Goal: Transaction & Acquisition: Purchase product/service

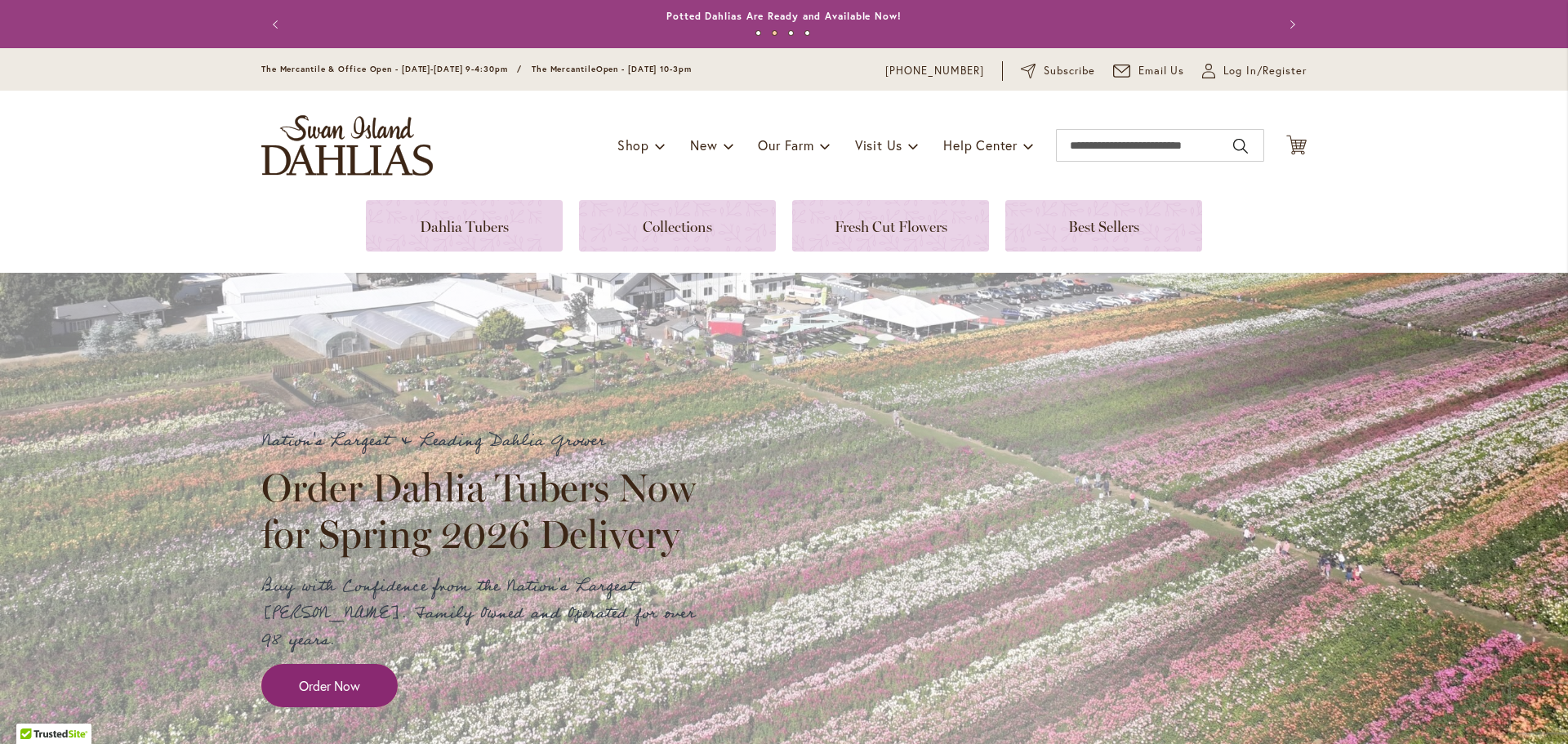
click at [286, 664] on link "Order Now" at bounding box center [329, 685] width 136 height 43
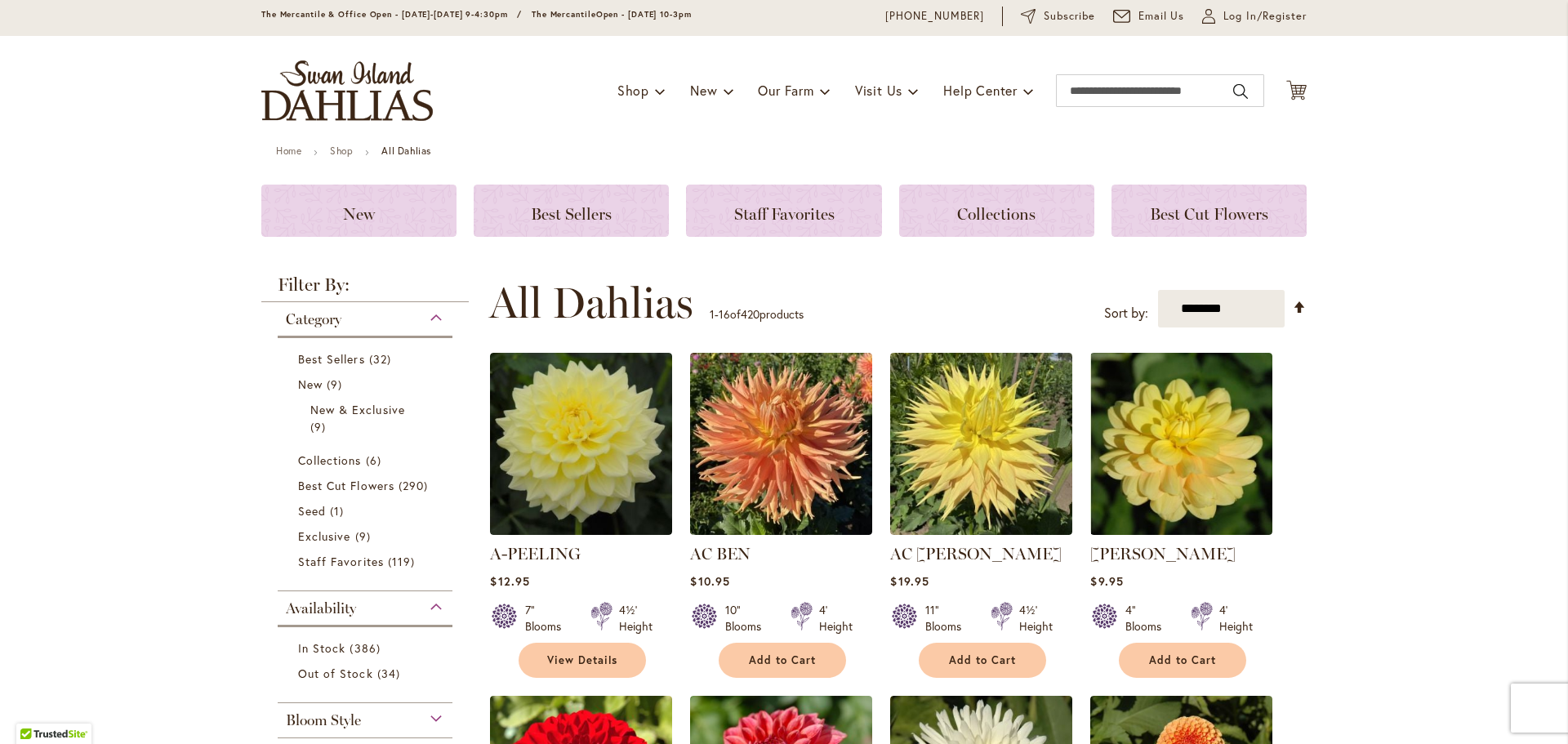
scroll to position [81, 0]
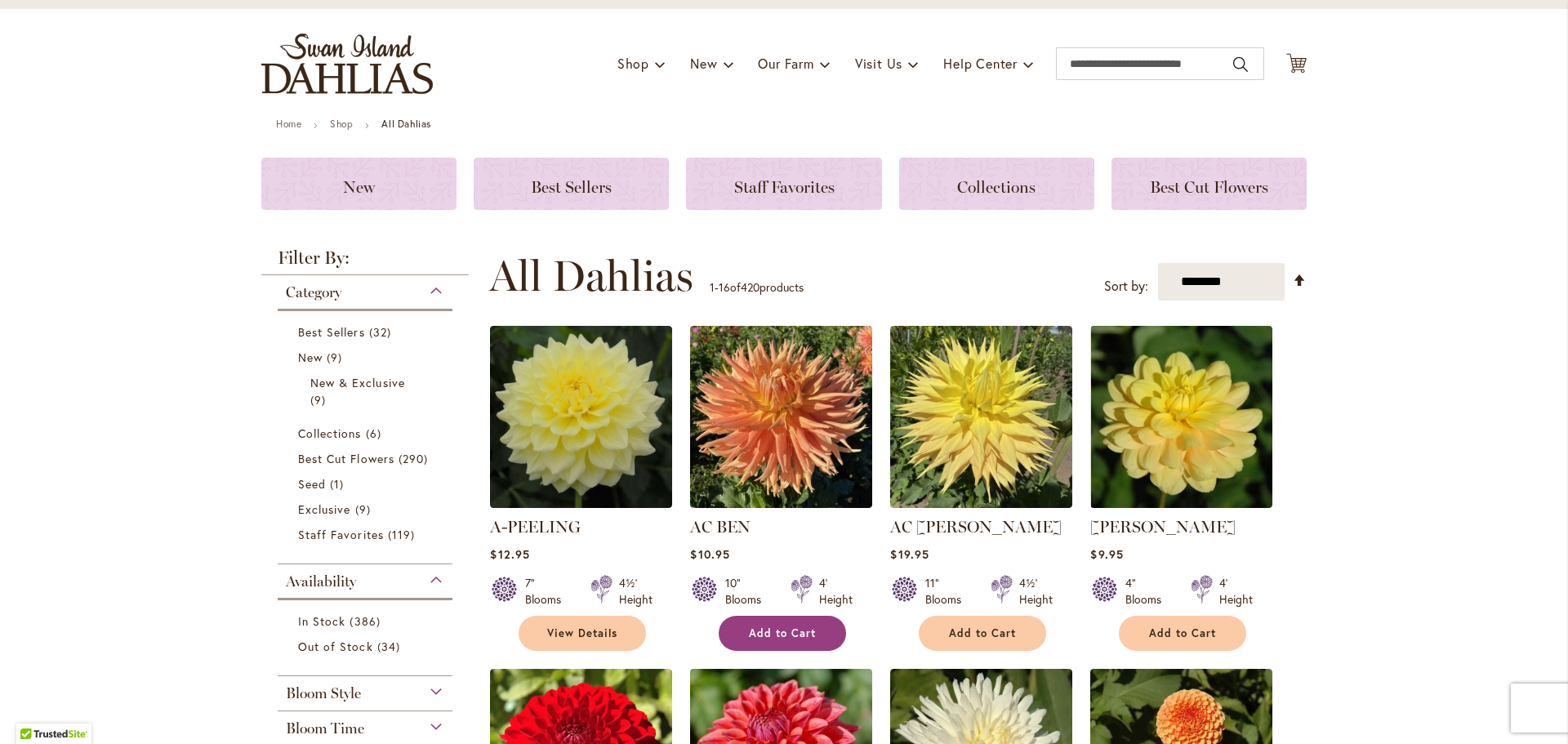
click at [761, 631] on span "Add to Cart" at bounding box center [782, 633] width 67 height 14
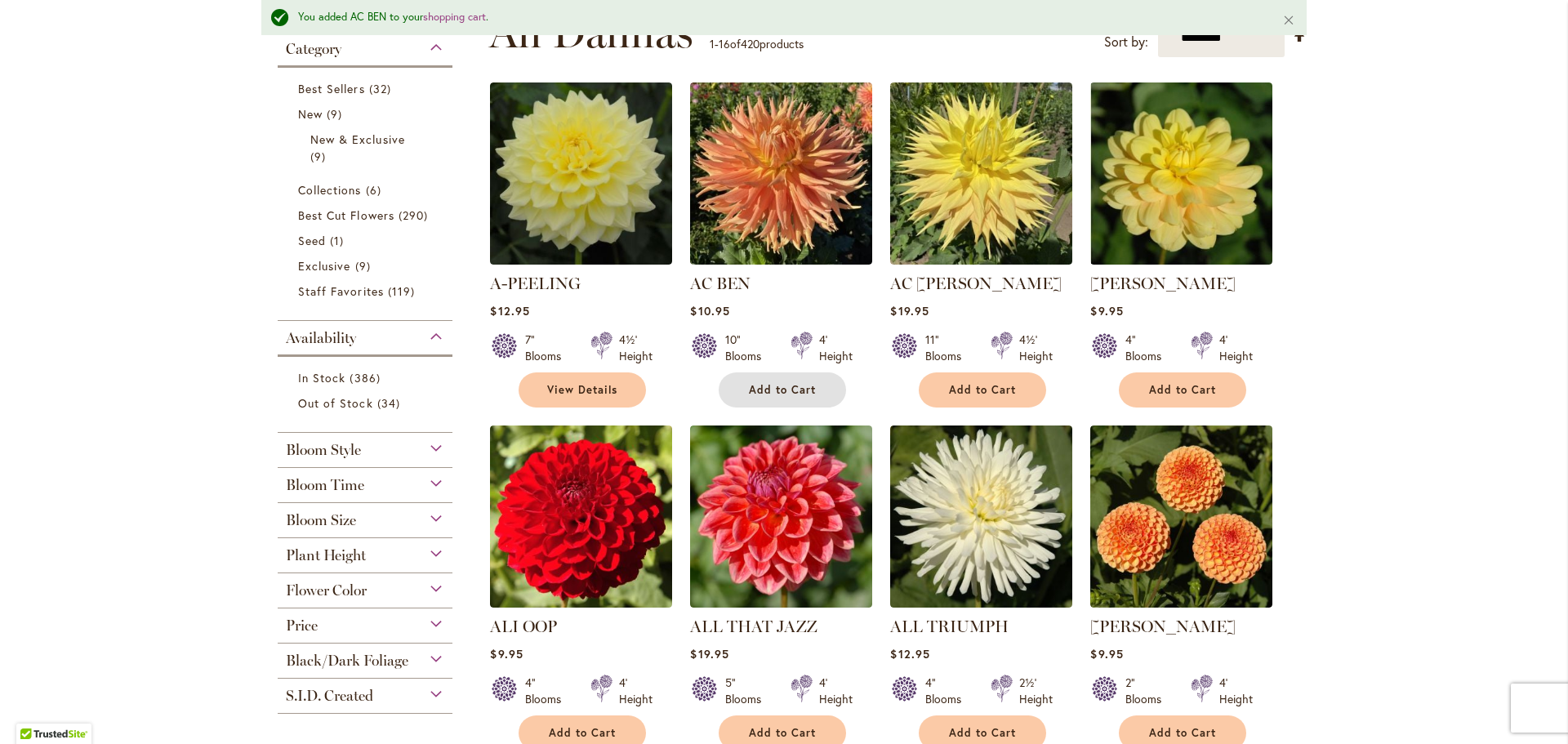
scroll to position [408, 0]
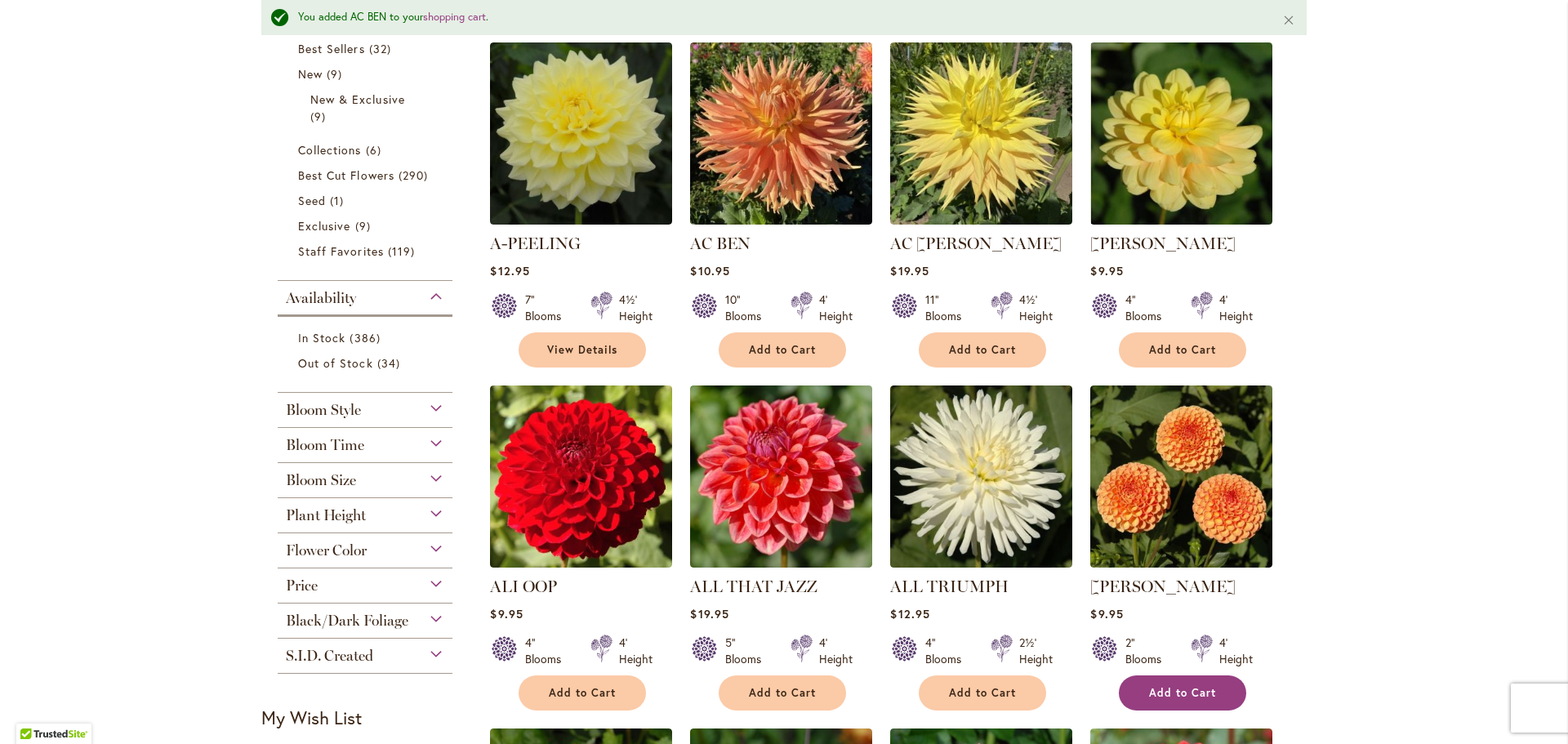
click at [1162, 686] on span "Add to Cart" at bounding box center [1182, 693] width 67 height 14
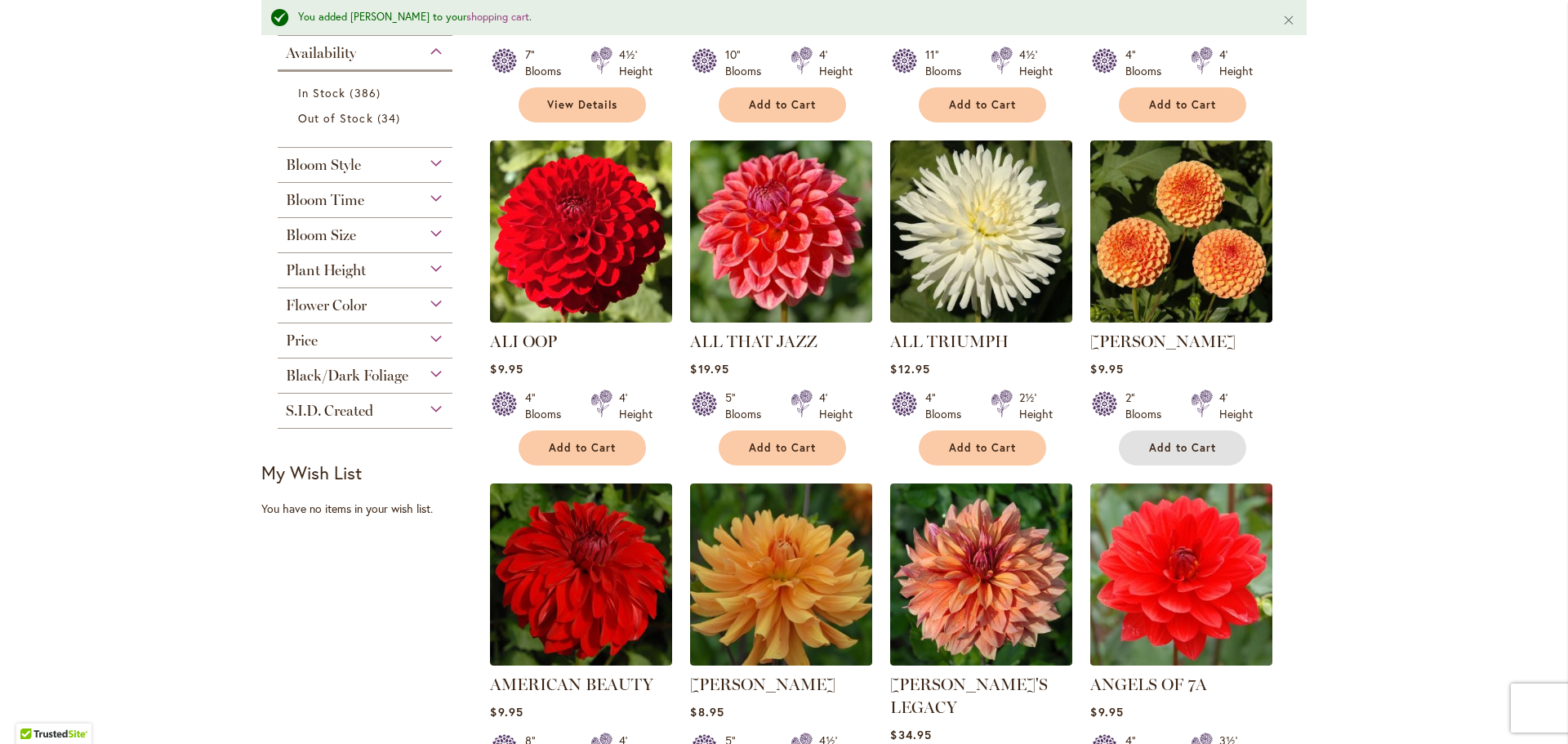
scroll to position [735, 0]
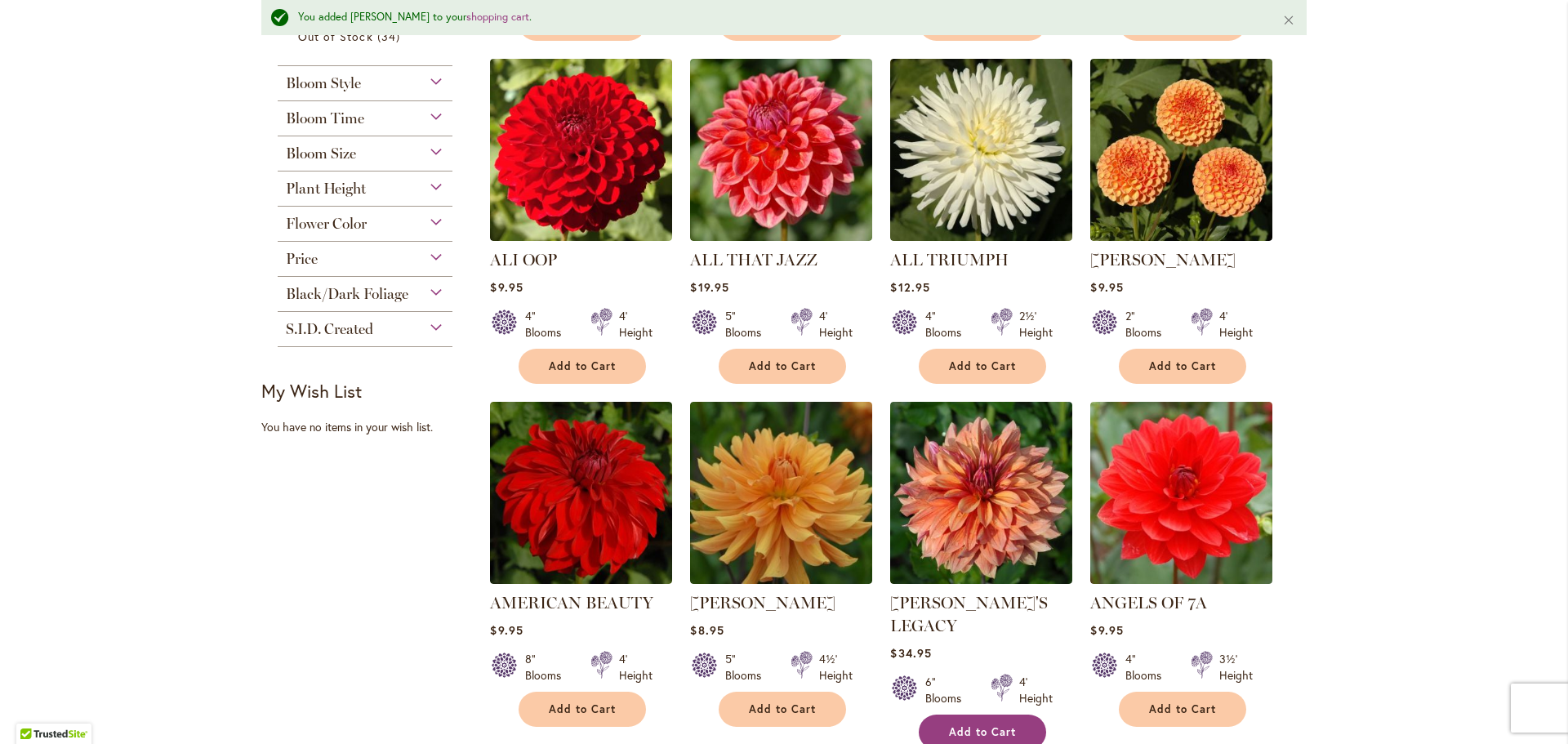
click at [993, 725] on span "Add to Cart" at bounding box center [983, 731] width 67 height 14
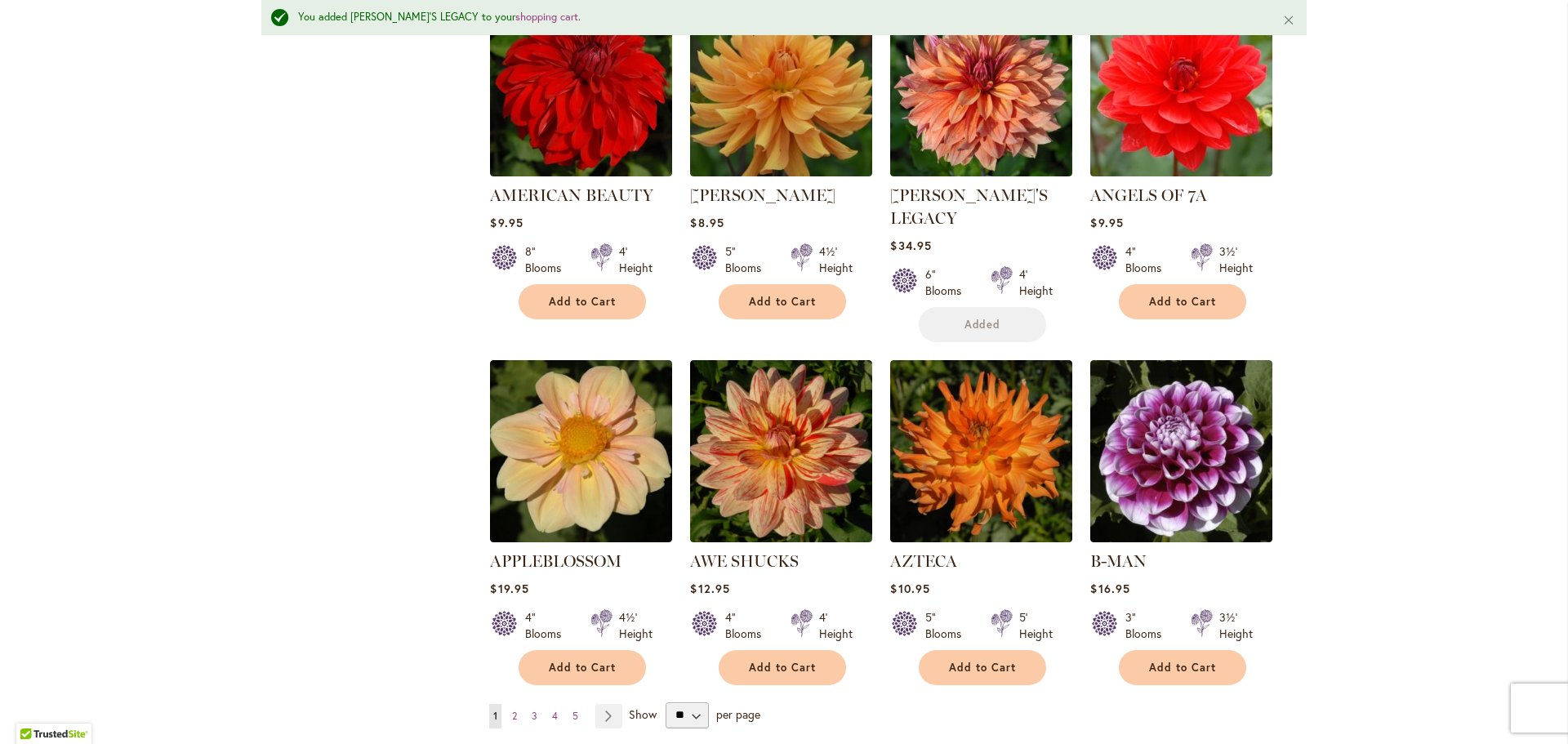
scroll to position [1143, 0]
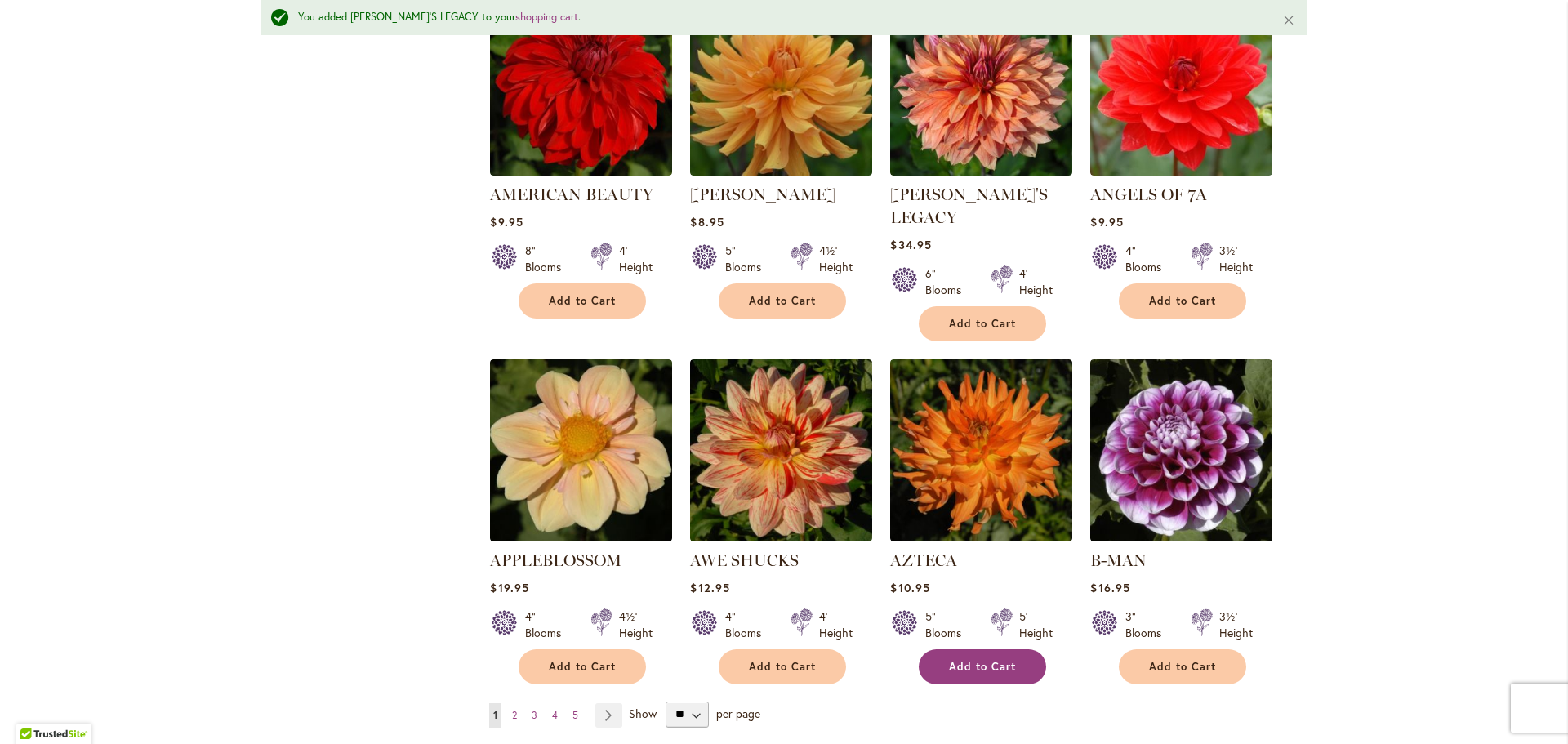
click at [1003, 649] on button "Add to Cart" at bounding box center [982, 666] width 127 height 35
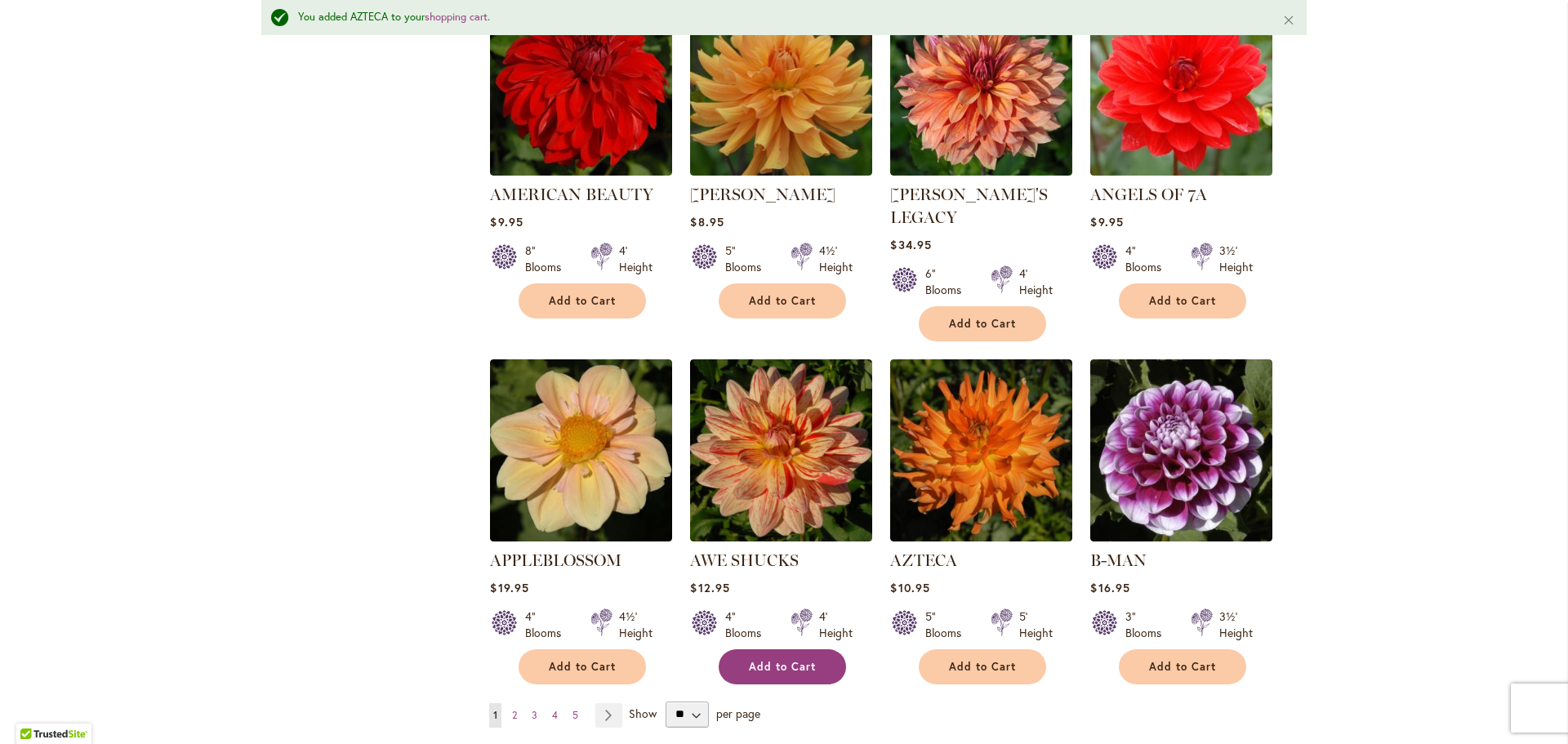
click at [797, 660] on span "Add to Cart" at bounding box center [782, 666] width 67 height 14
click at [599, 703] on link "Page Next" at bounding box center [609, 715] width 27 height 24
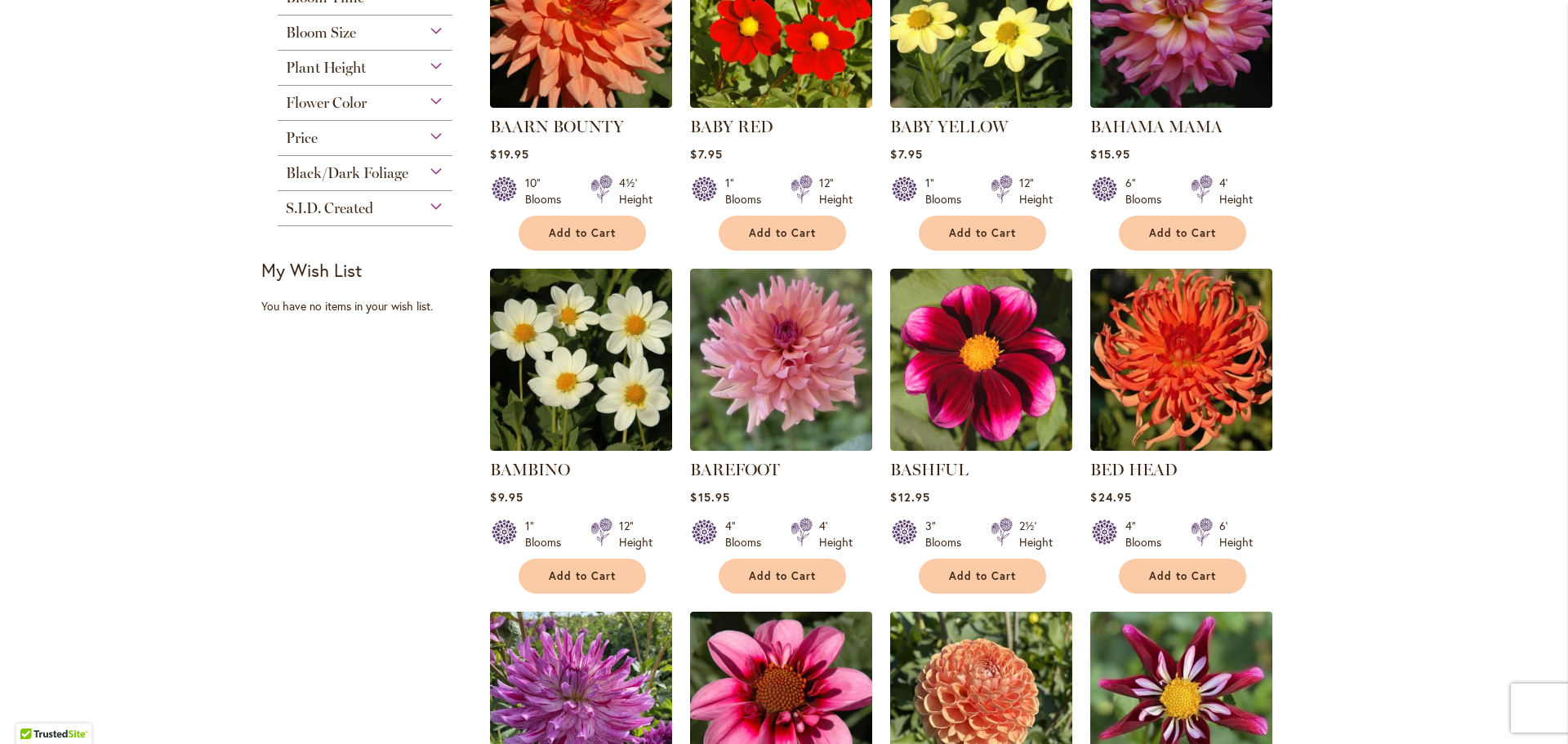
scroll to position [490, 0]
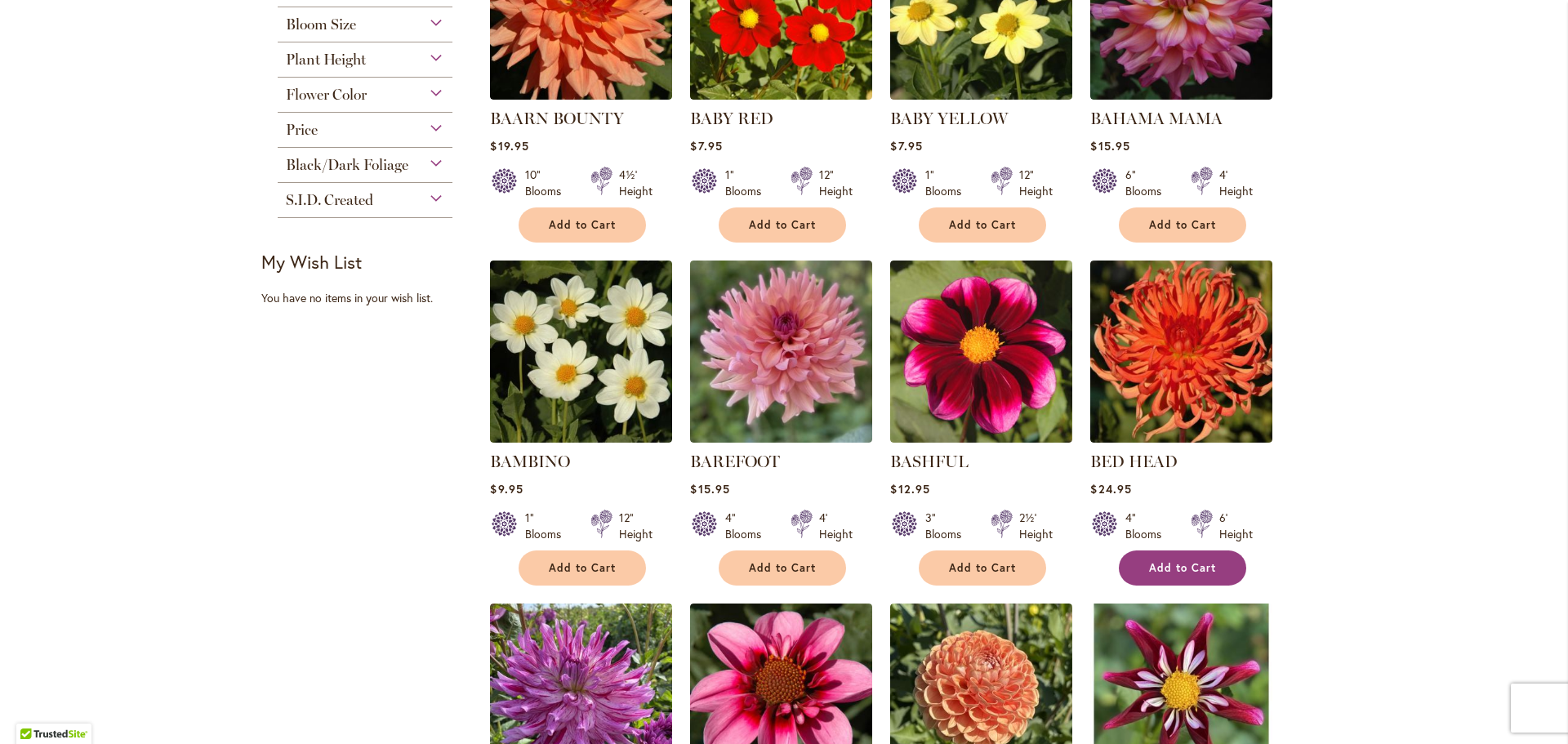
click at [1187, 572] on span "Add to Cart" at bounding box center [1182, 567] width 67 height 14
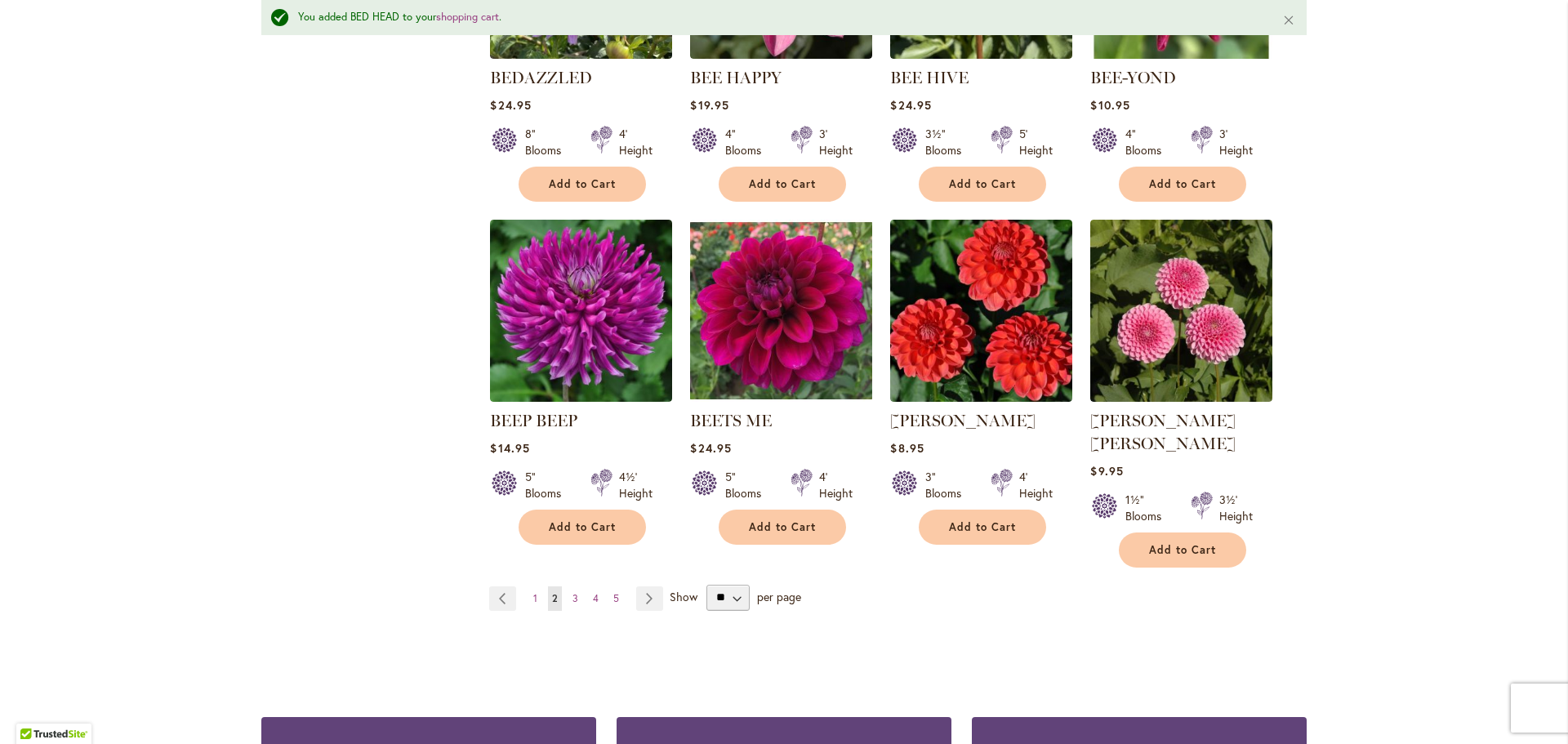
scroll to position [1268, 0]
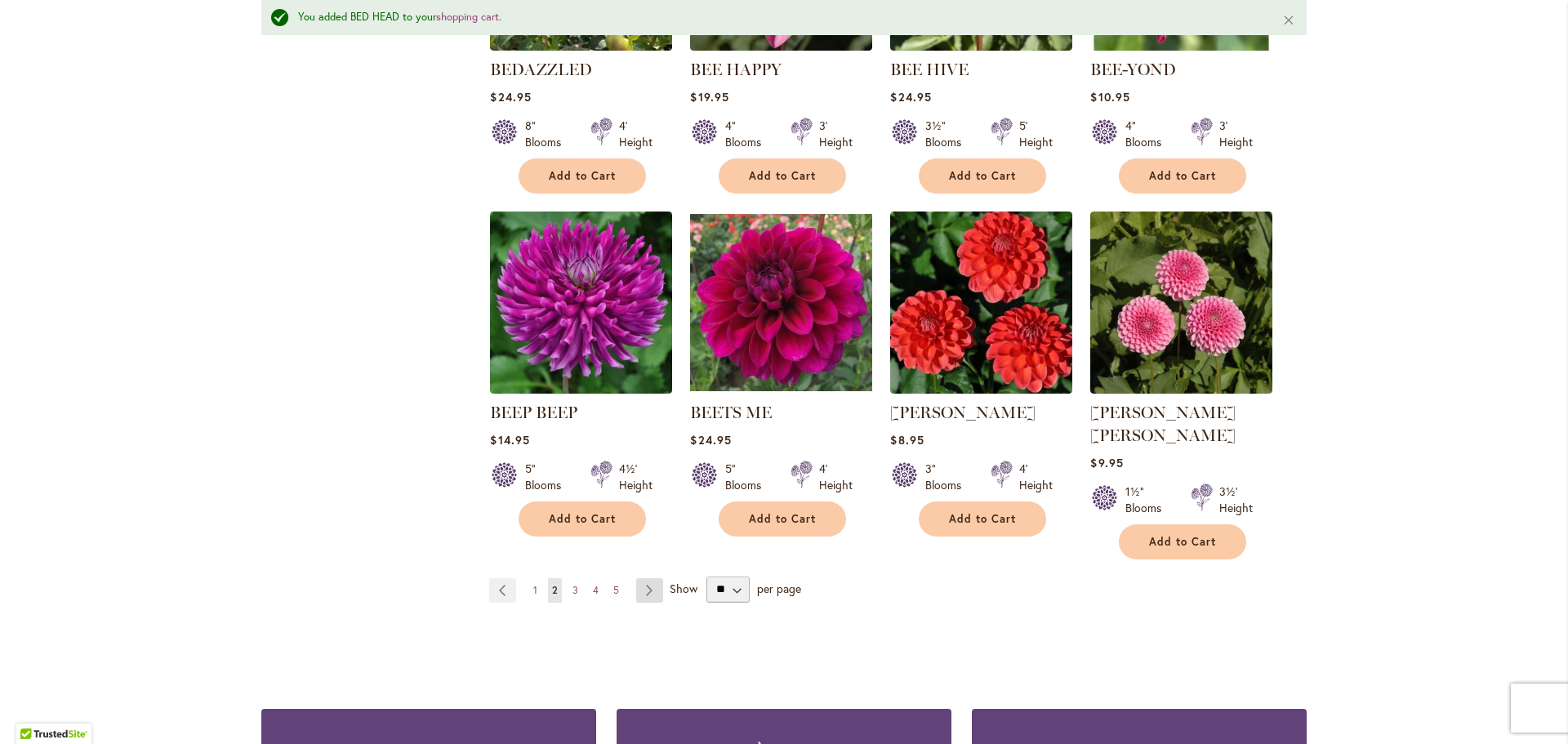
click at [636, 578] on link "Page Next" at bounding box center [649, 590] width 27 height 24
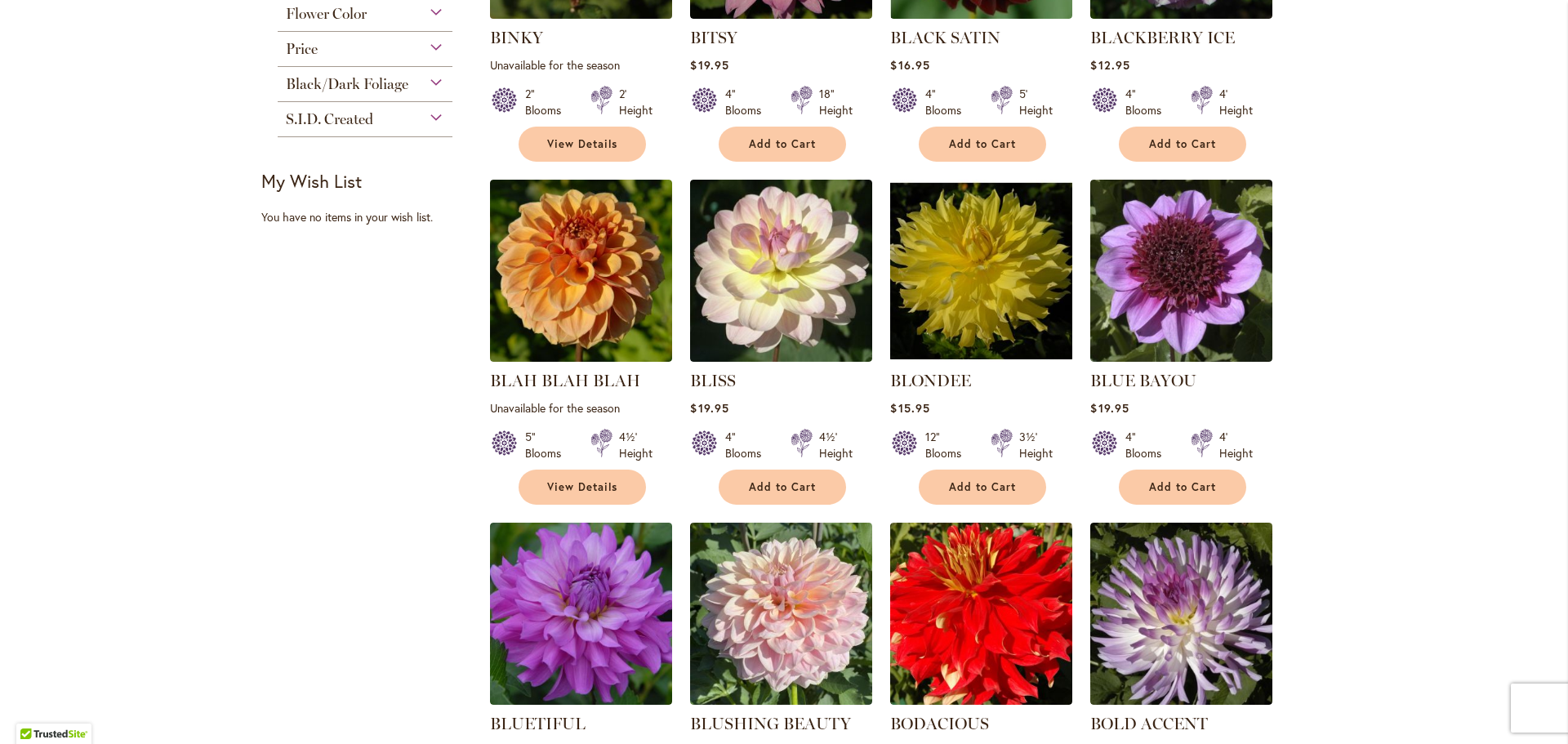
scroll to position [572, 0]
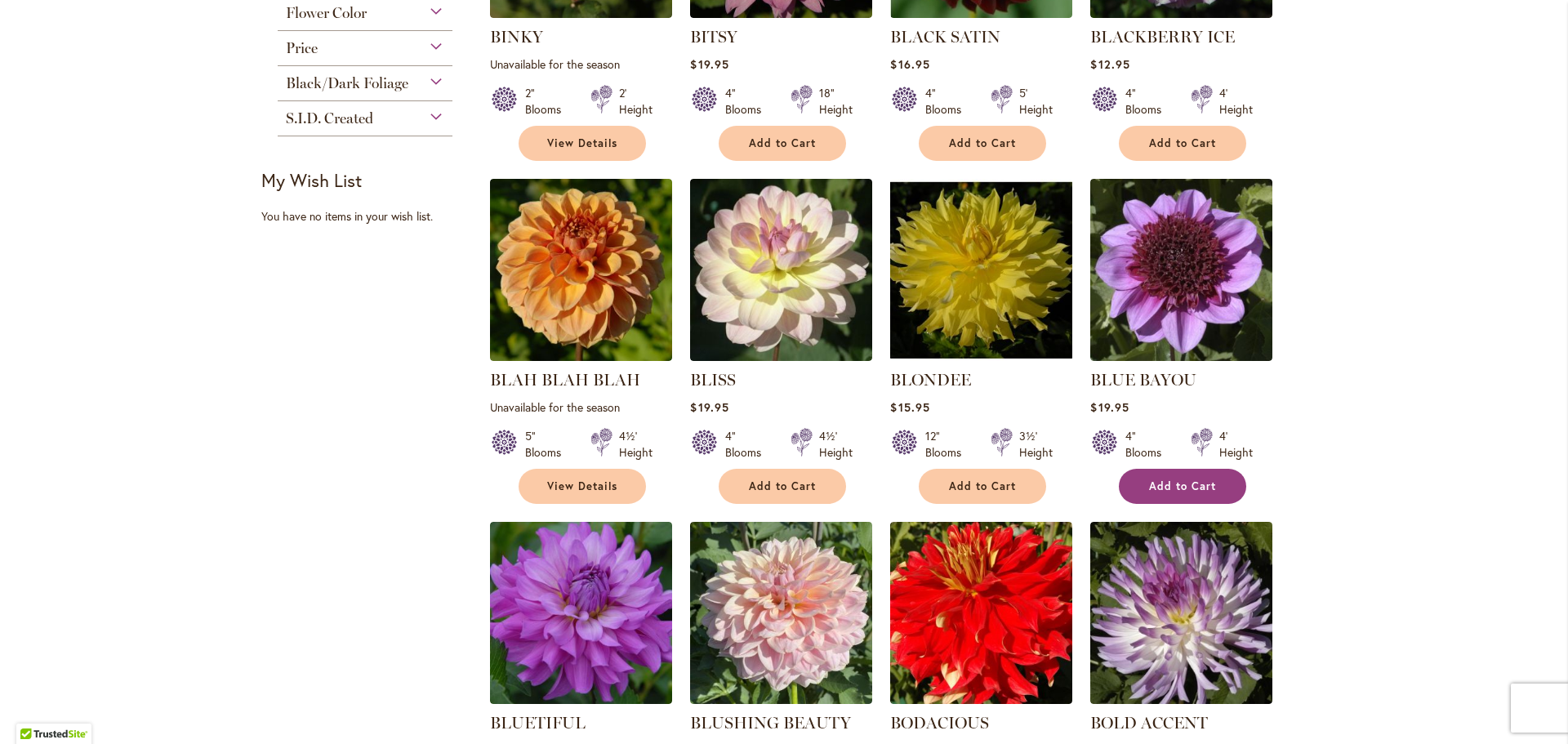
click at [1194, 492] on button "Add to Cart" at bounding box center [1182, 486] width 127 height 35
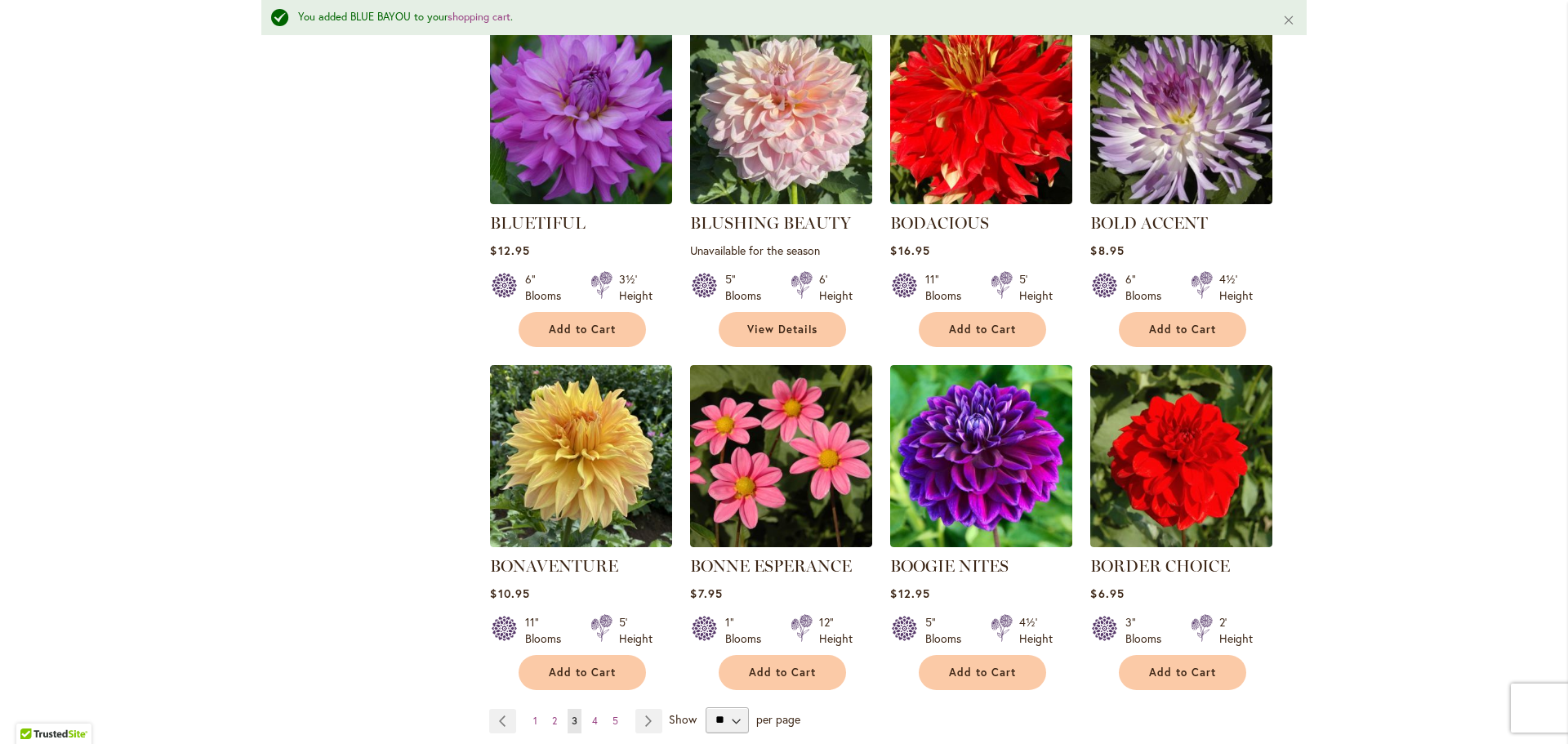
scroll to position [1143, 0]
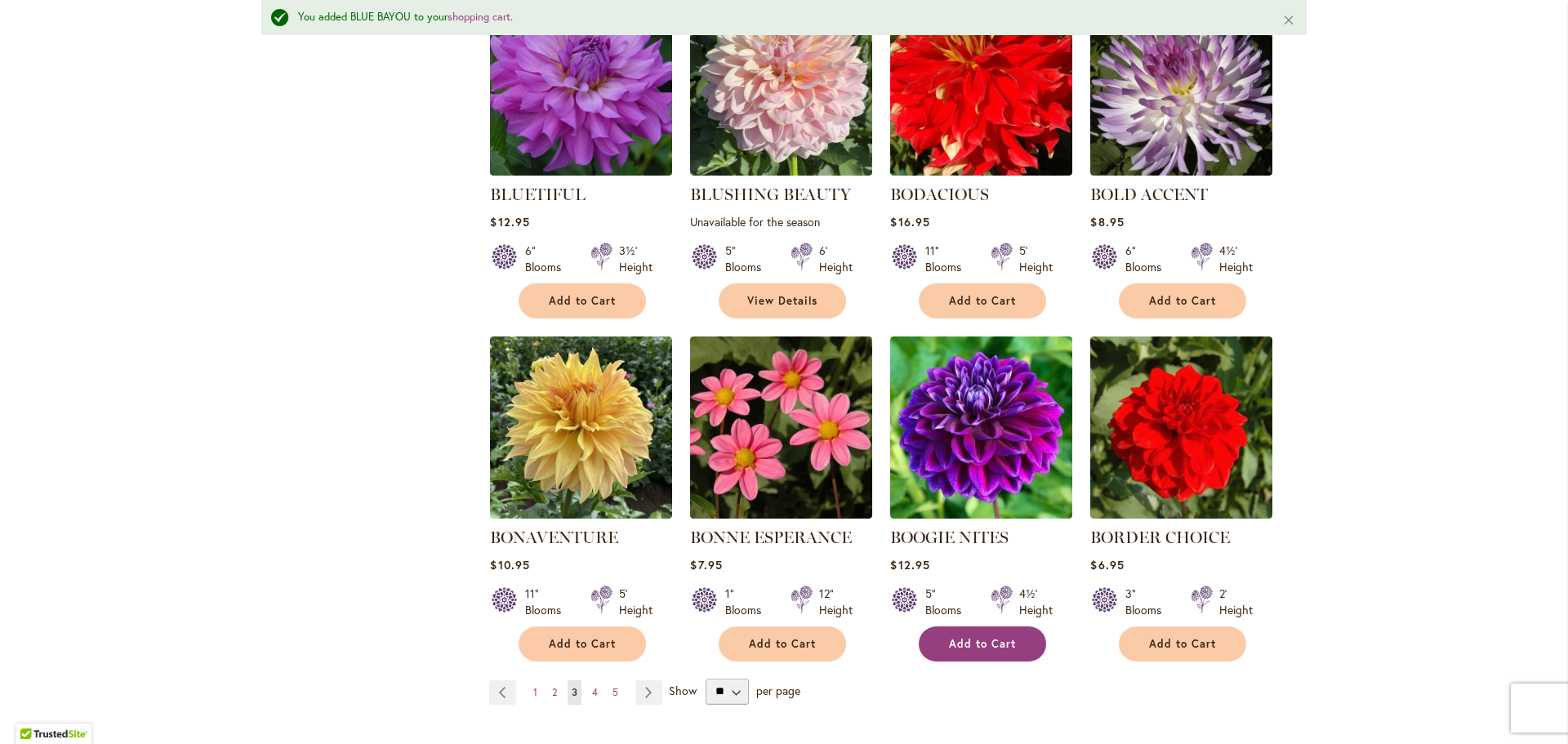
click at [975, 628] on button "Add to Cart" at bounding box center [982, 644] width 127 height 35
click at [646, 688] on link "Page Next" at bounding box center [649, 692] width 27 height 24
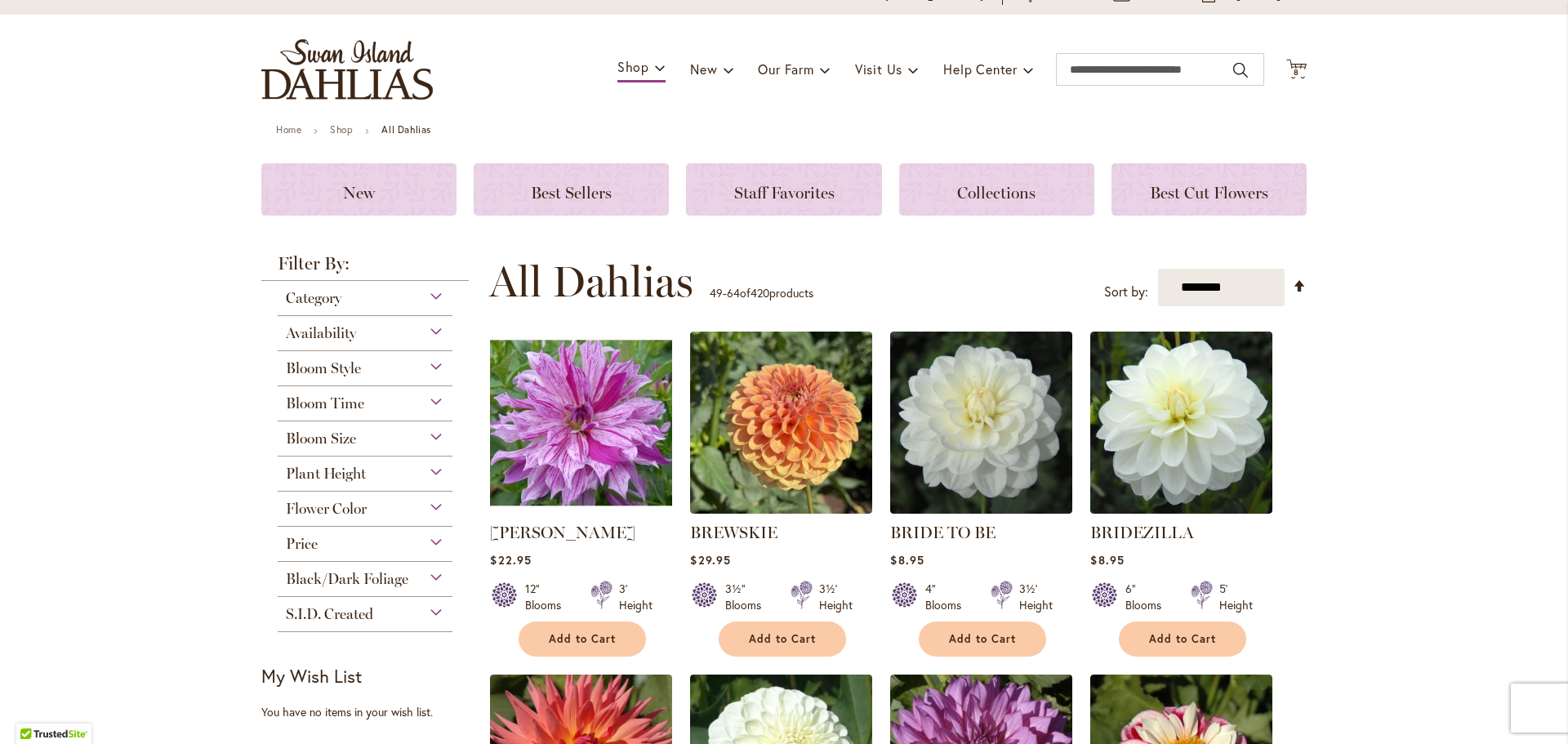
scroll to position [163, 0]
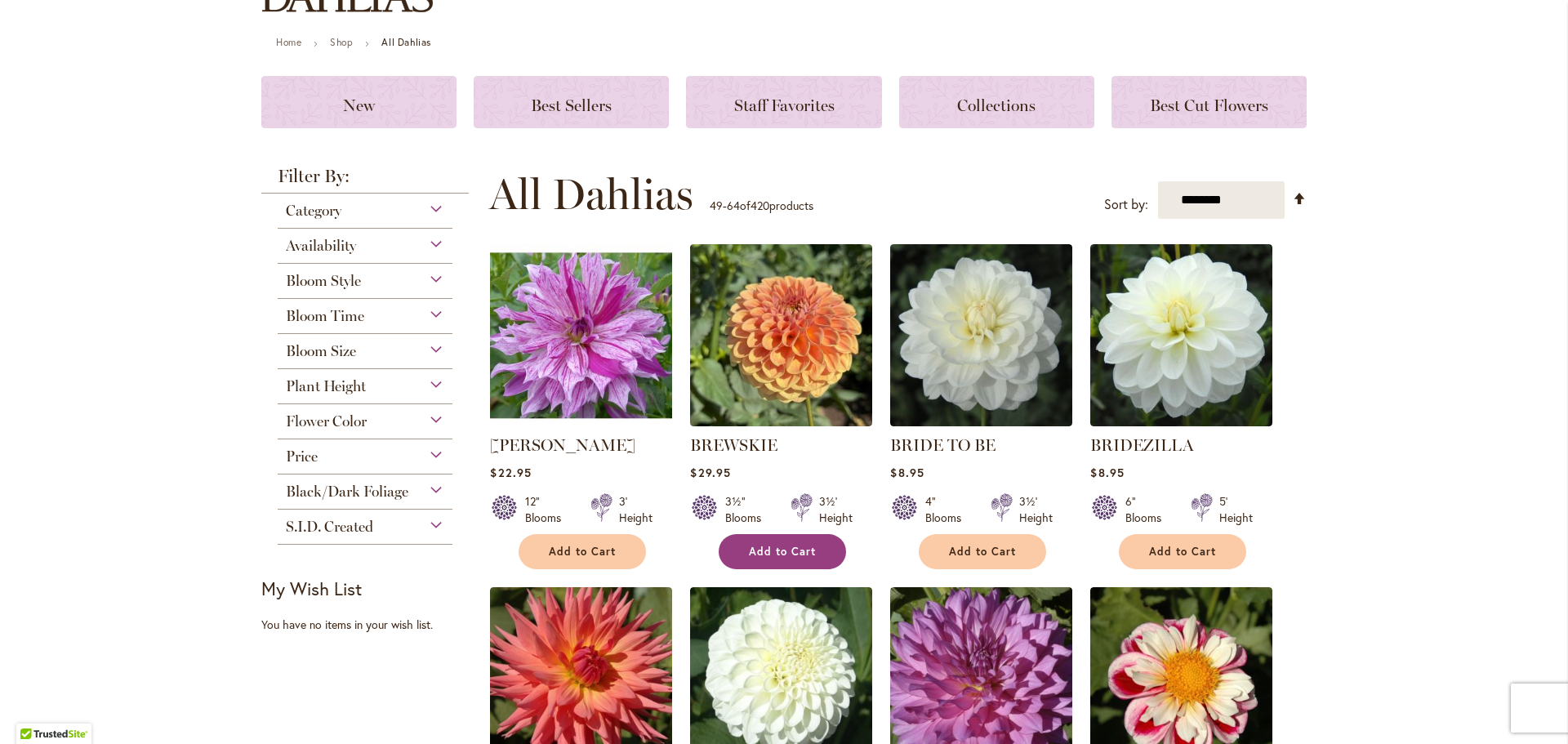
click at [807, 553] on span "Add to Cart" at bounding box center [782, 551] width 67 height 14
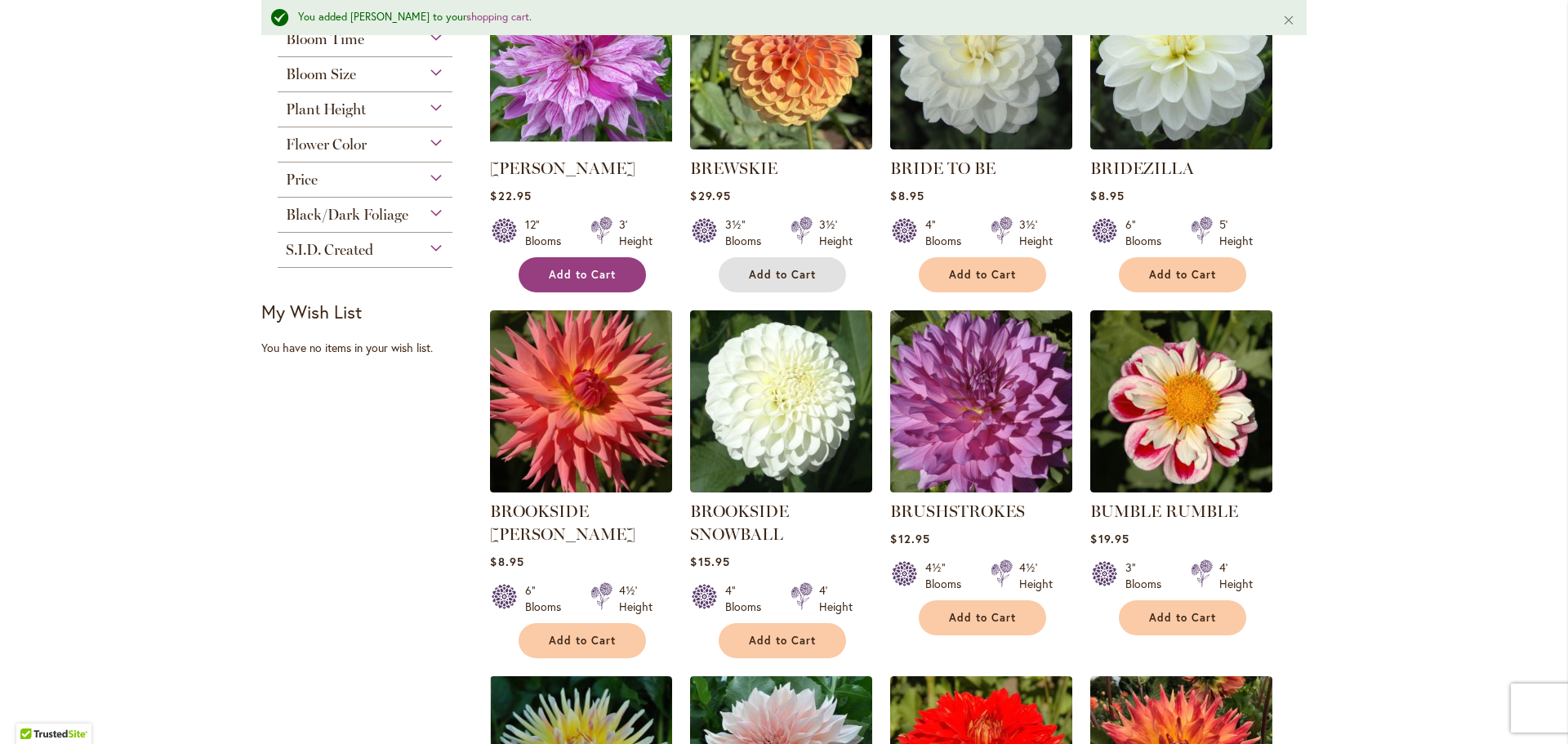
scroll to position [534, 0]
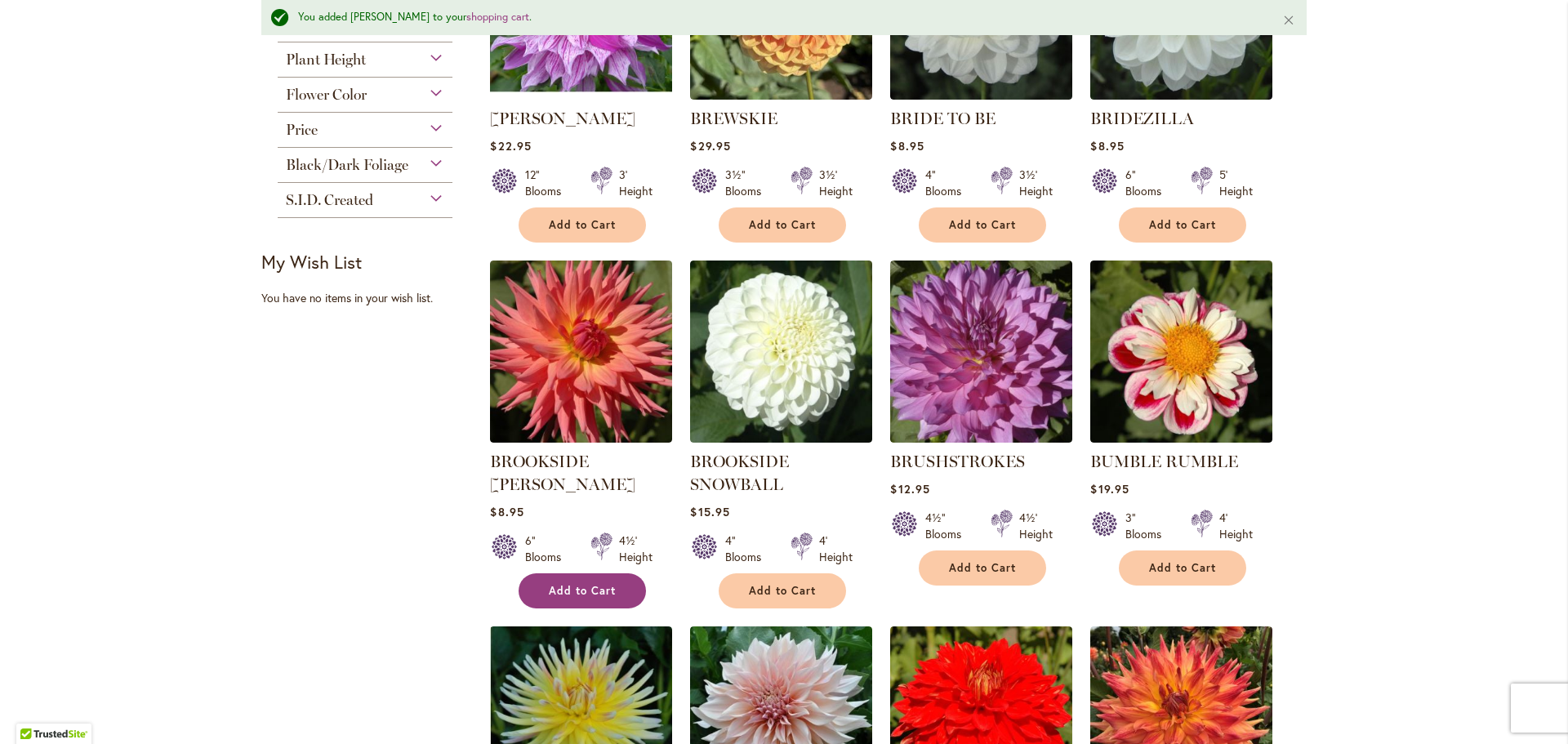
click at [616, 573] on button "Add to Cart" at bounding box center [582, 591] width 127 height 35
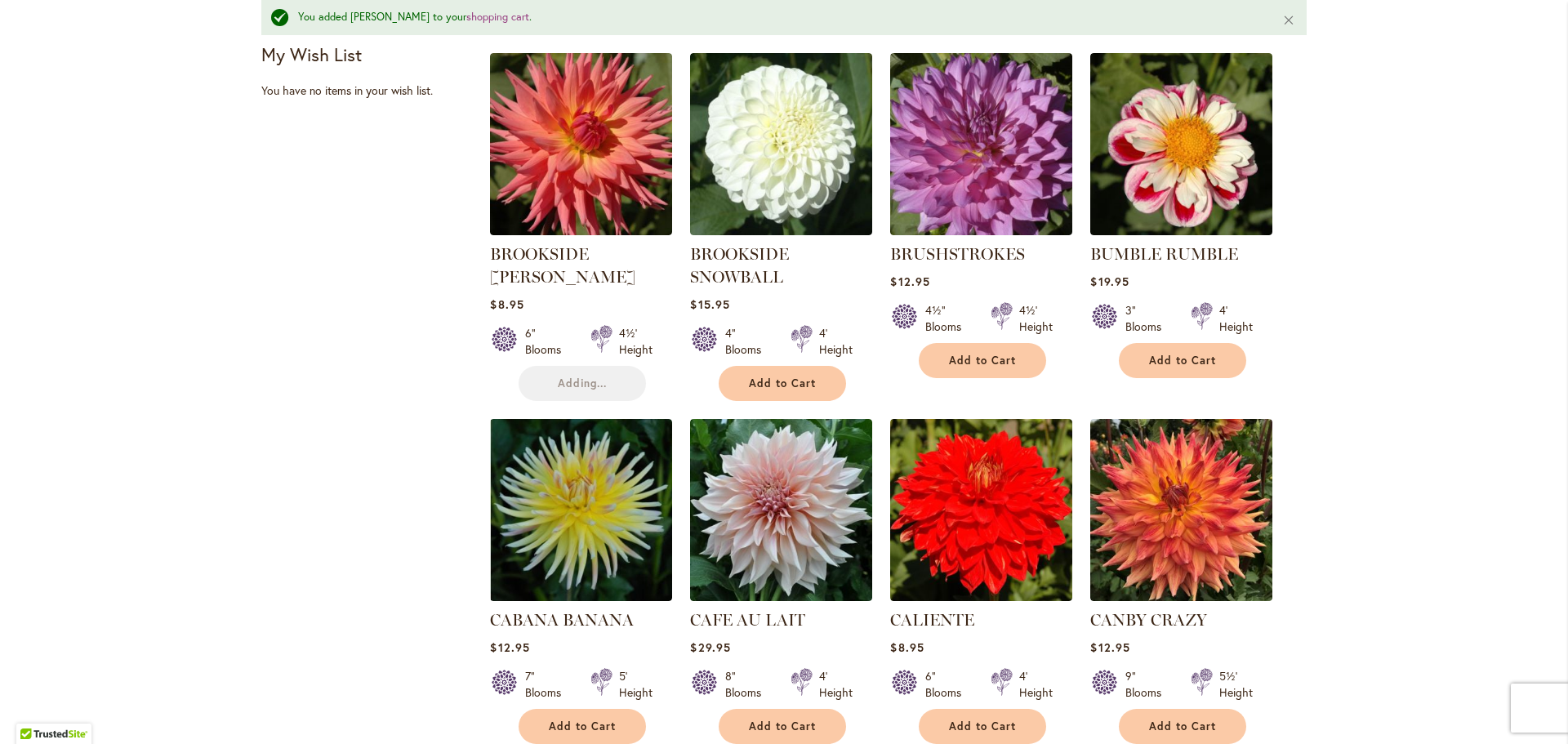
scroll to position [778, 0]
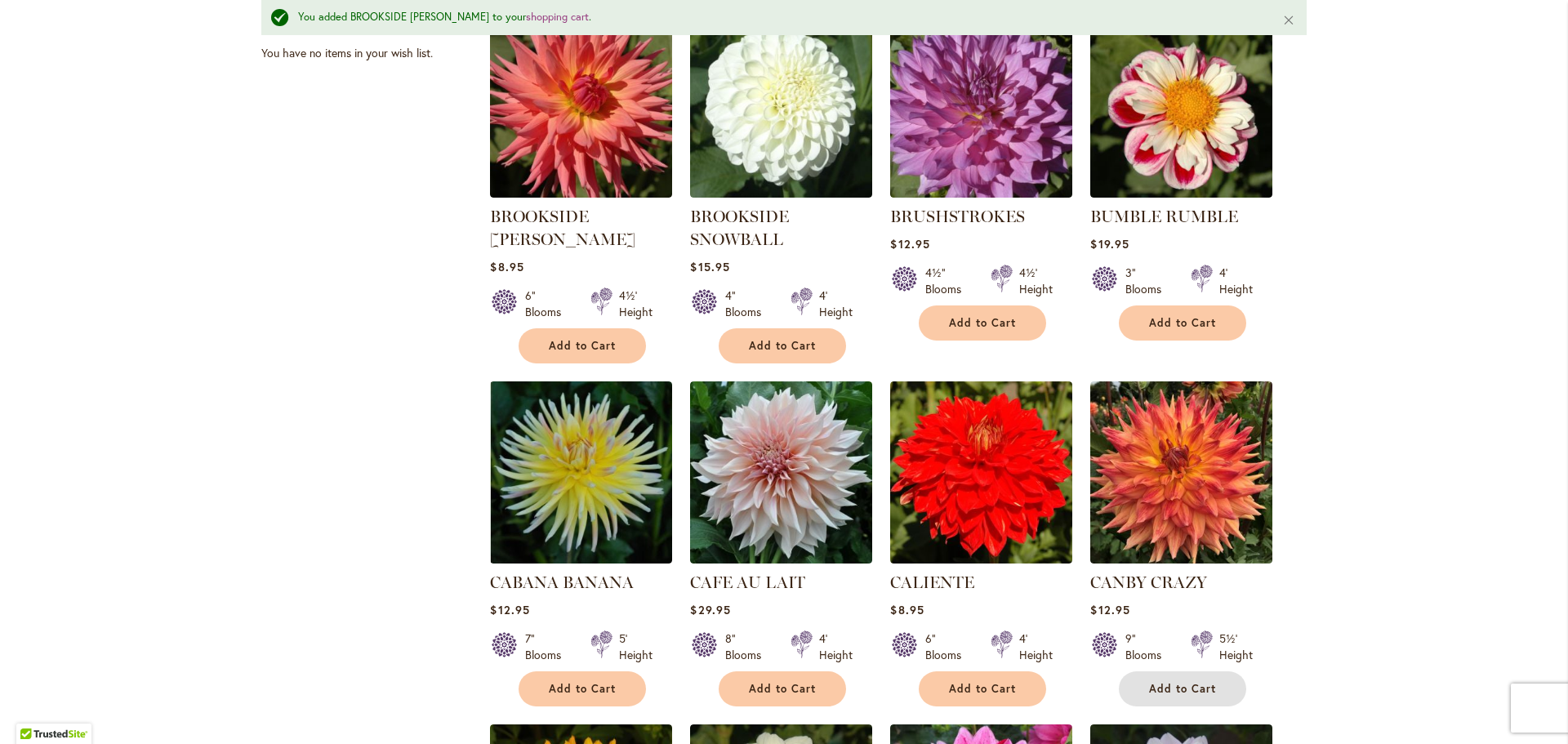
click at [1196, 685] on span "Add to Cart" at bounding box center [1182, 688] width 67 height 14
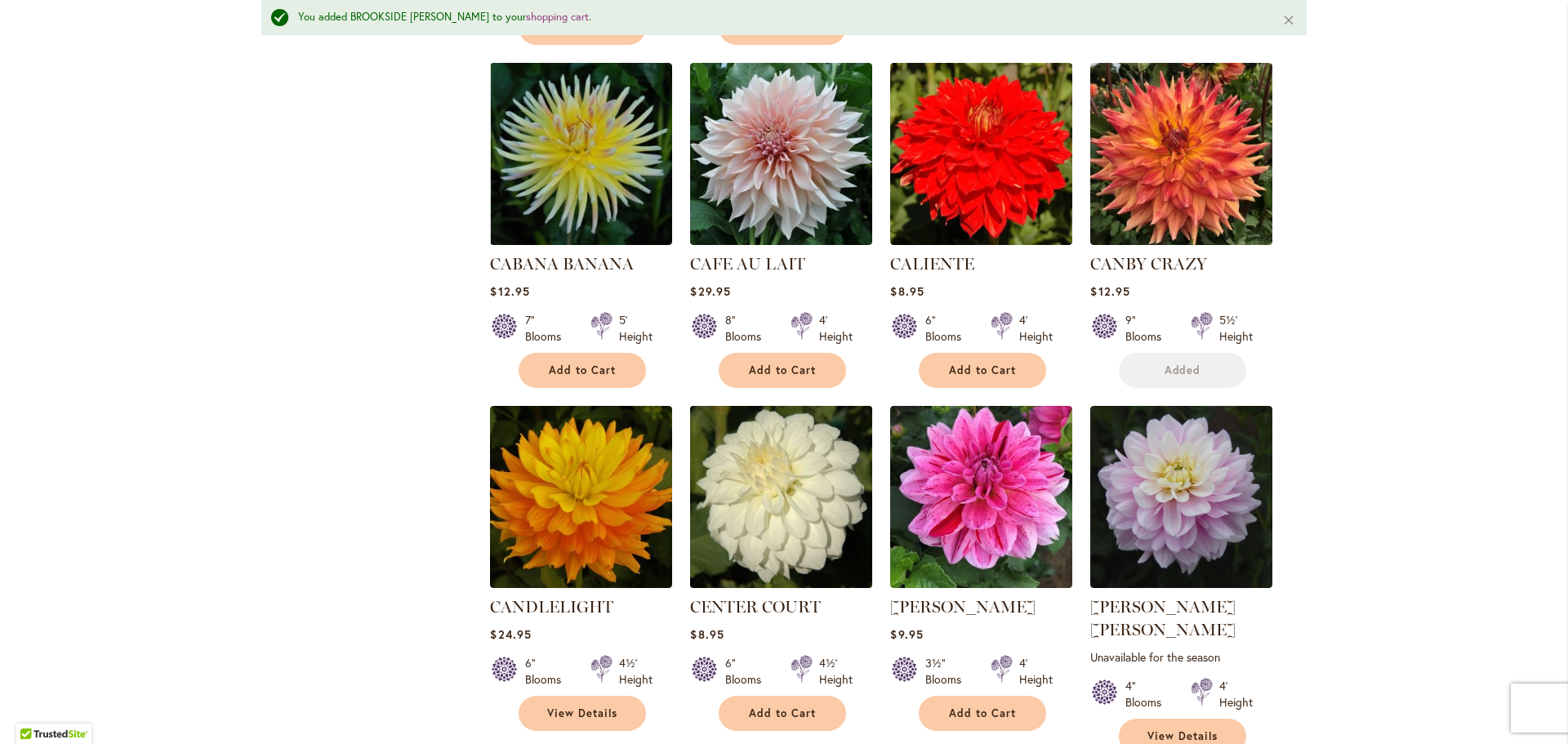
scroll to position [1186, 0]
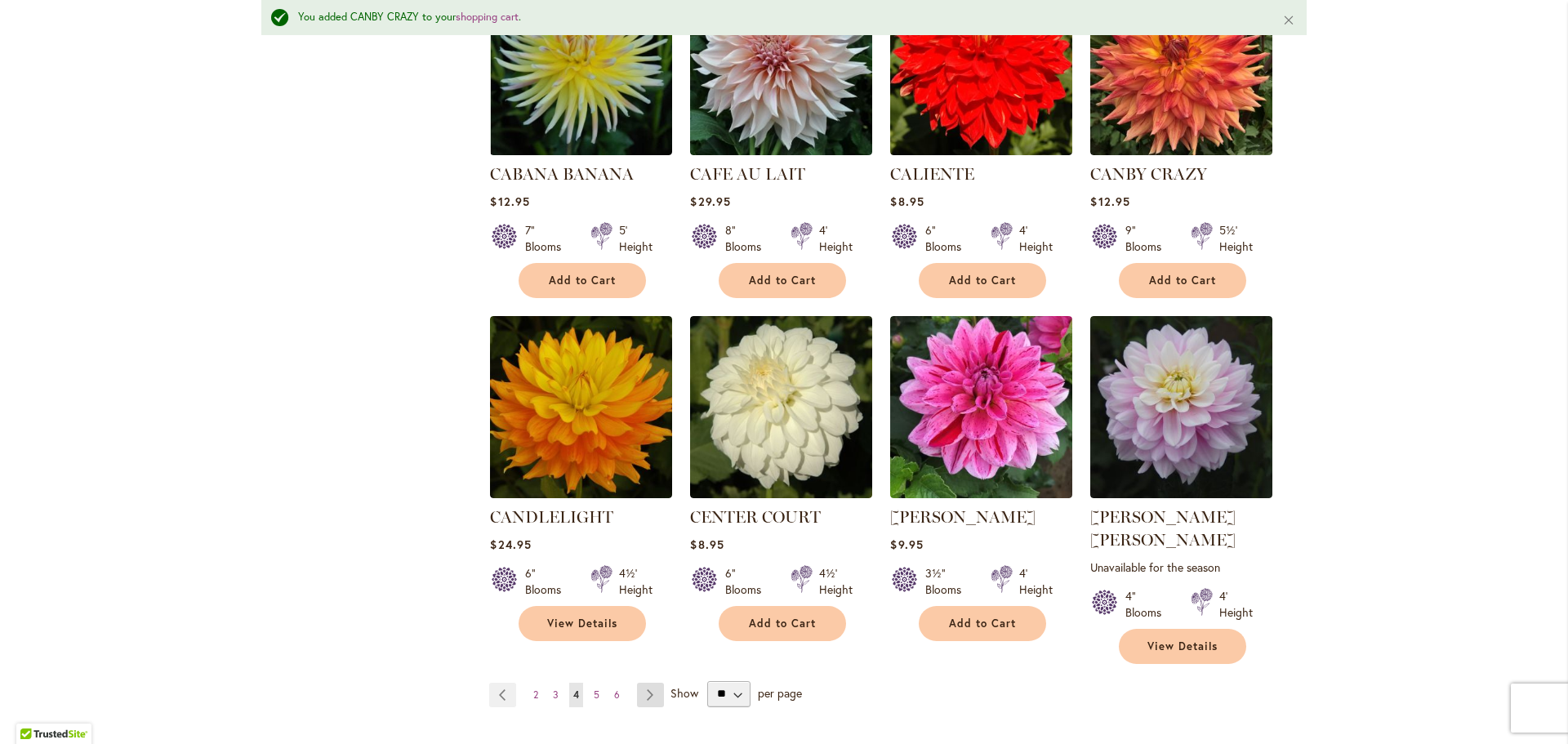
click at [637, 683] on link "Page Next" at bounding box center [650, 694] width 27 height 24
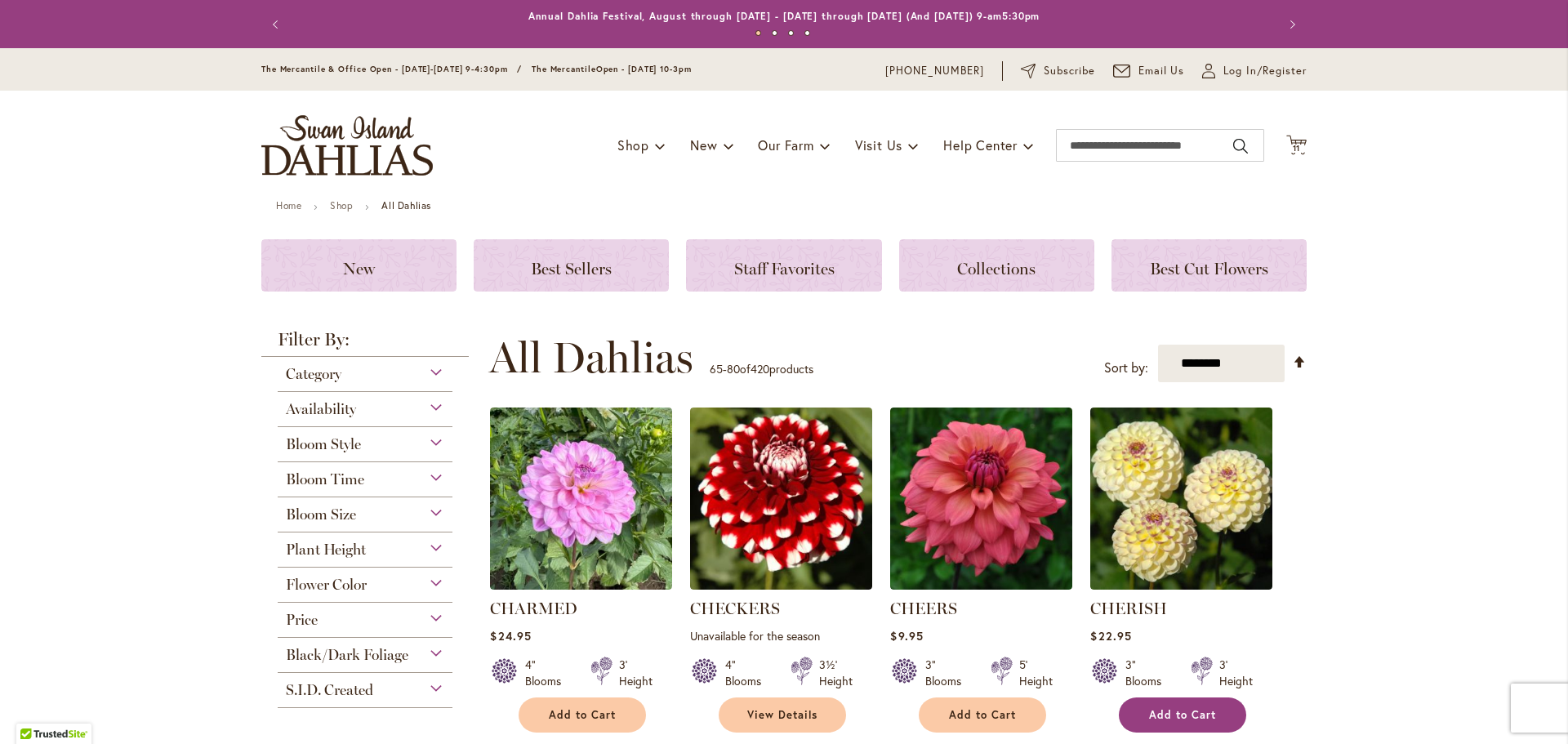
click at [1168, 708] on span "Add to Cart" at bounding box center [1182, 714] width 67 height 14
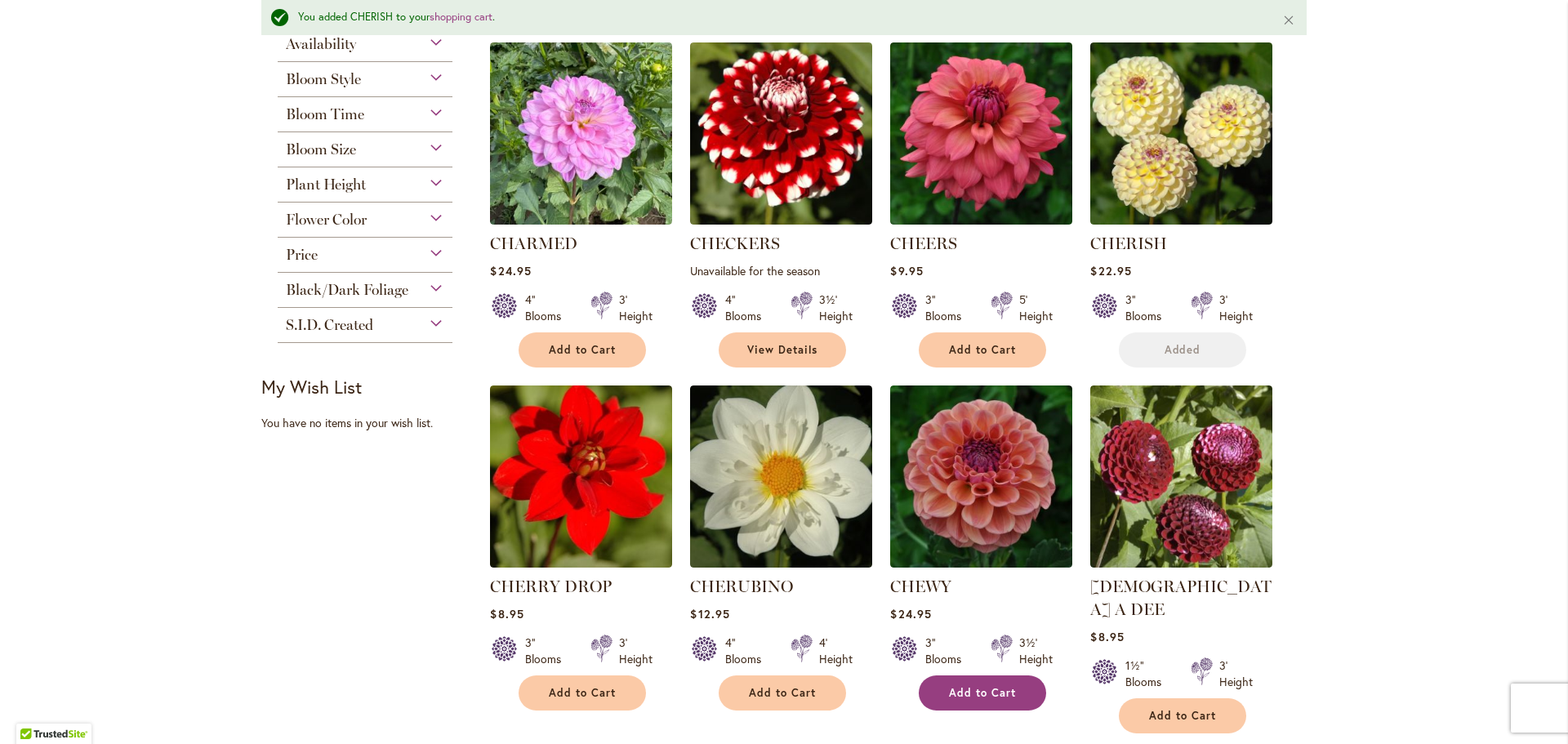
scroll to position [451, 0]
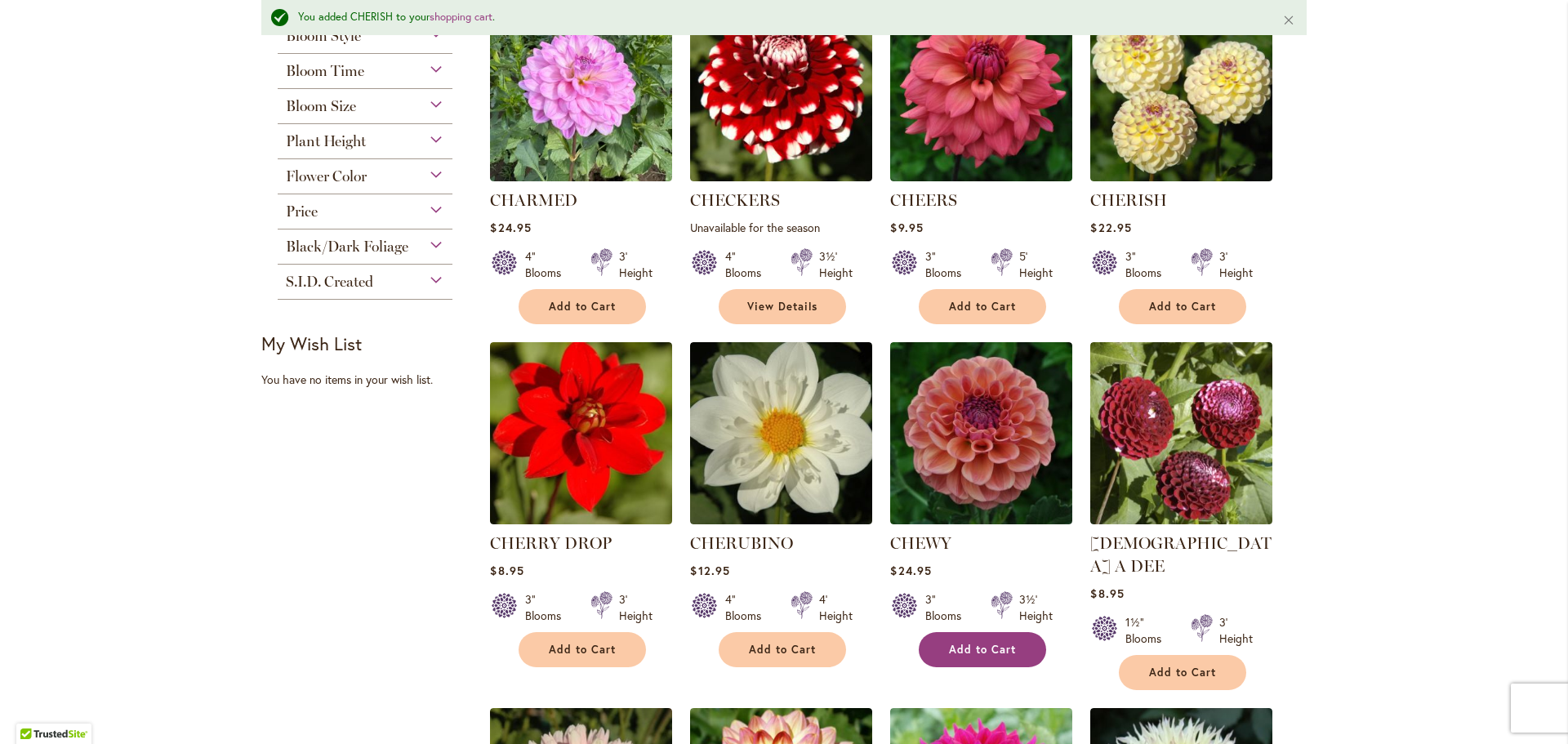
click at [977, 649] on span "Add to Cart" at bounding box center [983, 649] width 67 height 14
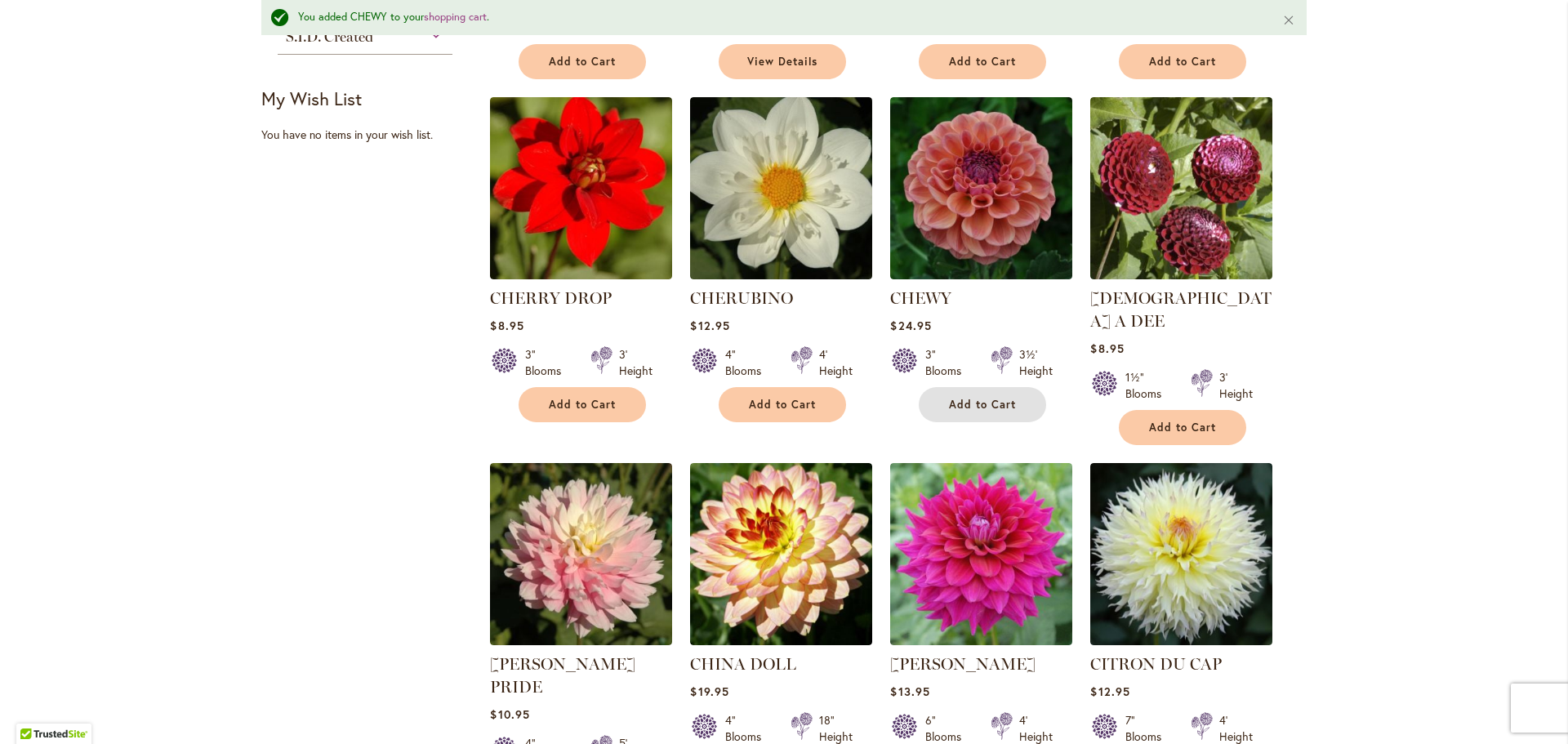
scroll to position [778, 0]
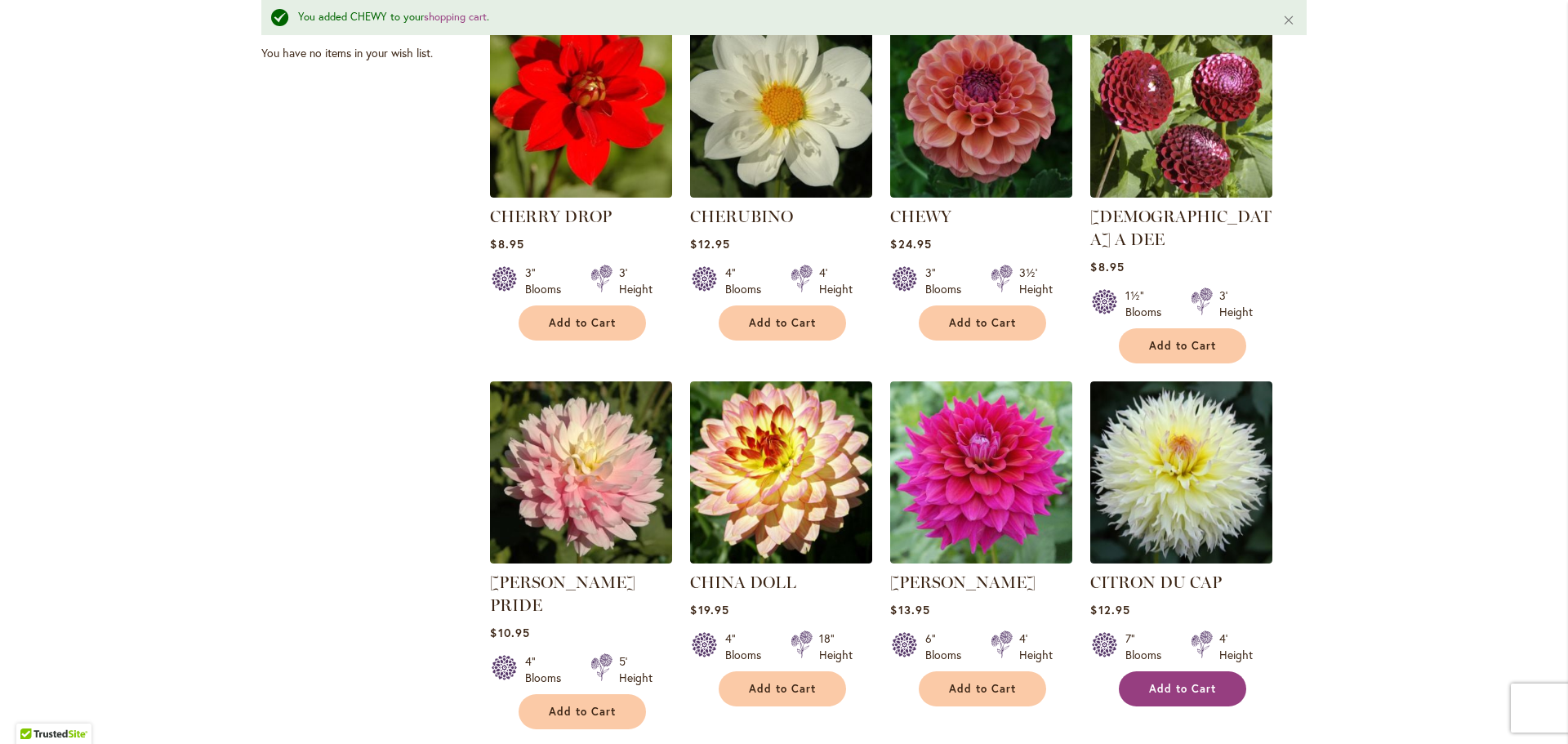
click at [1168, 682] on span "Add to Cart" at bounding box center [1182, 688] width 67 height 14
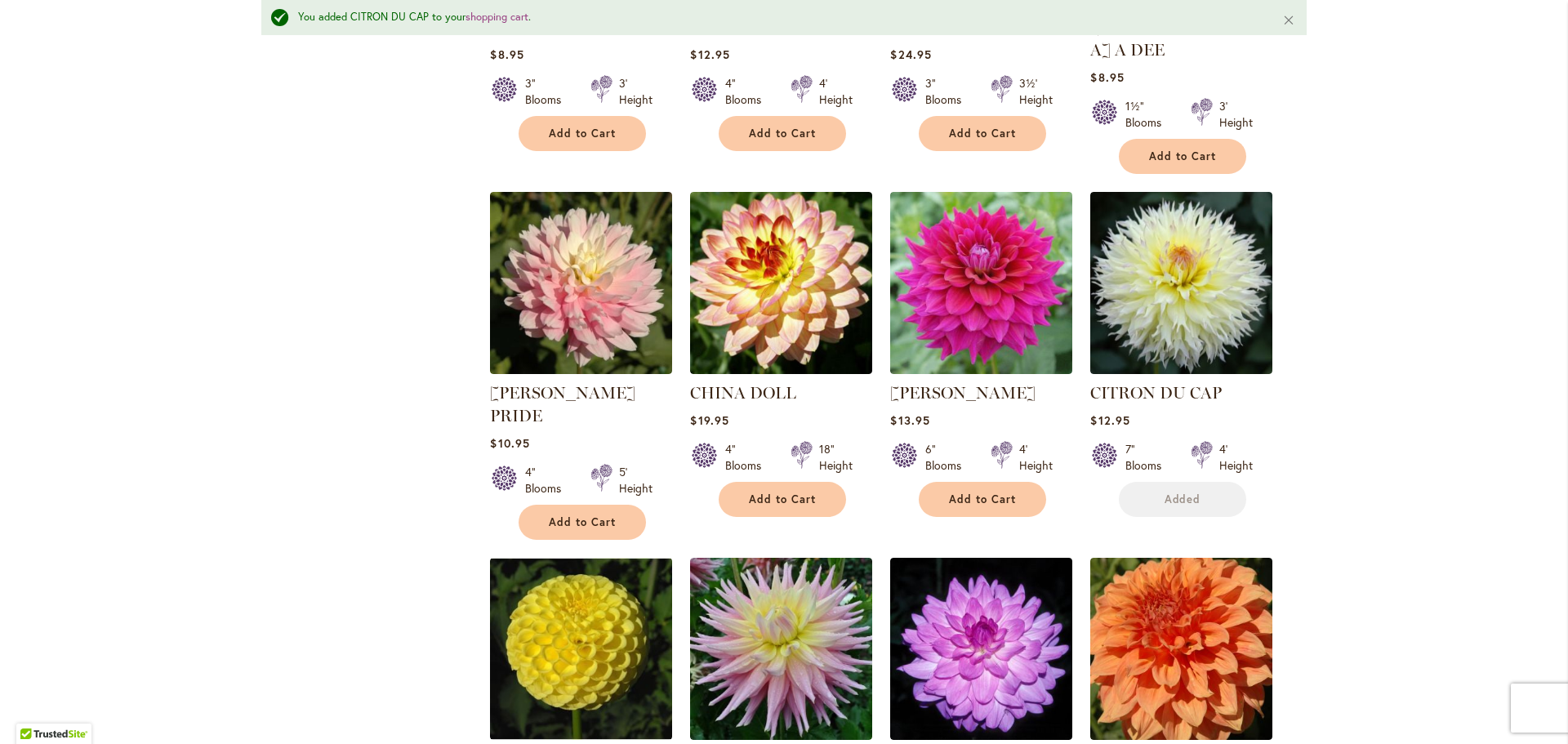
scroll to position [1105, 0]
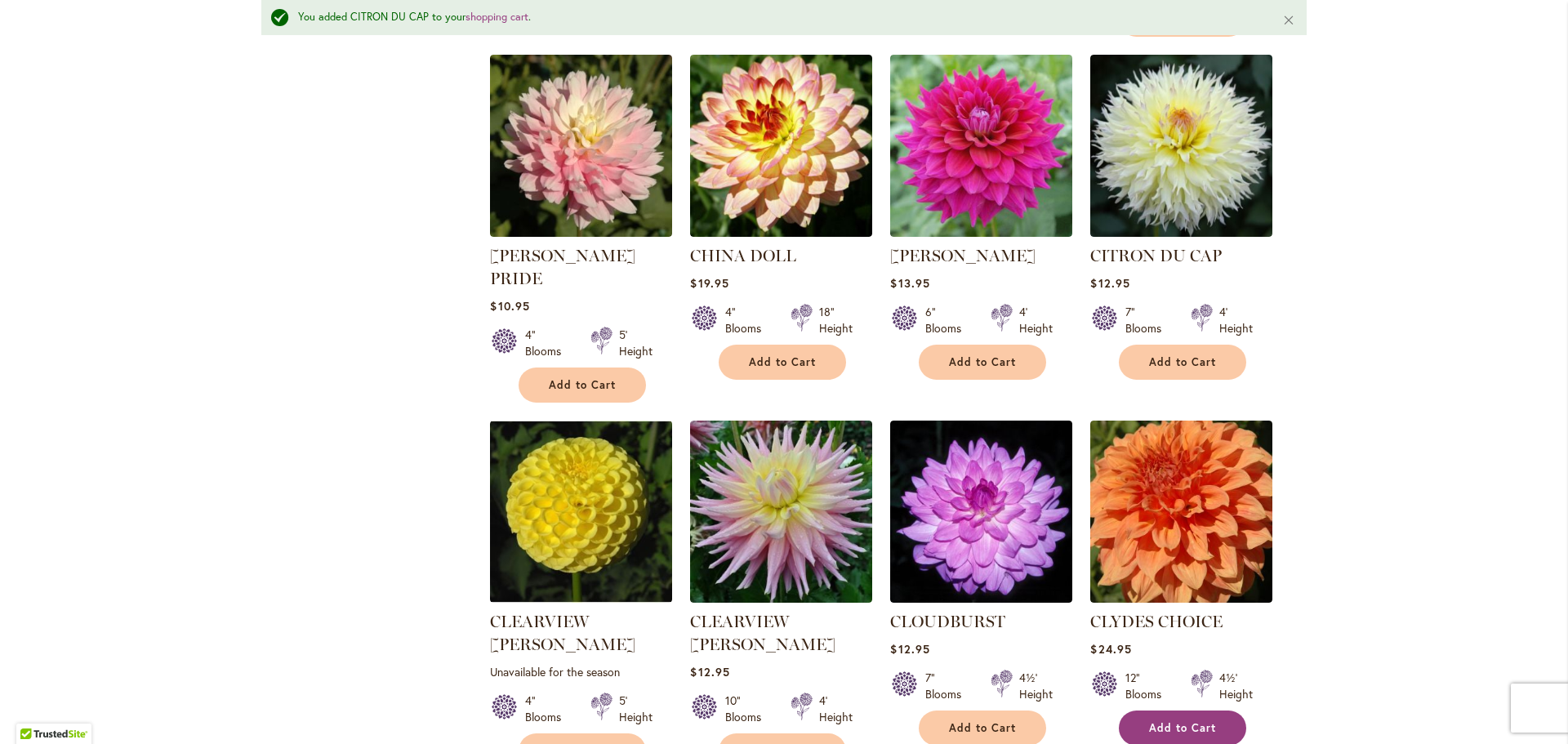
click at [1161, 721] on span "Add to Cart" at bounding box center [1182, 728] width 67 height 14
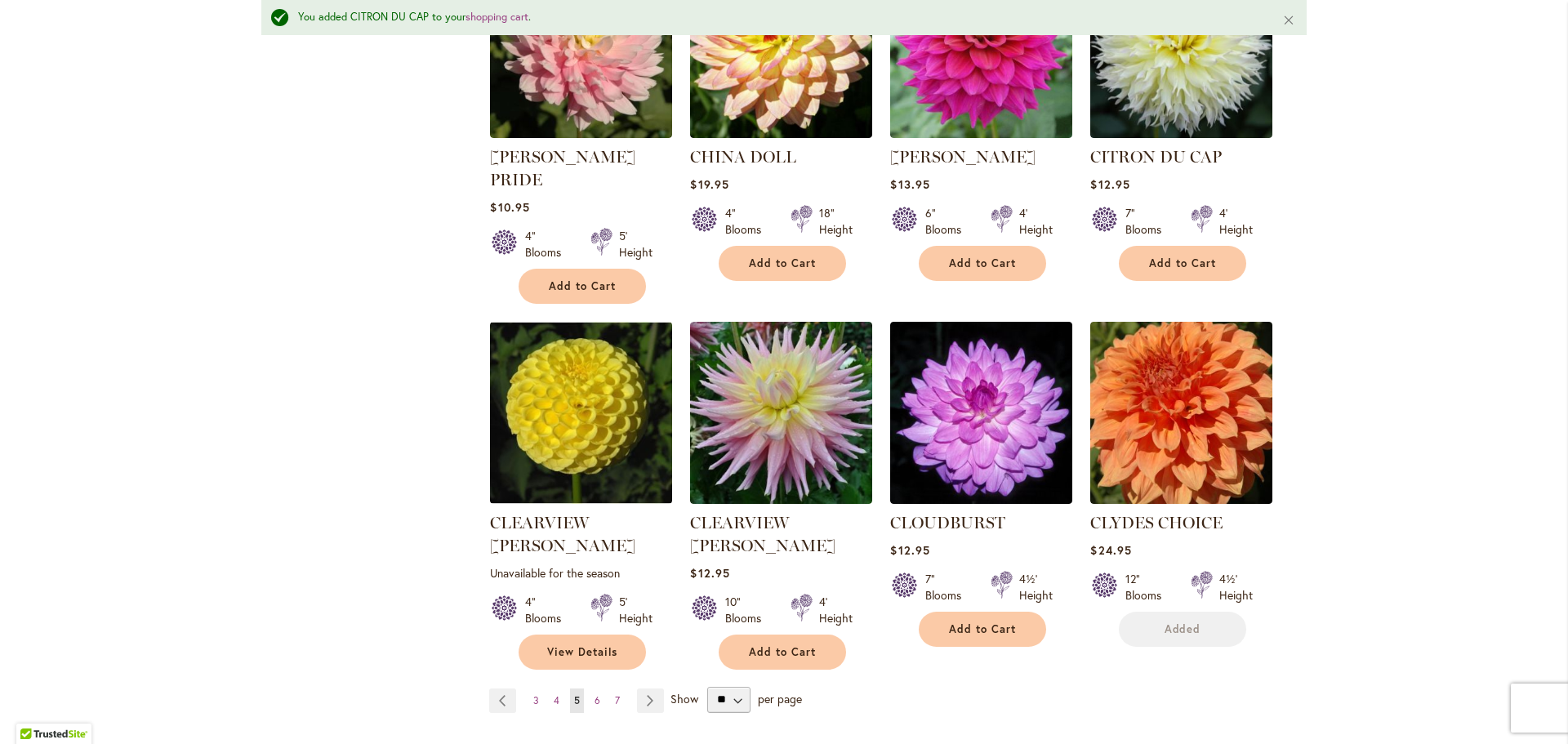
scroll to position [1268, 0]
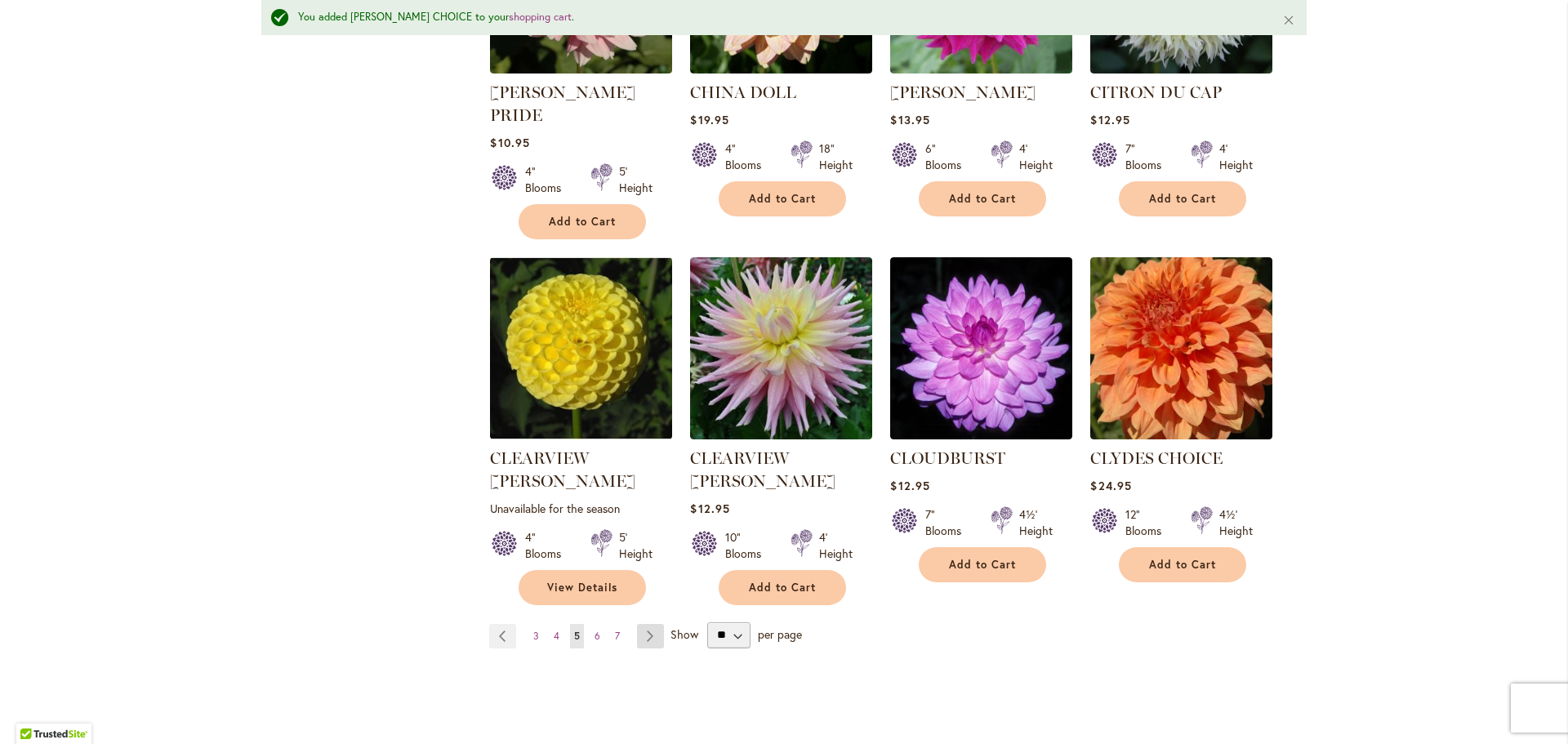
click at [637, 624] on link "Page Next" at bounding box center [650, 636] width 27 height 24
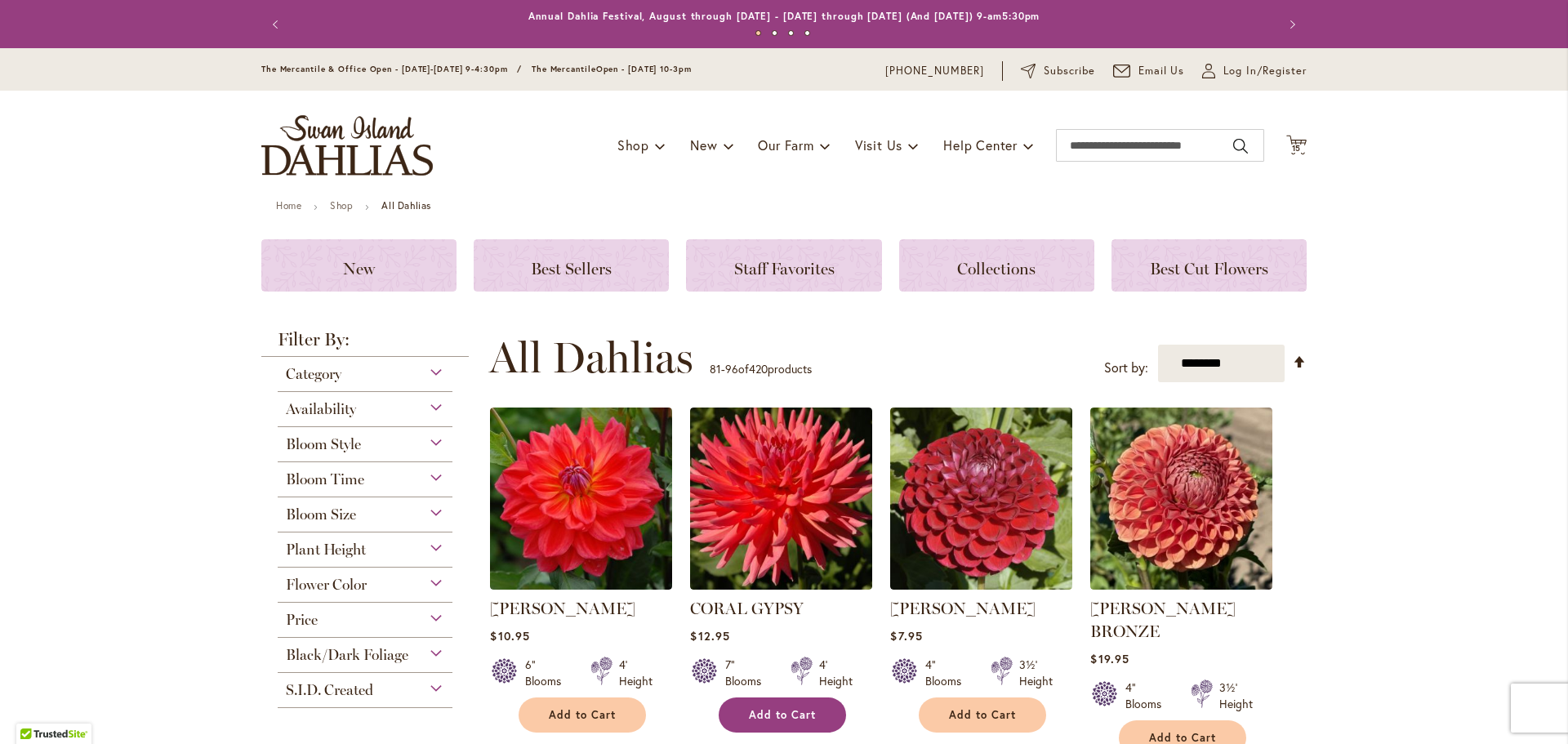
click at [815, 721] on button "Add to Cart" at bounding box center [782, 714] width 127 height 35
click at [1190, 730] on span "Add to Cart" at bounding box center [1182, 737] width 67 height 14
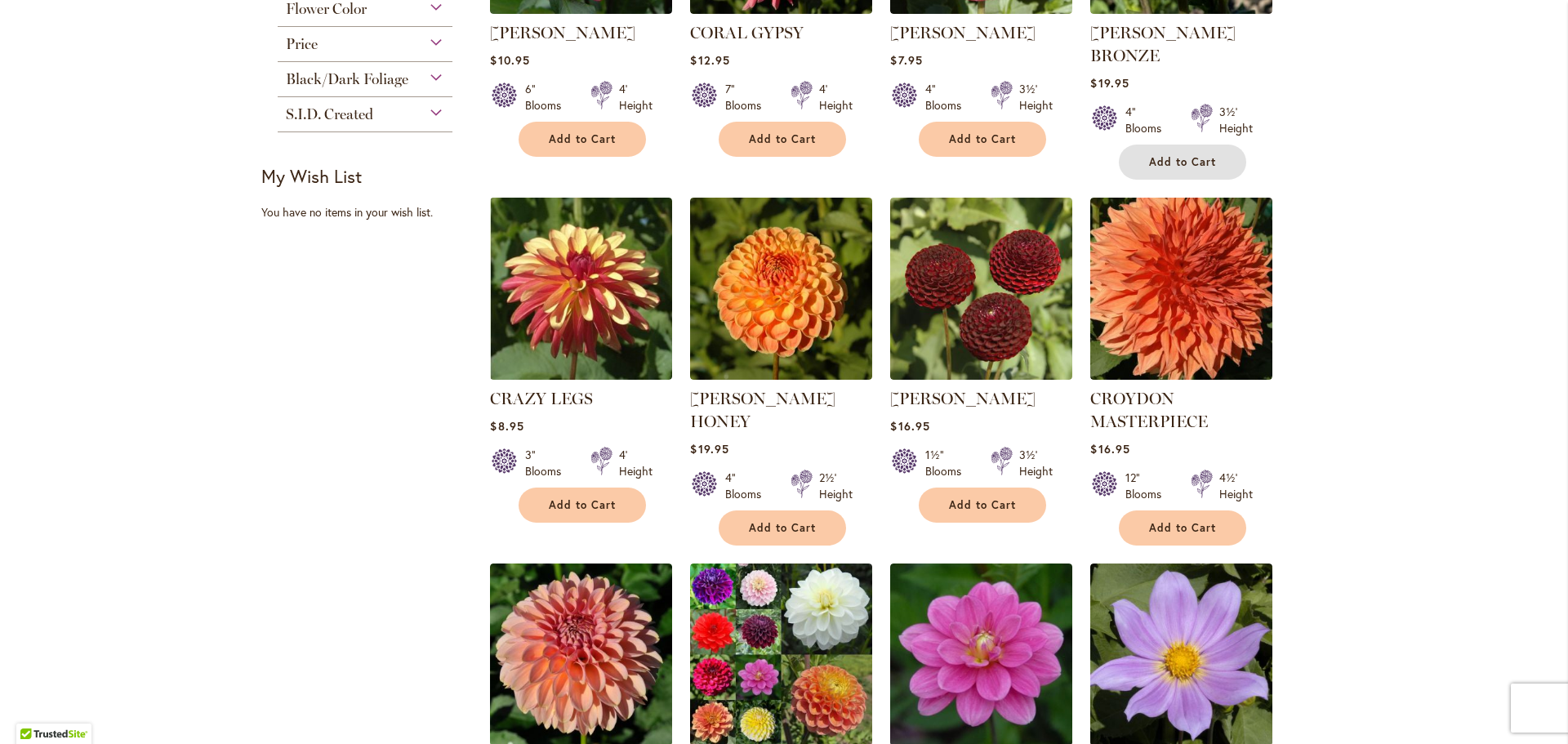
scroll to position [489, 0]
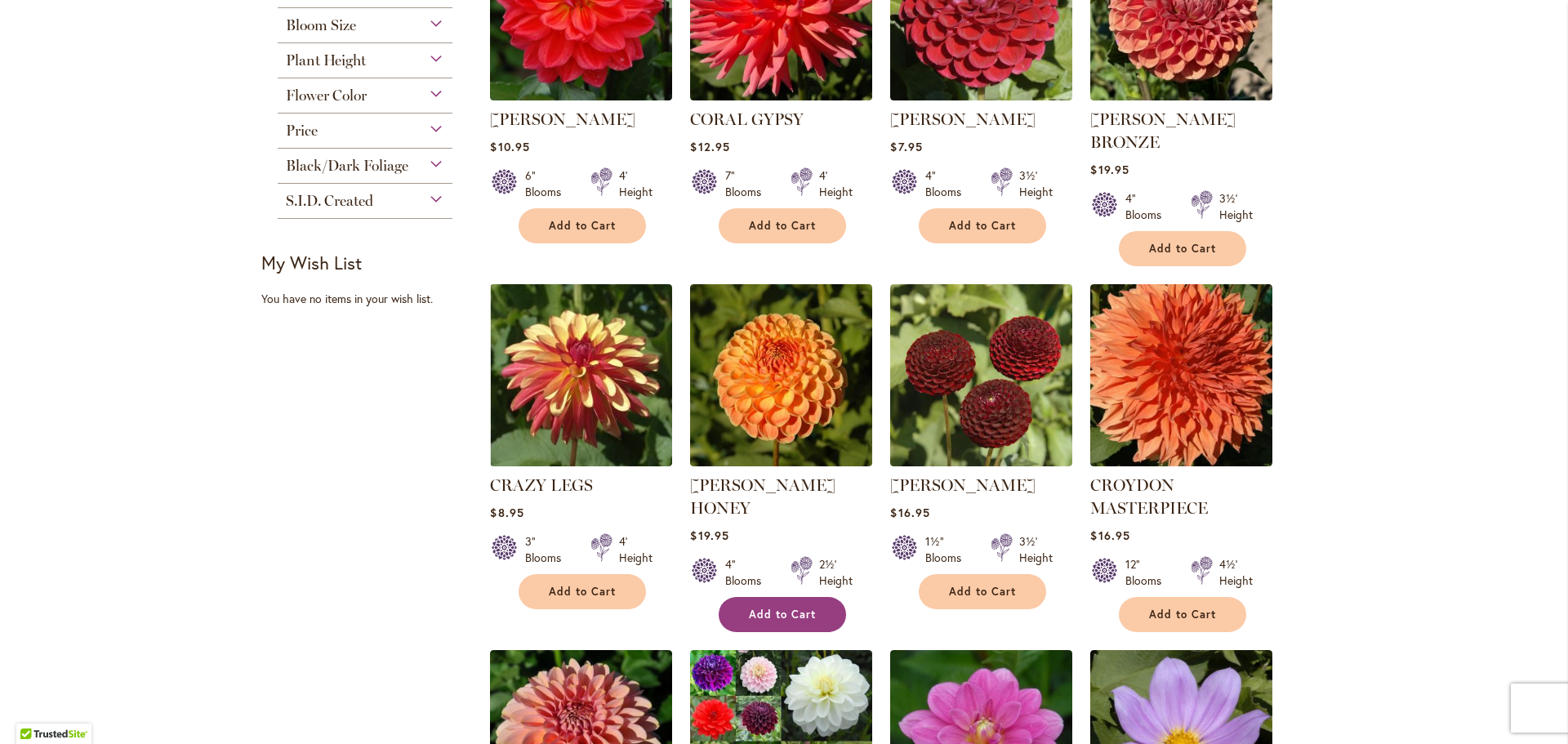
click at [766, 608] on span "Add to Cart" at bounding box center [782, 614] width 67 height 14
click at [1175, 597] on button "Add to Cart" at bounding box center [1182, 614] width 127 height 35
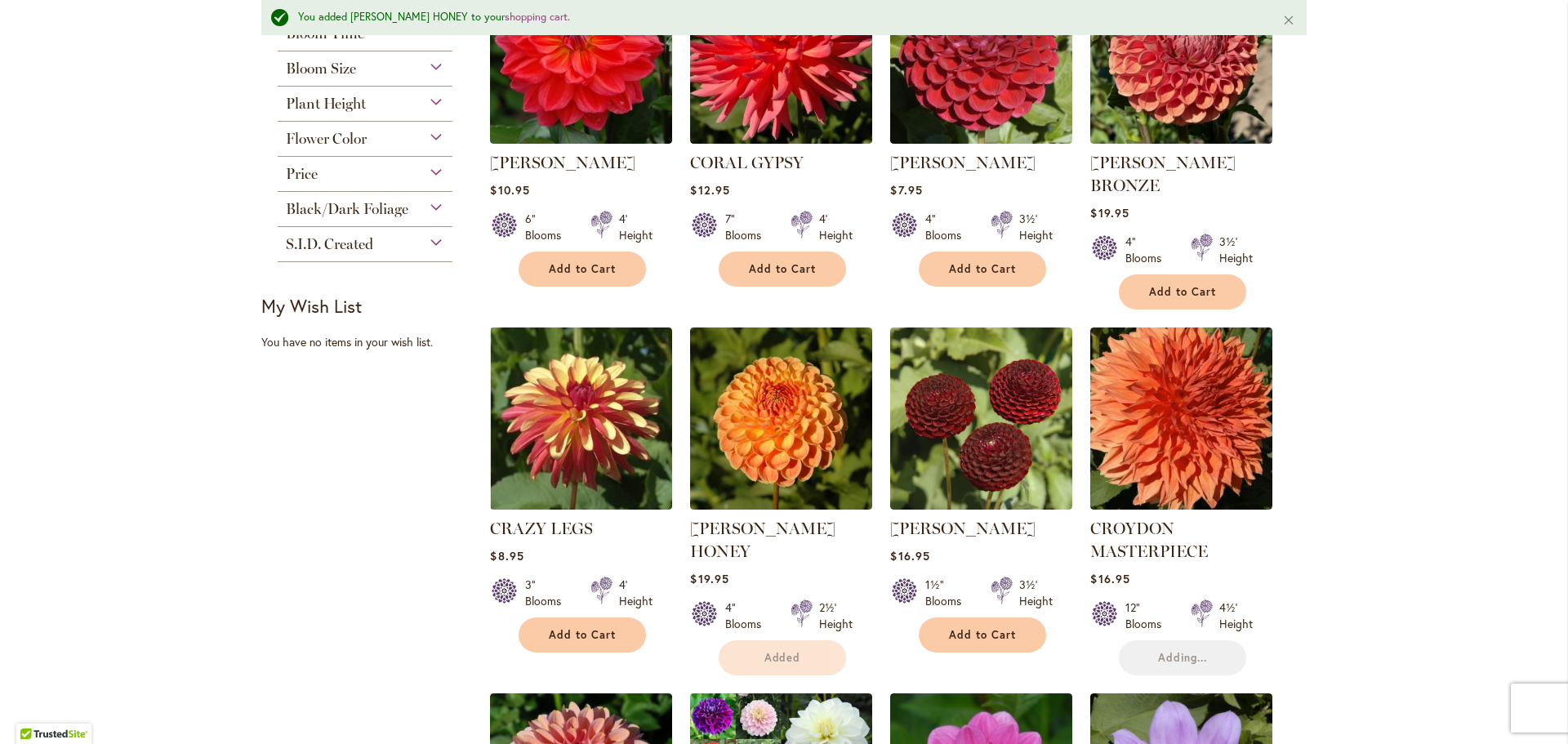
scroll to position [533, 0]
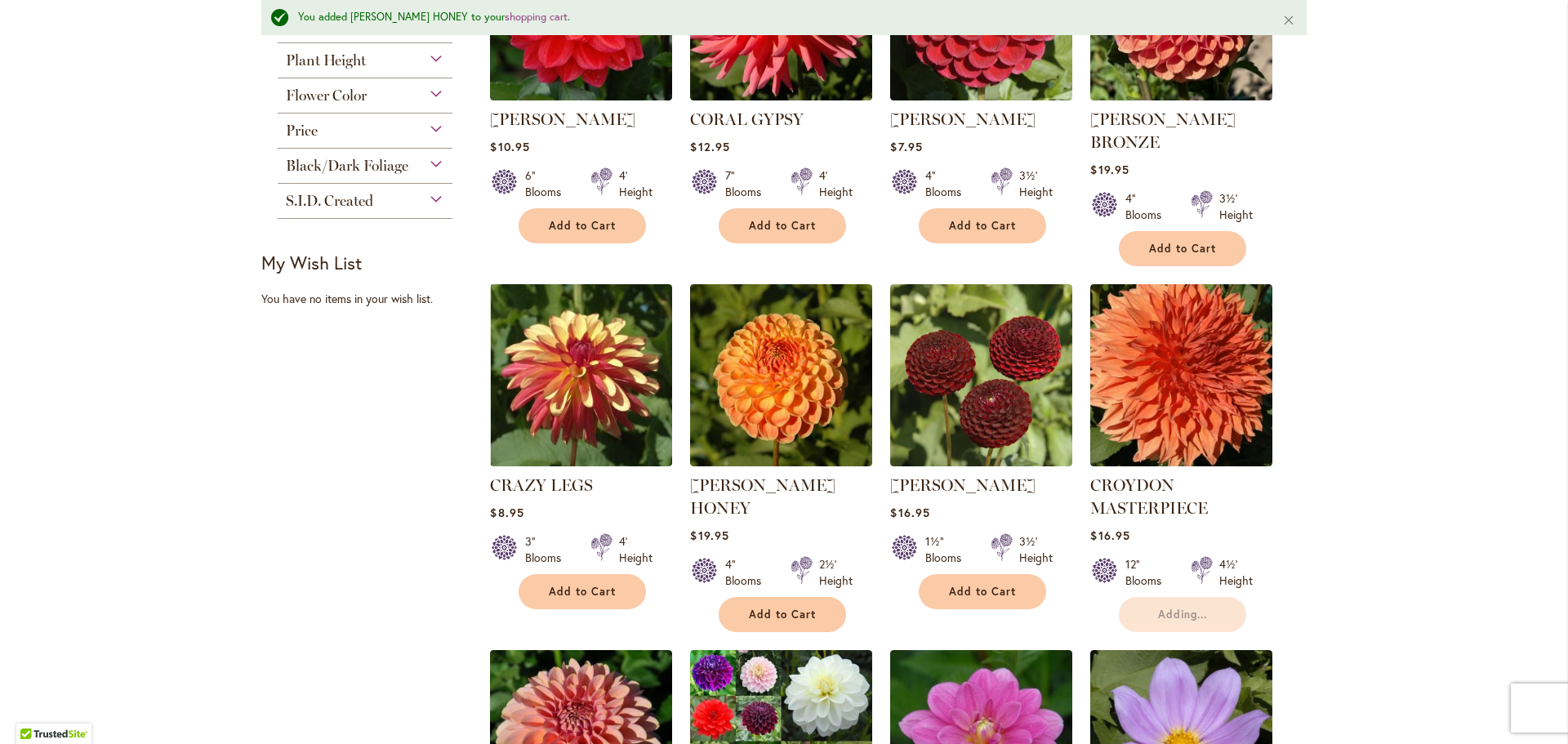
click at [976, 586] on li "CROSSFIELD EBONY Rating: 100% 1 Review $16.95 1½" Blooms 3½' Height" at bounding box center [981, 458] width 183 height 349
click at [975, 574] on button "Add to Cart" at bounding box center [982, 591] width 127 height 35
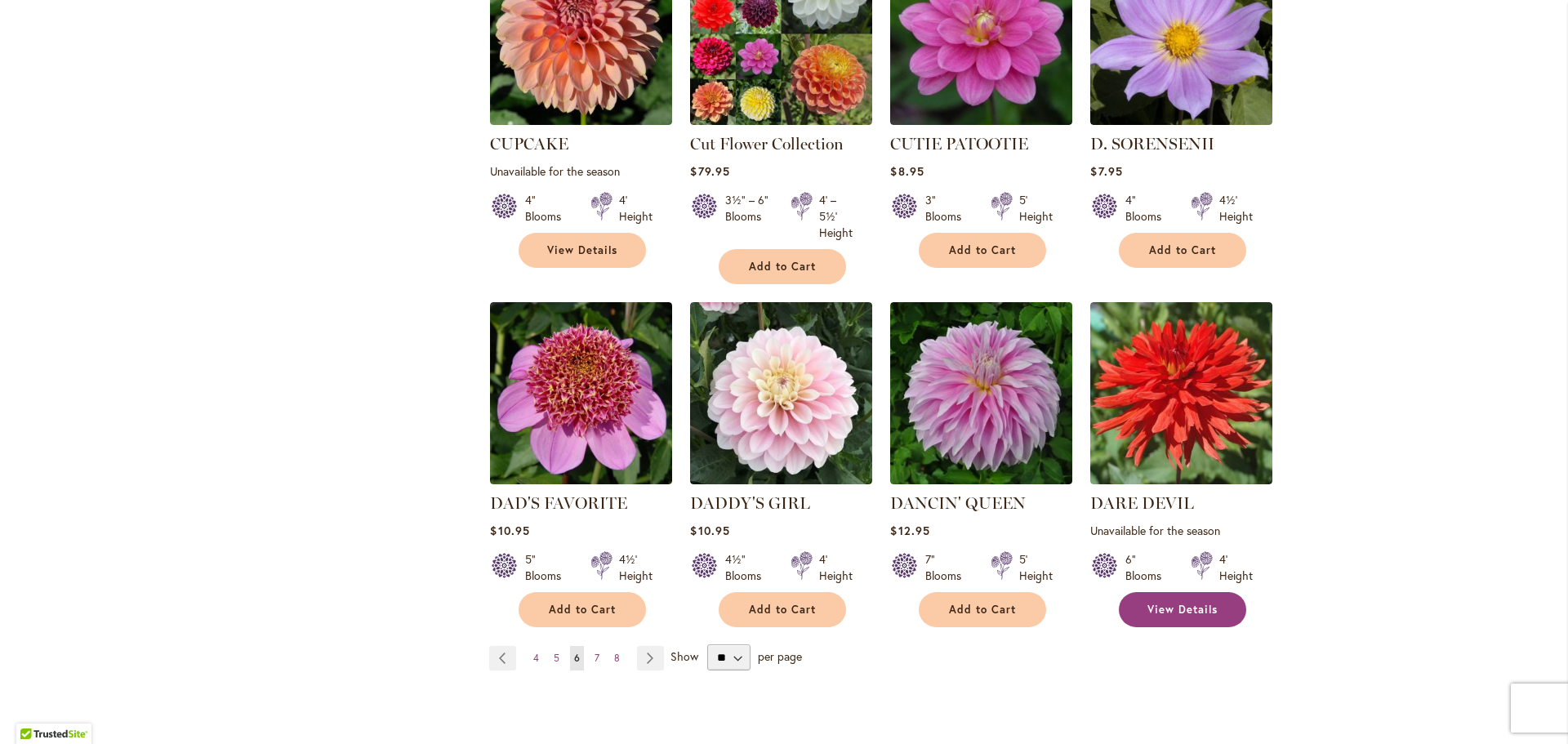
scroll to position [1224, 0]
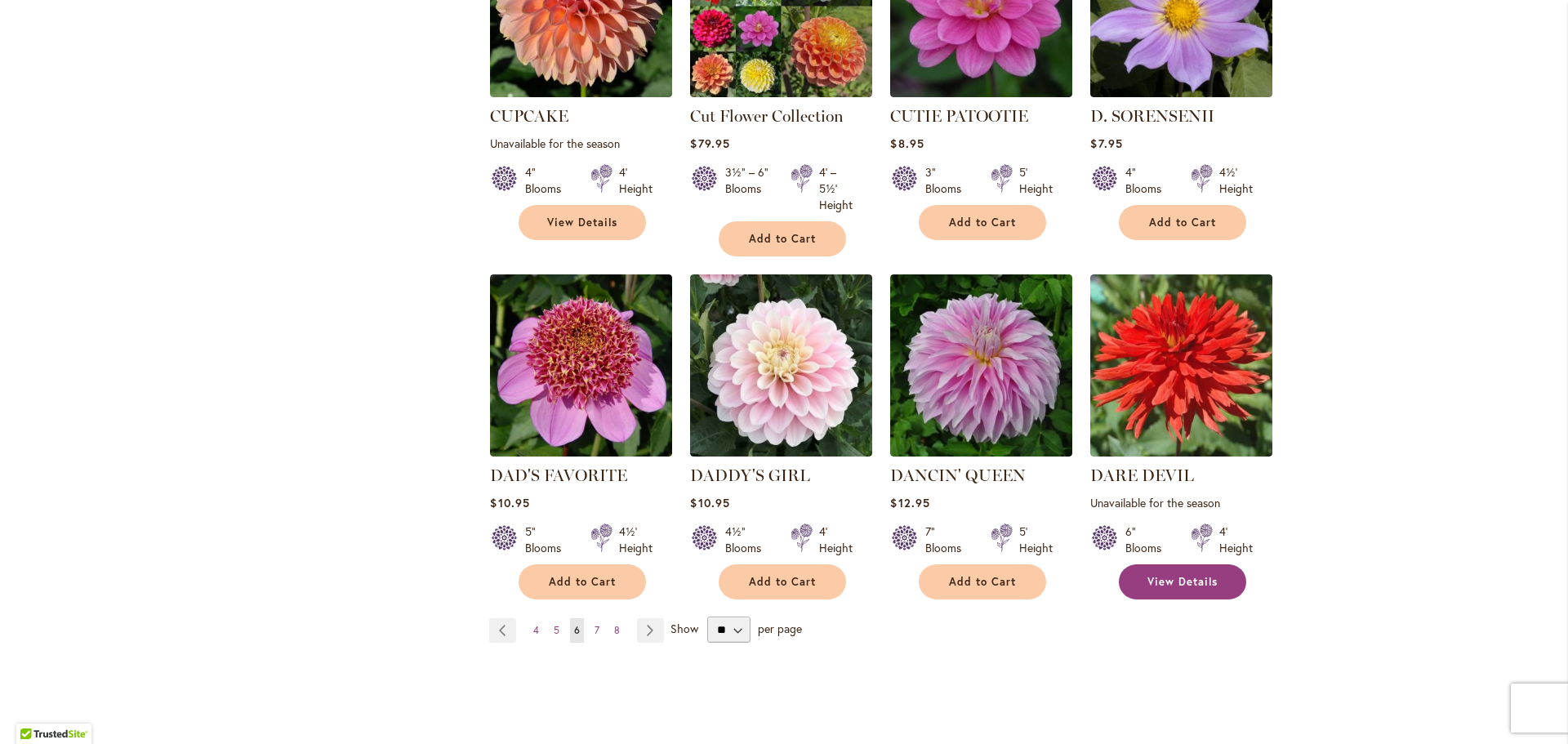
click at [1214, 564] on link "View Details" at bounding box center [1182, 581] width 127 height 35
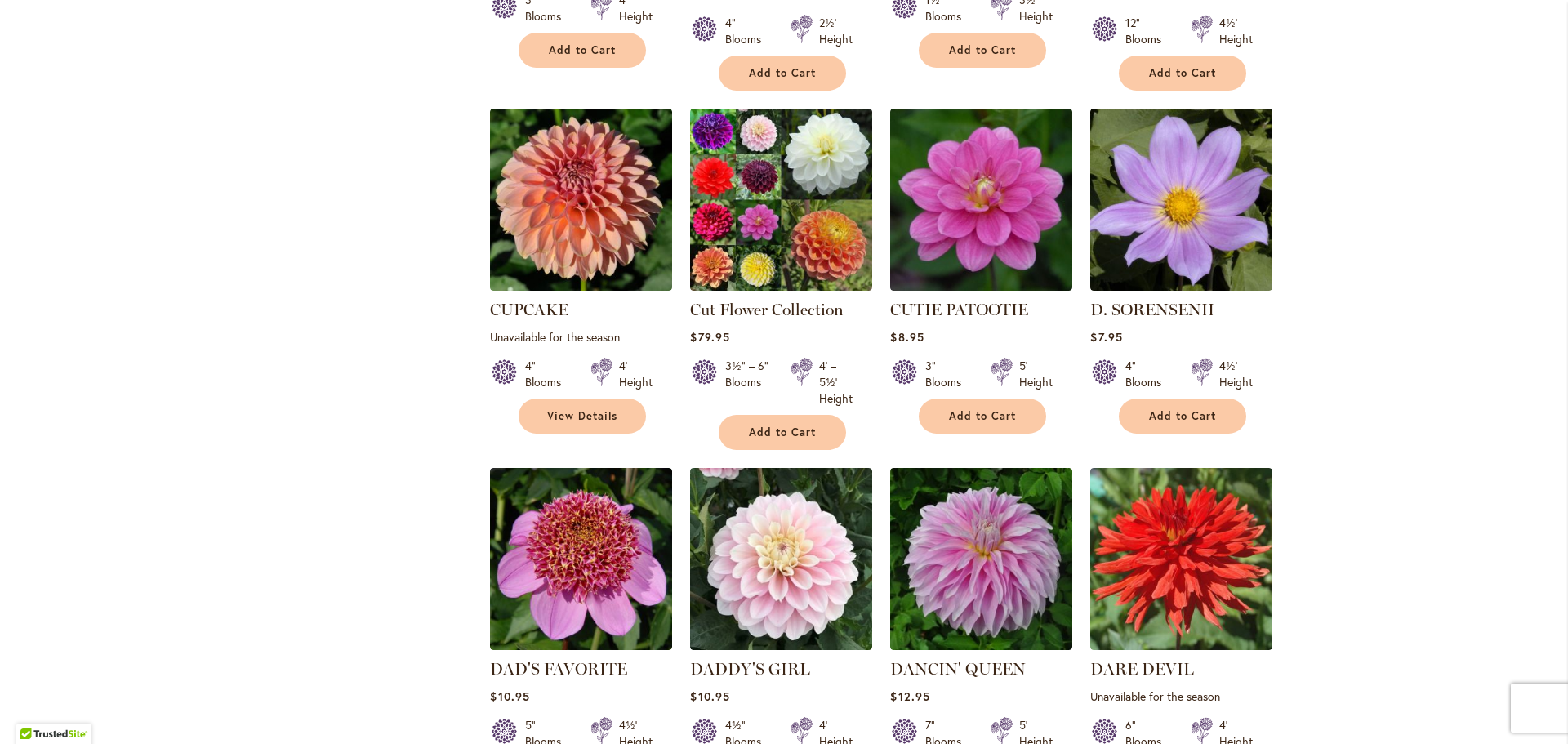
scroll to position [1225, 0]
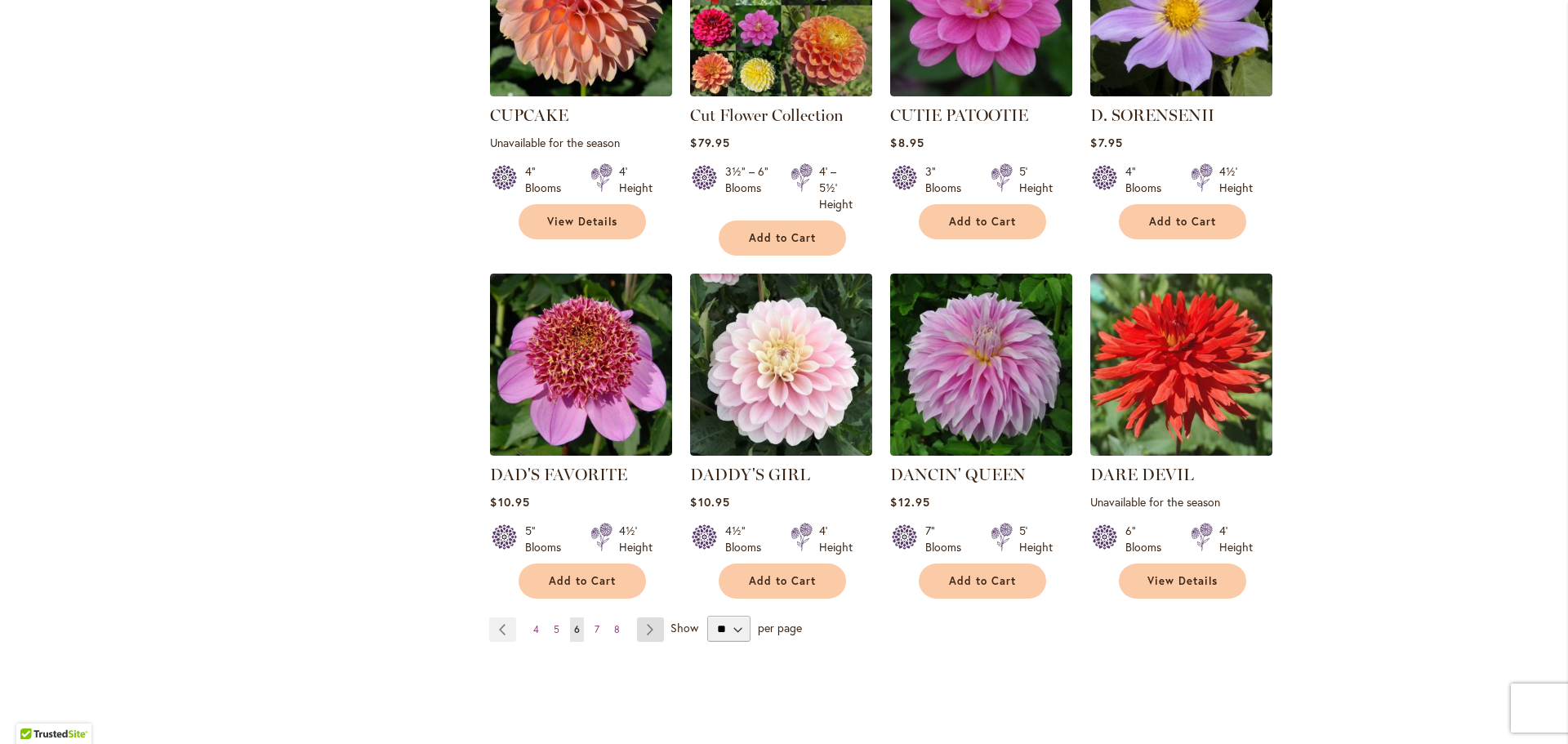
click at [639, 618] on link "Page Next" at bounding box center [650, 629] width 27 height 24
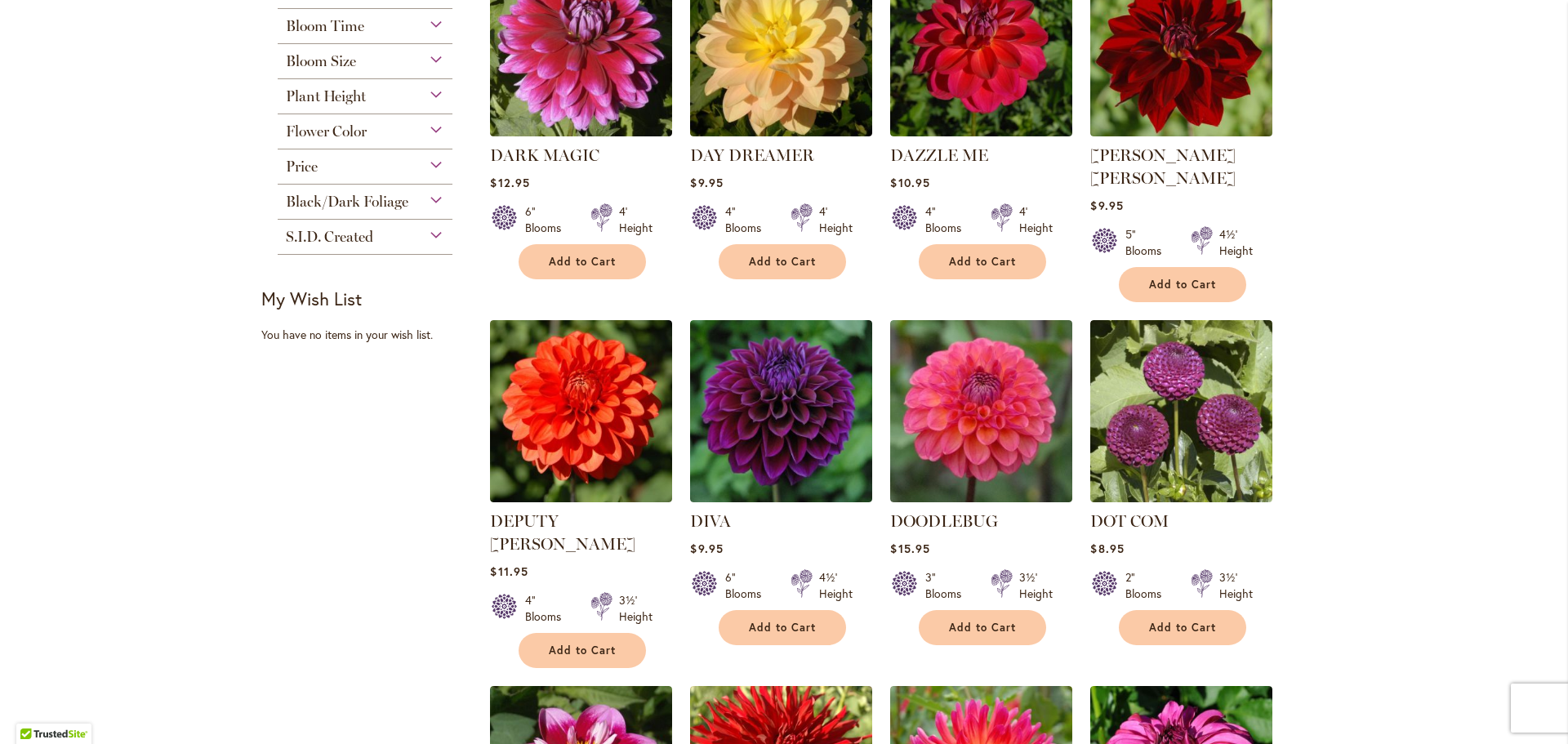
scroll to position [490, 0]
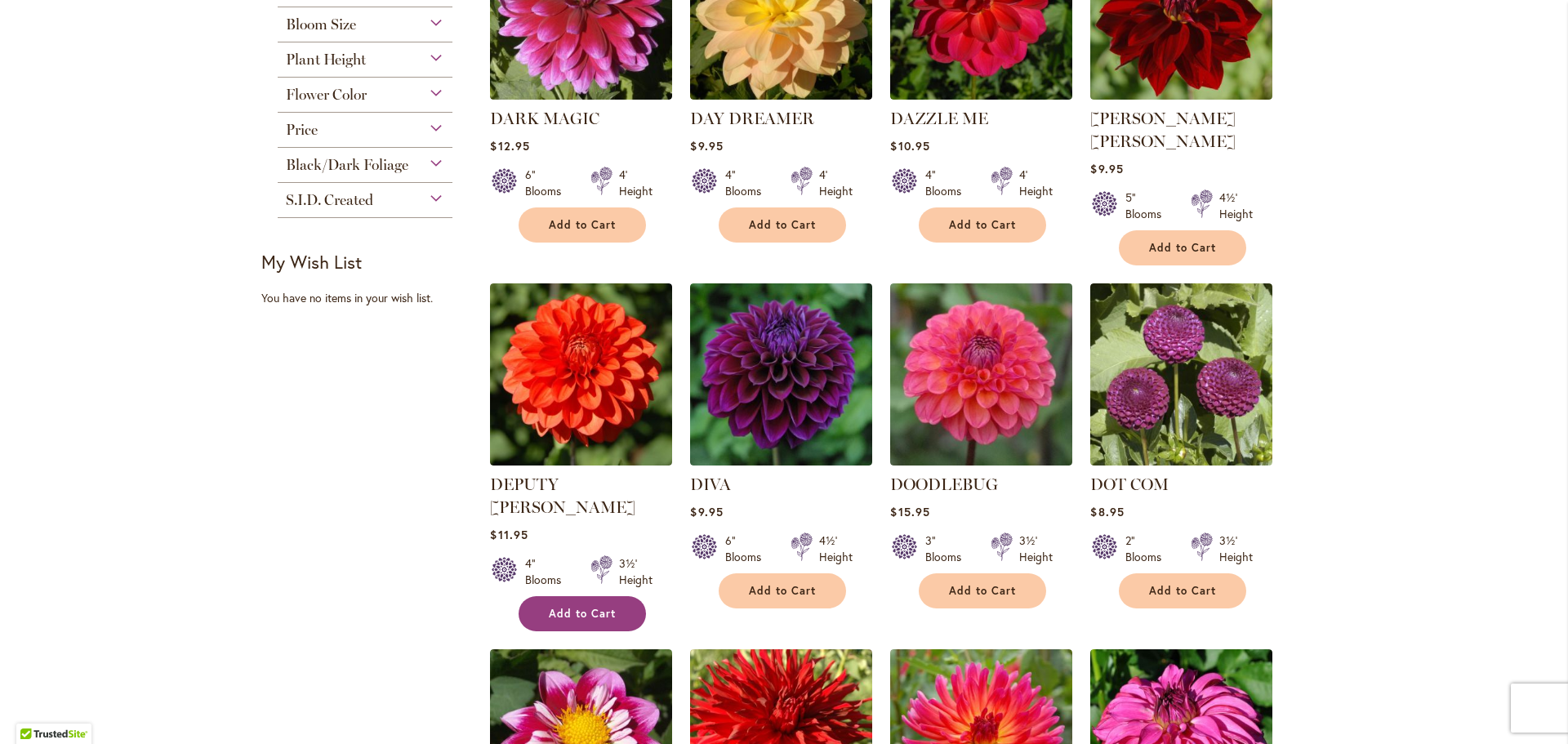
click at [620, 596] on button "Add to Cart" at bounding box center [582, 613] width 127 height 35
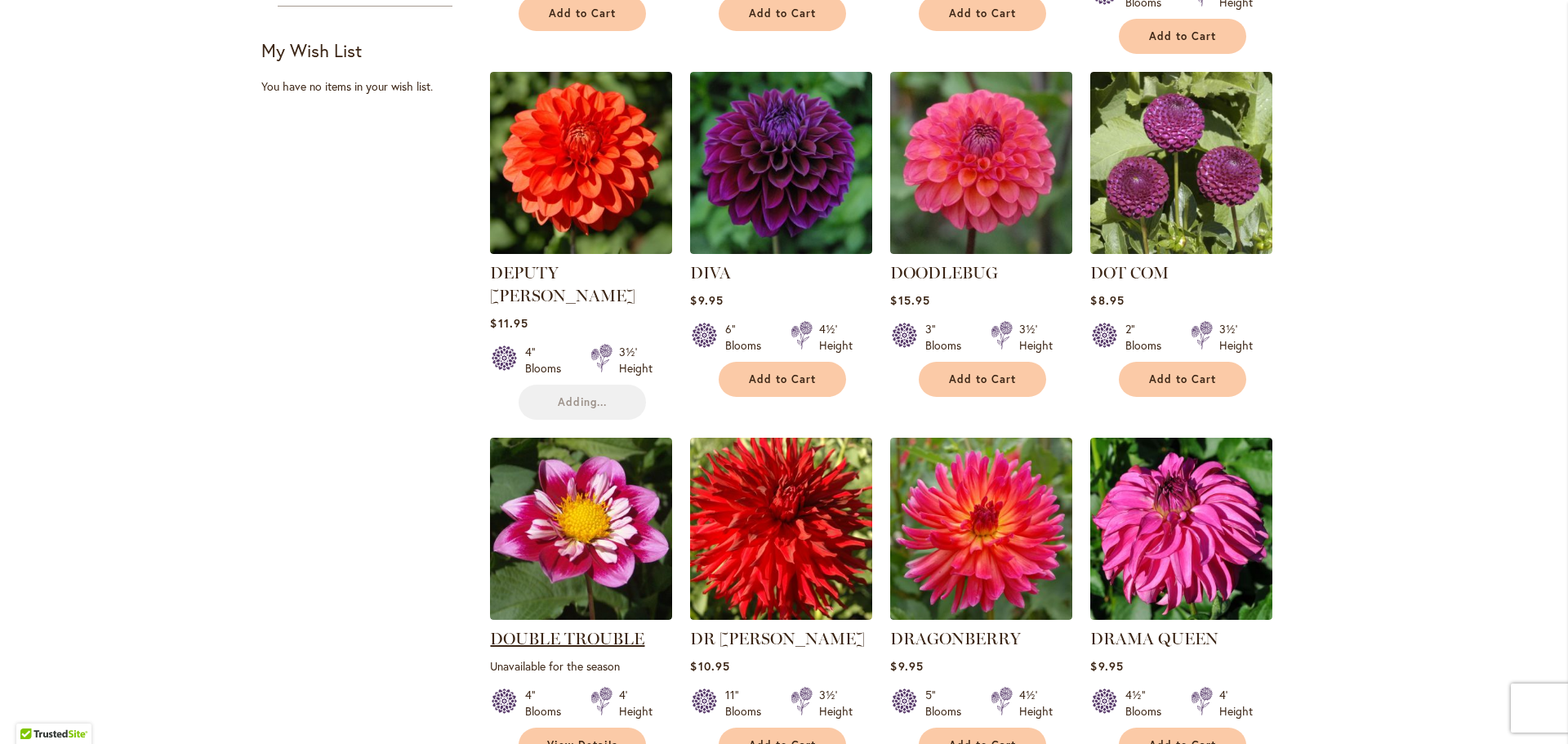
scroll to position [735, 0]
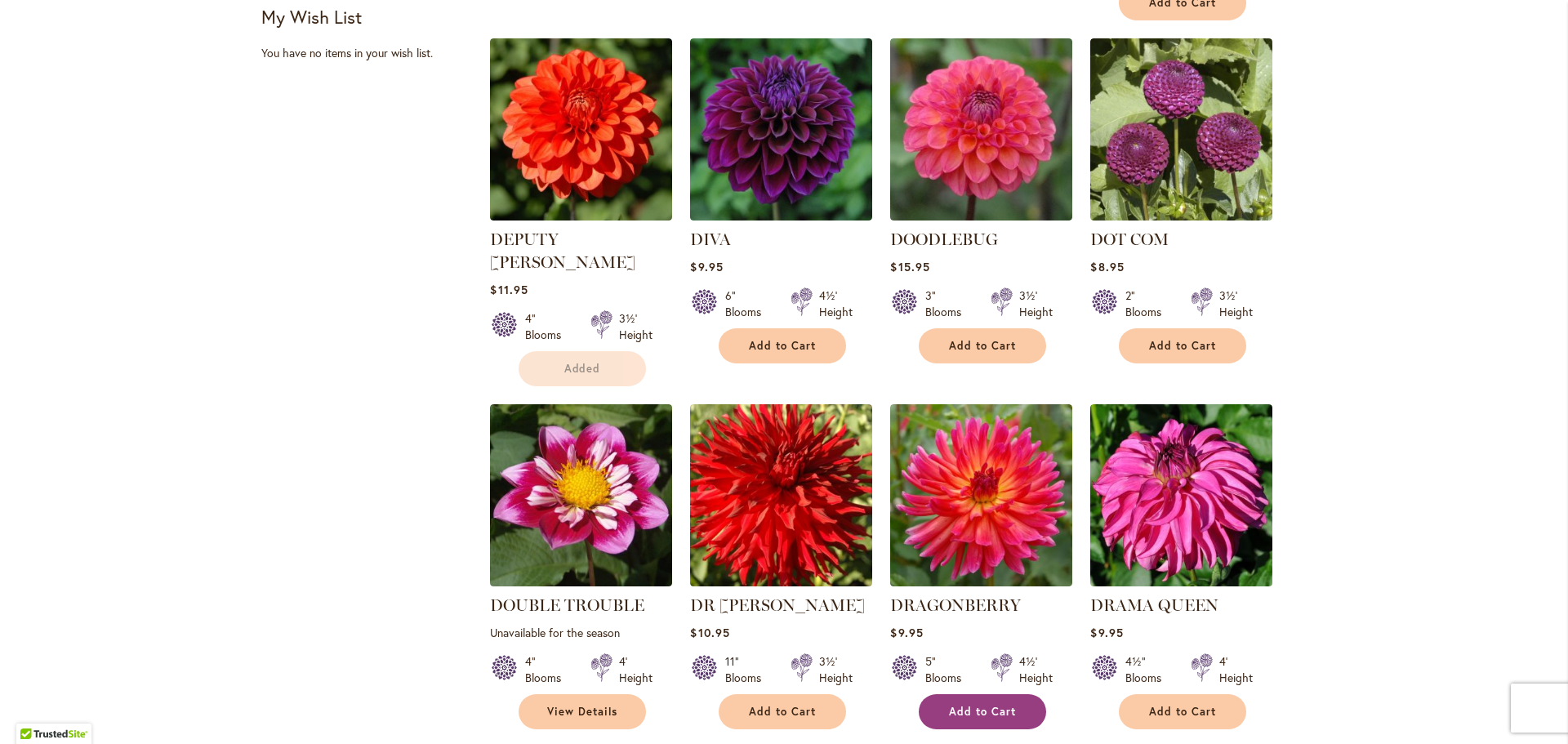
click at [999, 694] on button "Add to Cart" at bounding box center [982, 711] width 127 height 35
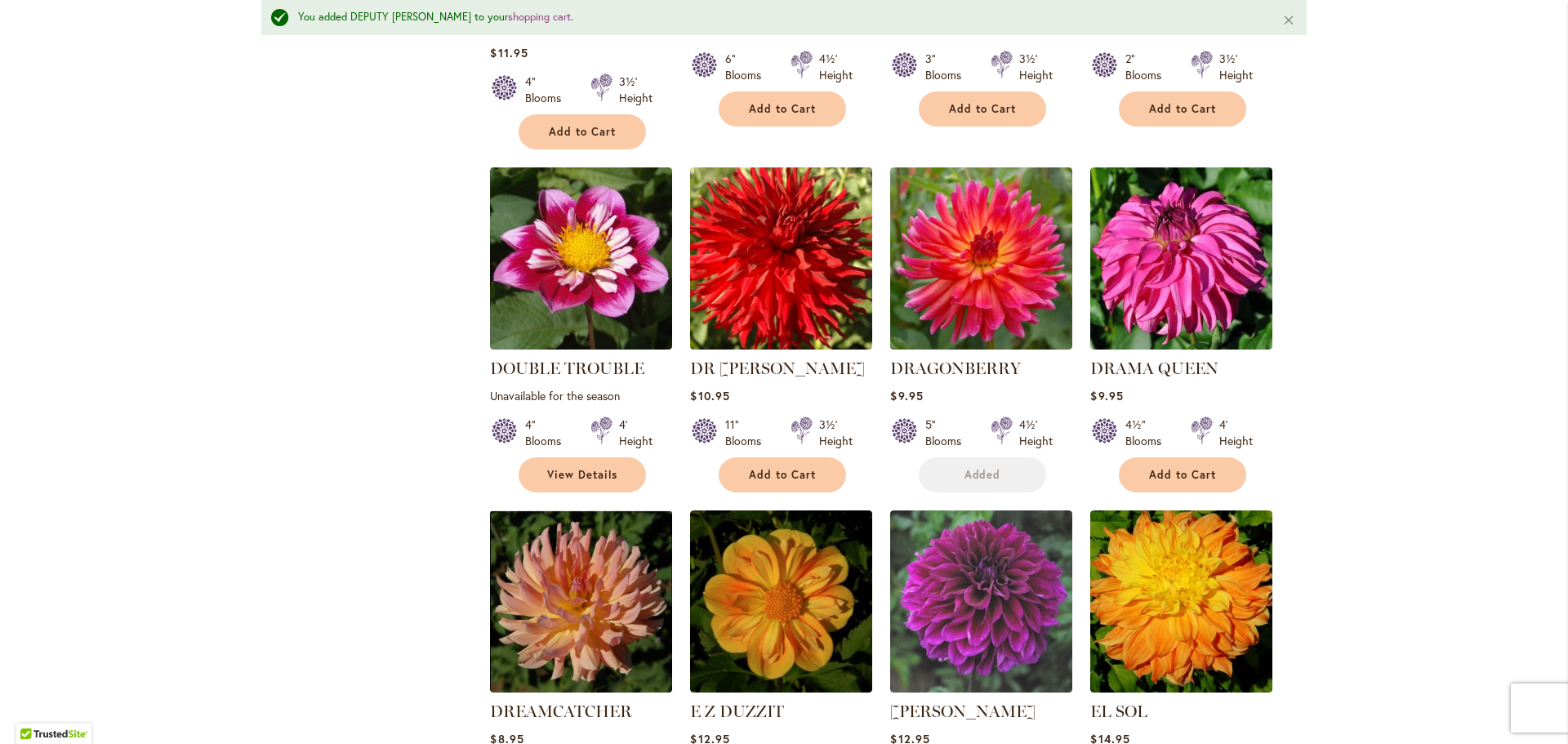
scroll to position [1186, 0]
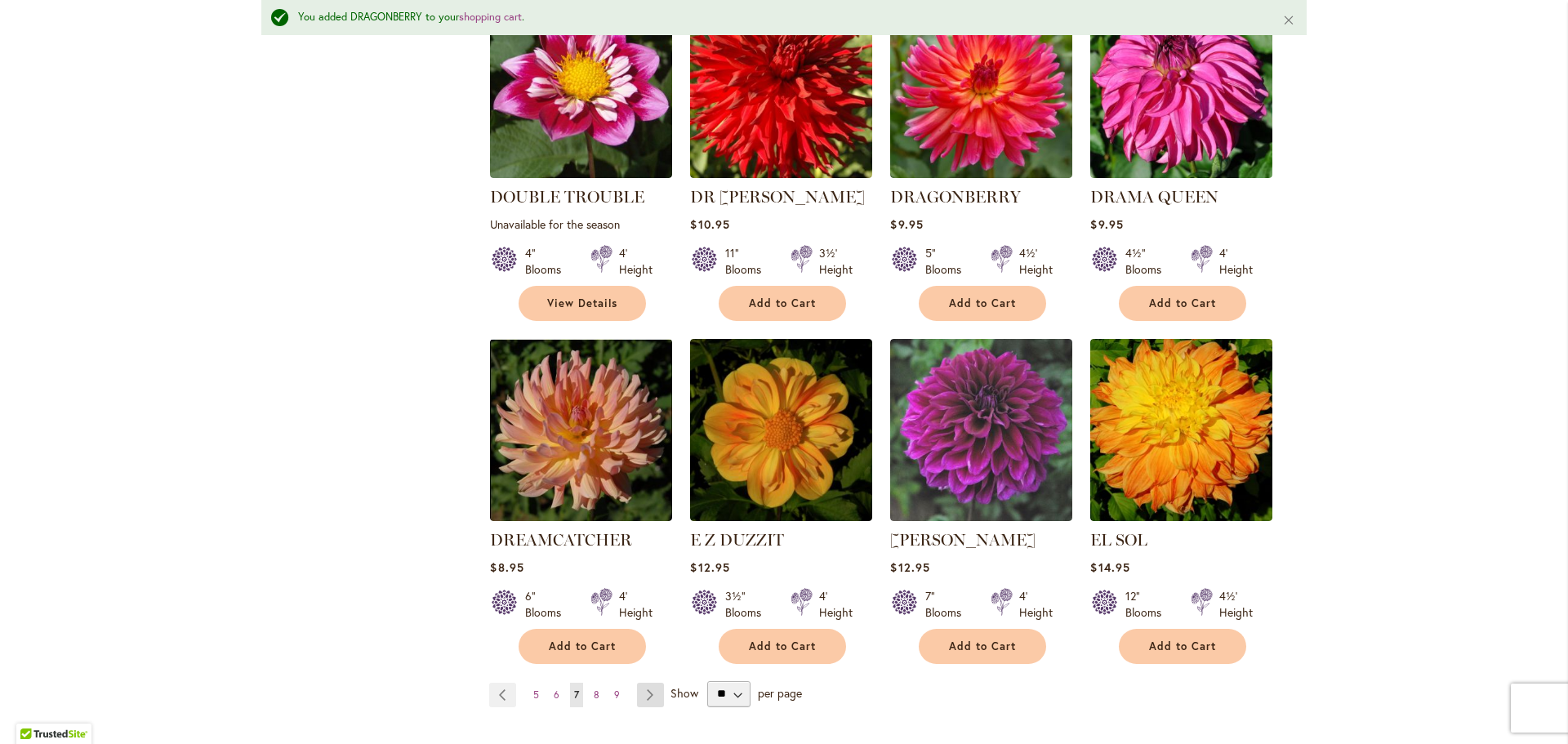
click at [645, 683] on link "Page Next" at bounding box center [650, 694] width 27 height 24
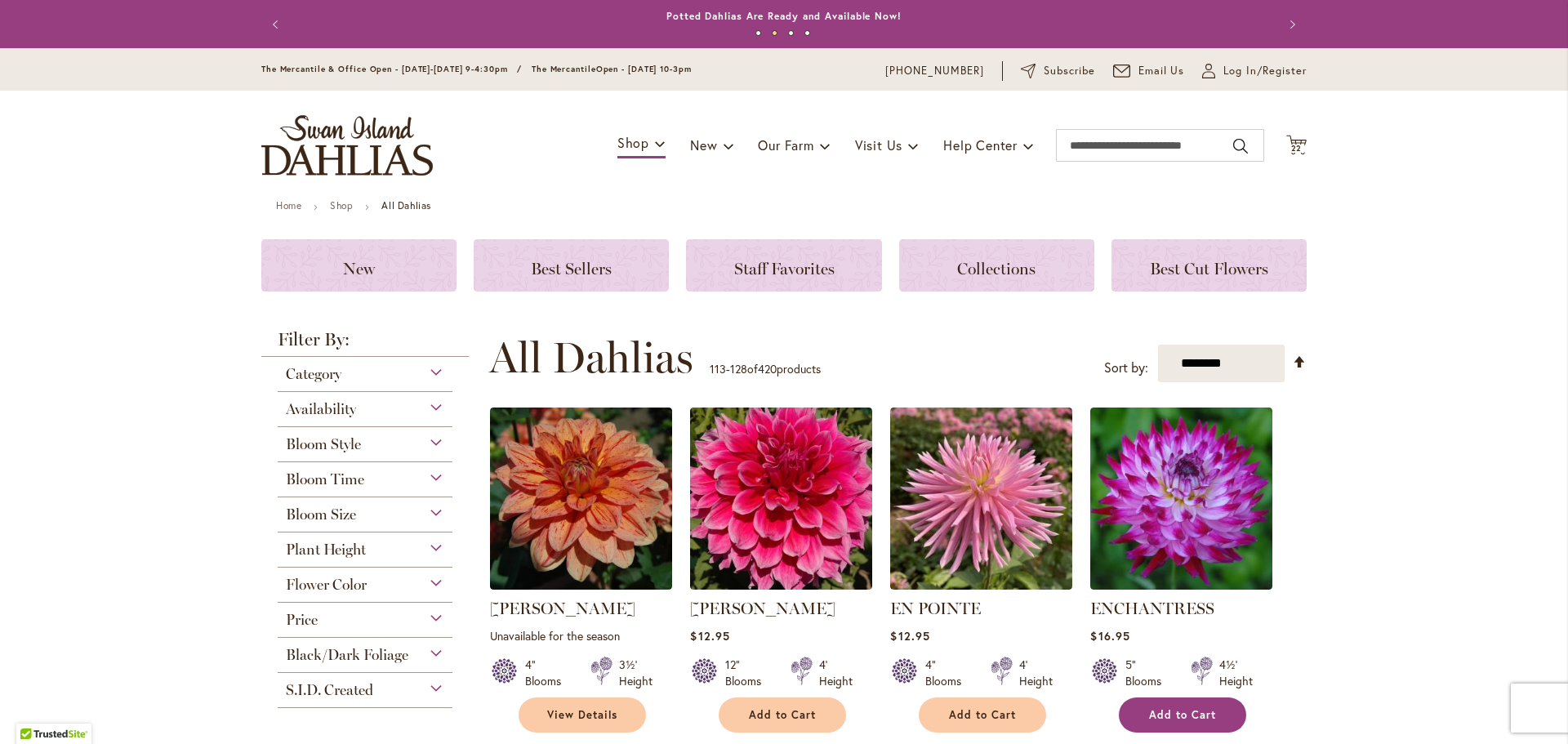
click at [1171, 714] on span "Add to Cart" at bounding box center [1182, 714] width 67 height 14
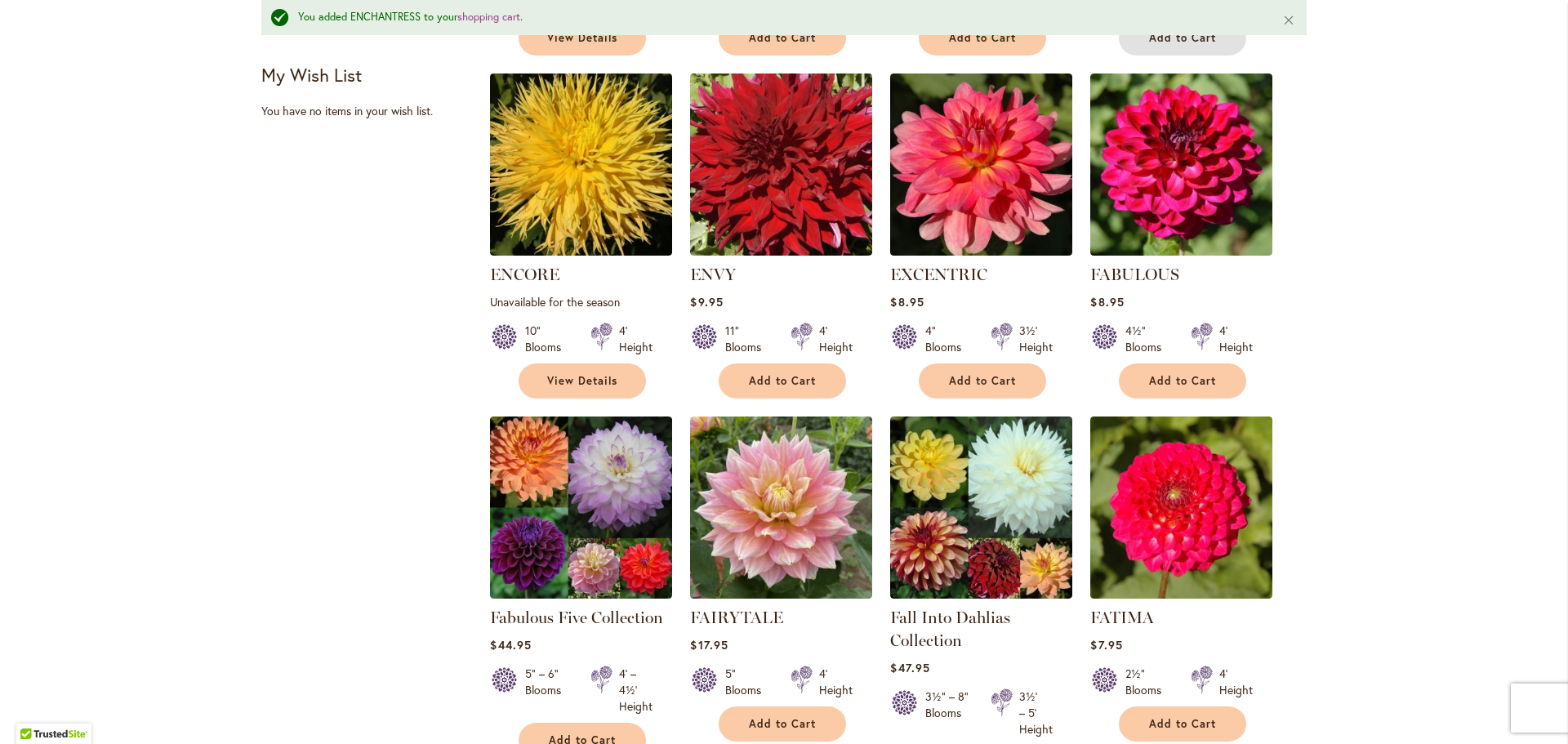
scroll to position [860, 0]
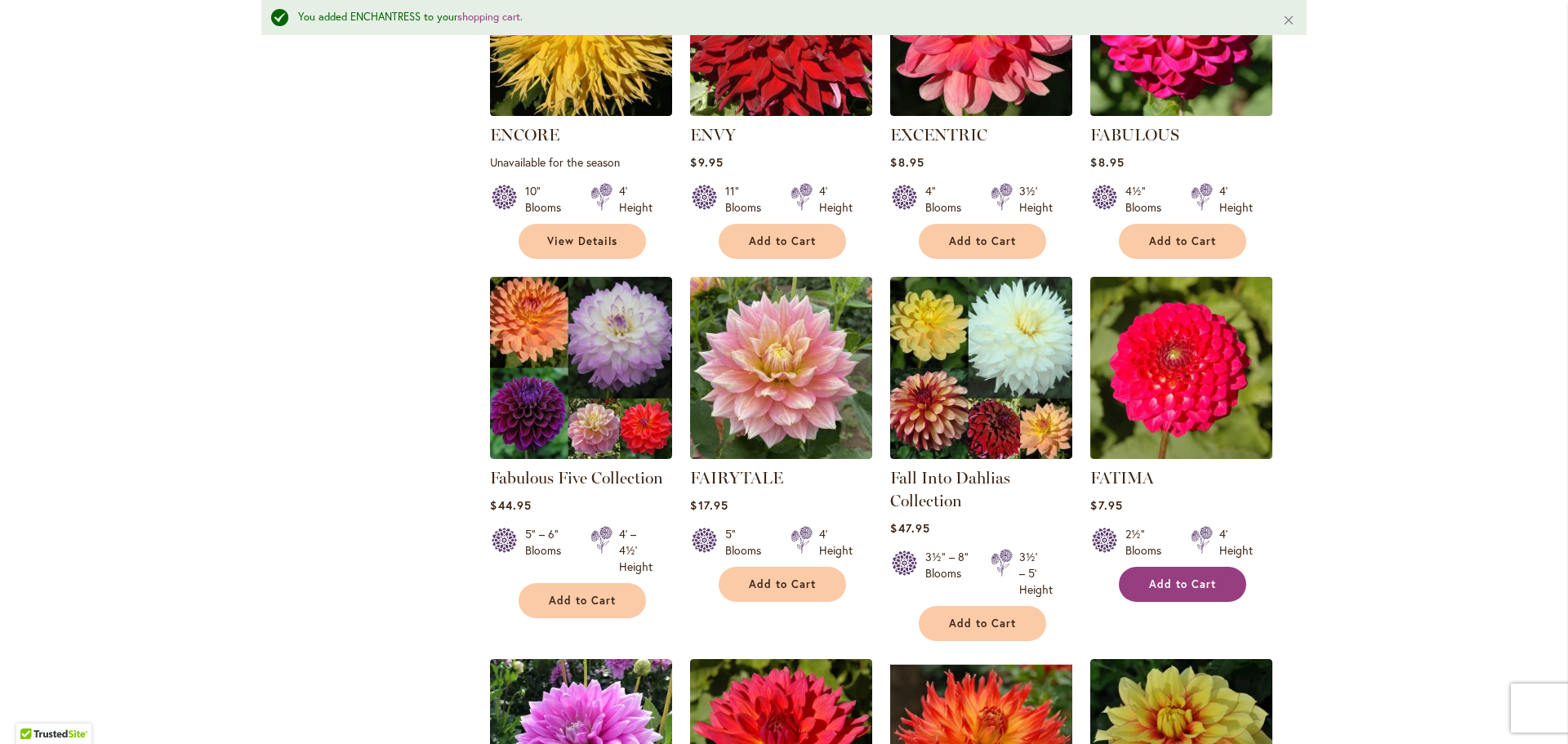
click at [1165, 594] on button "Add to Cart" at bounding box center [1182, 584] width 127 height 35
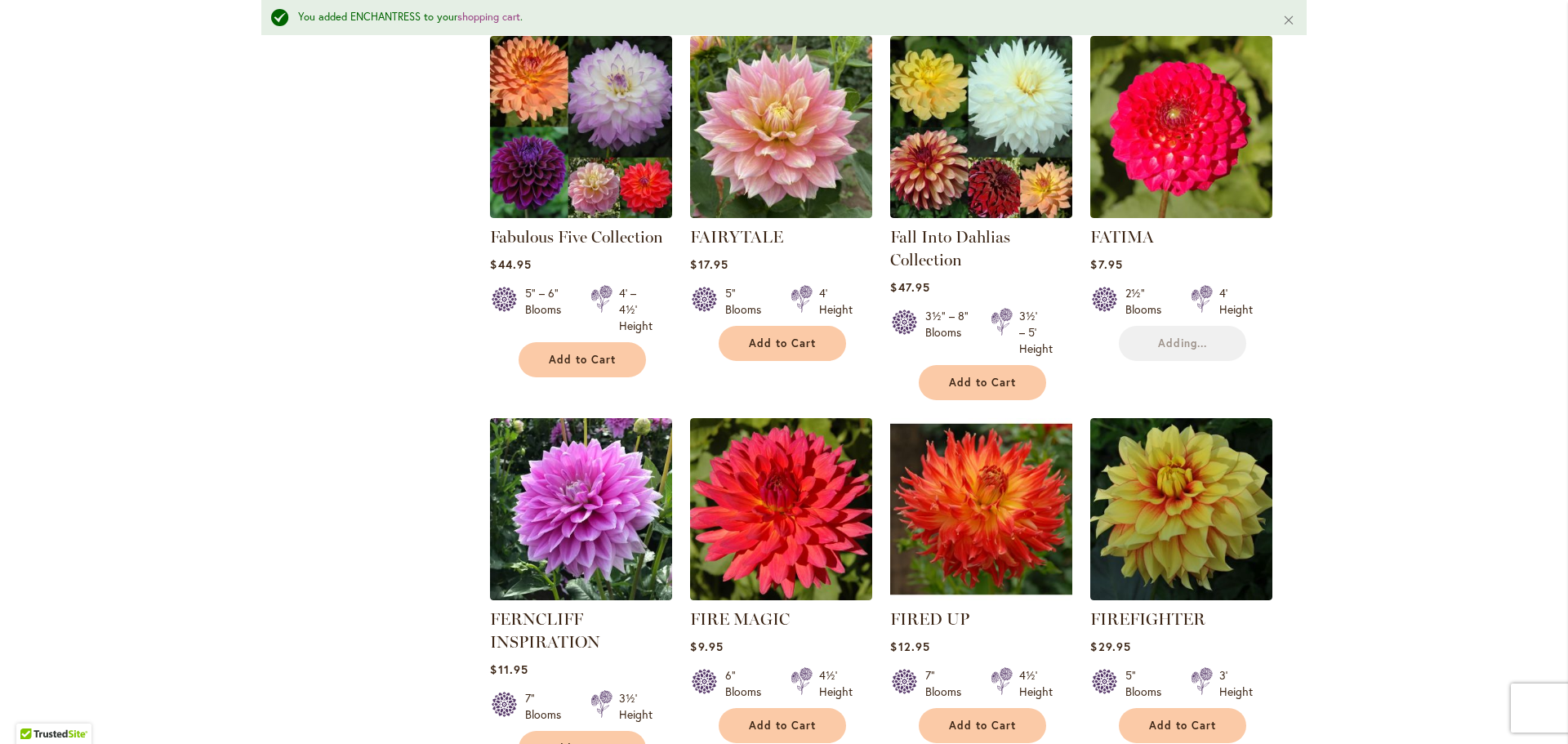
scroll to position [1186, 0]
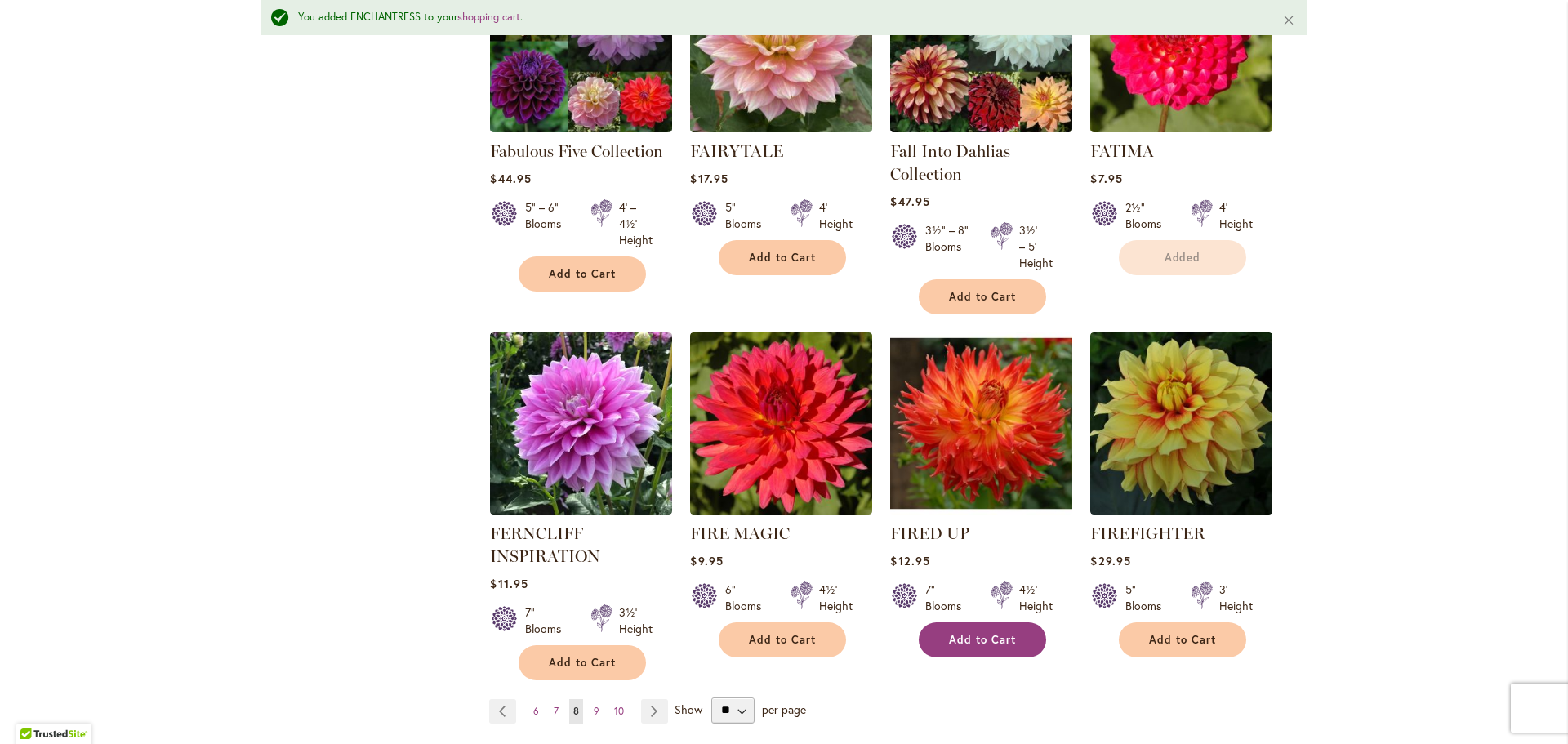
click at [975, 640] on span "Add to Cart" at bounding box center [983, 639] width 67 height 14
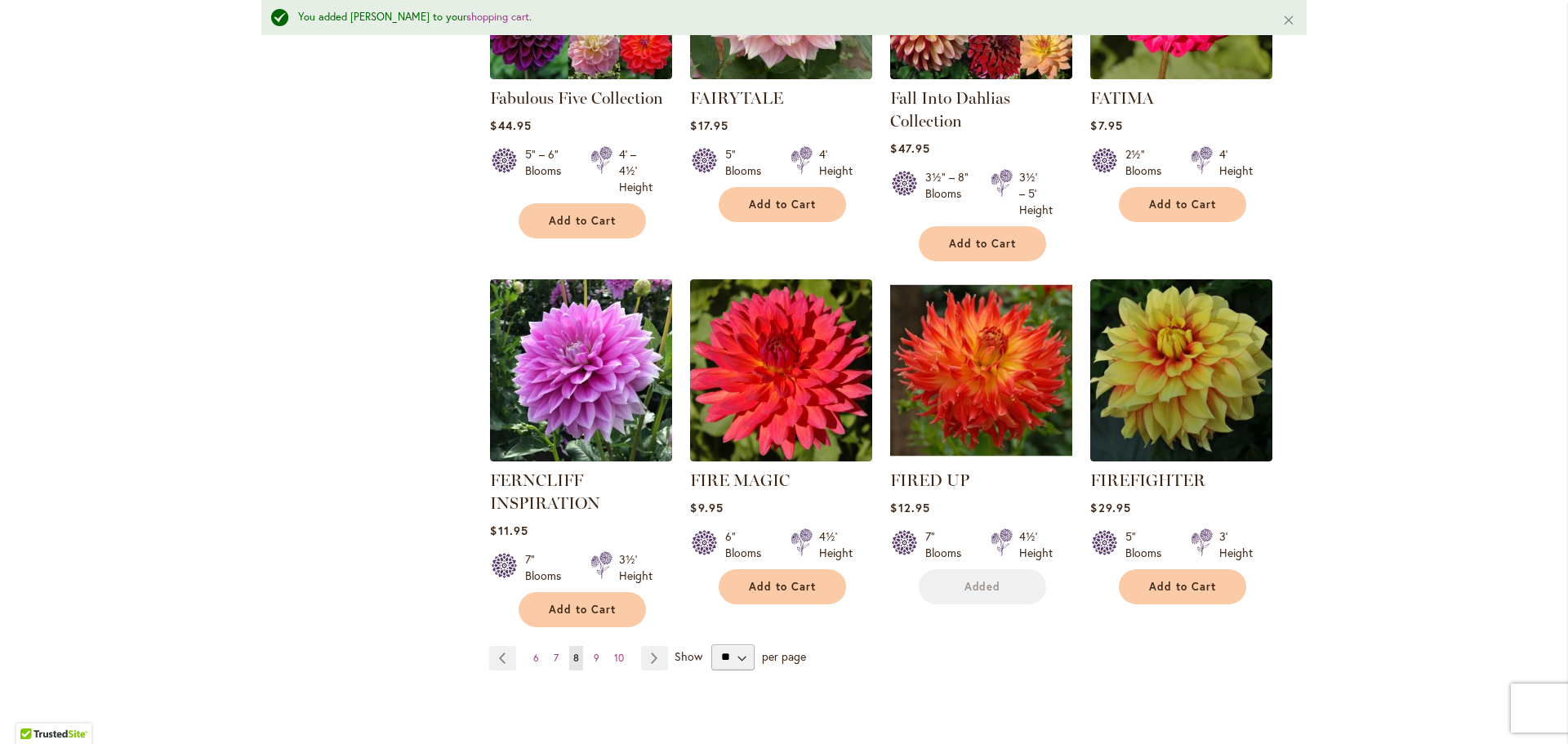
scroll to position [1268, 0]
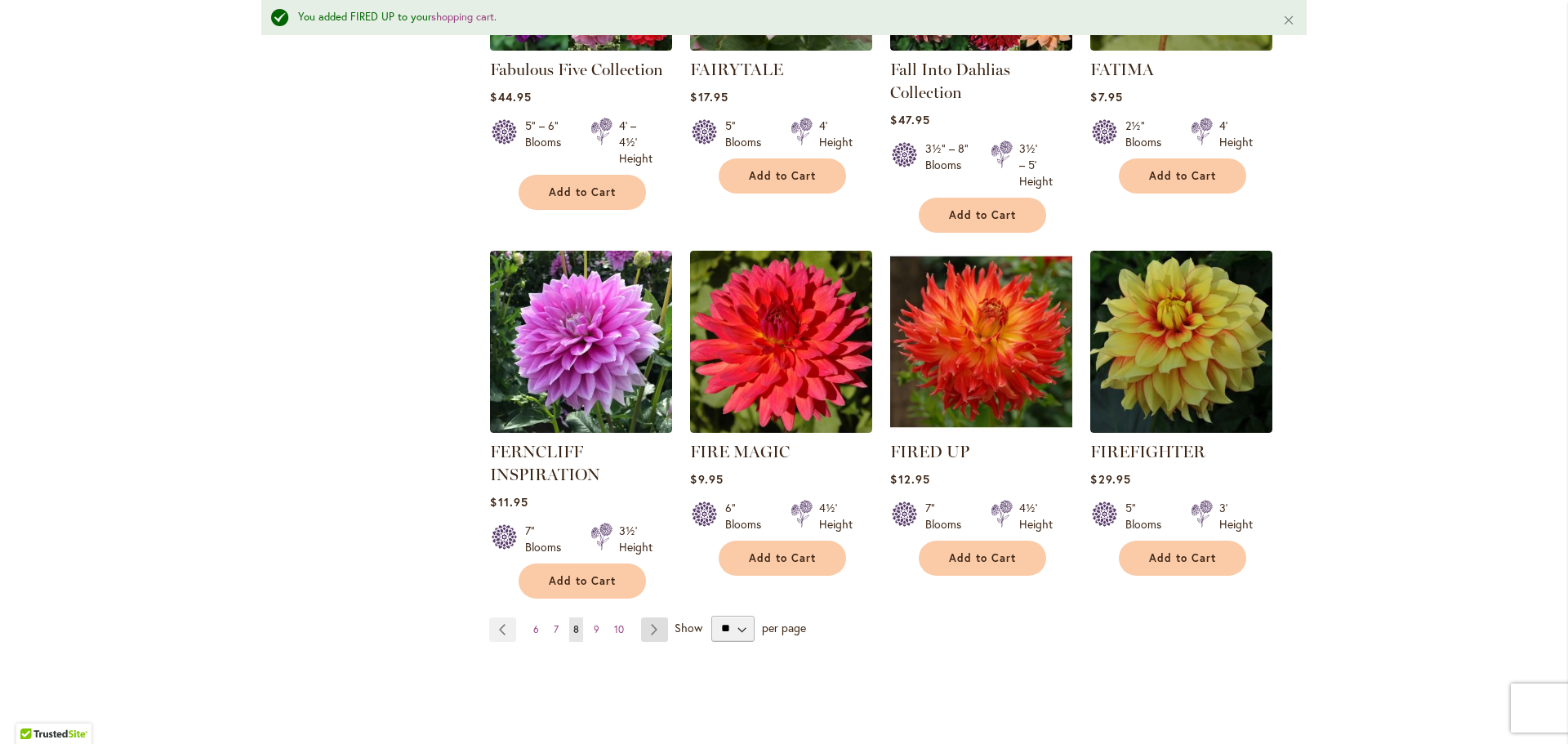
click at [642, 625] on link "Page Next" at bounding box center [655, 629] width 27 height 24
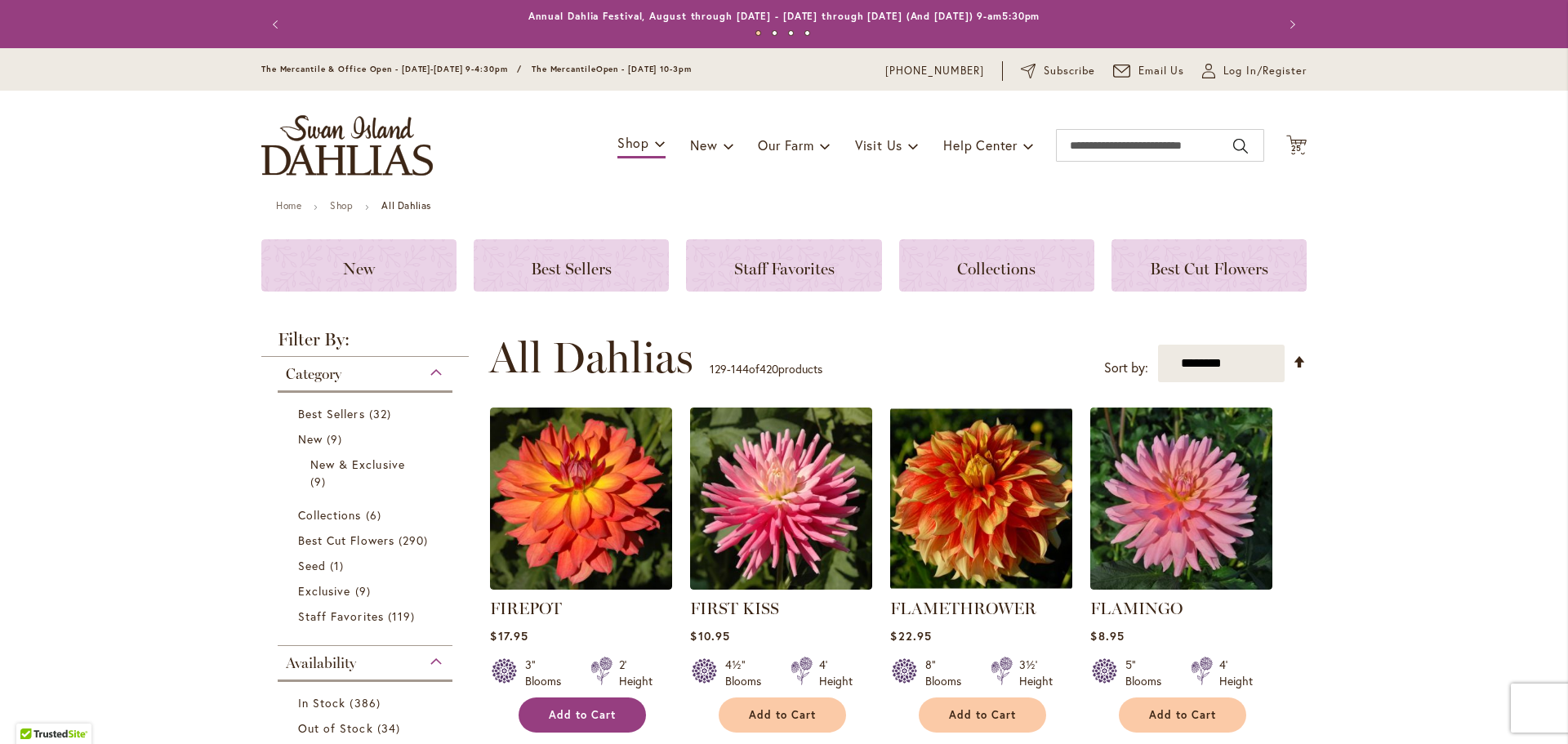
click at [603, 721] on button "Add to Cart" at bounding box center [582, 714] width 127 height 35
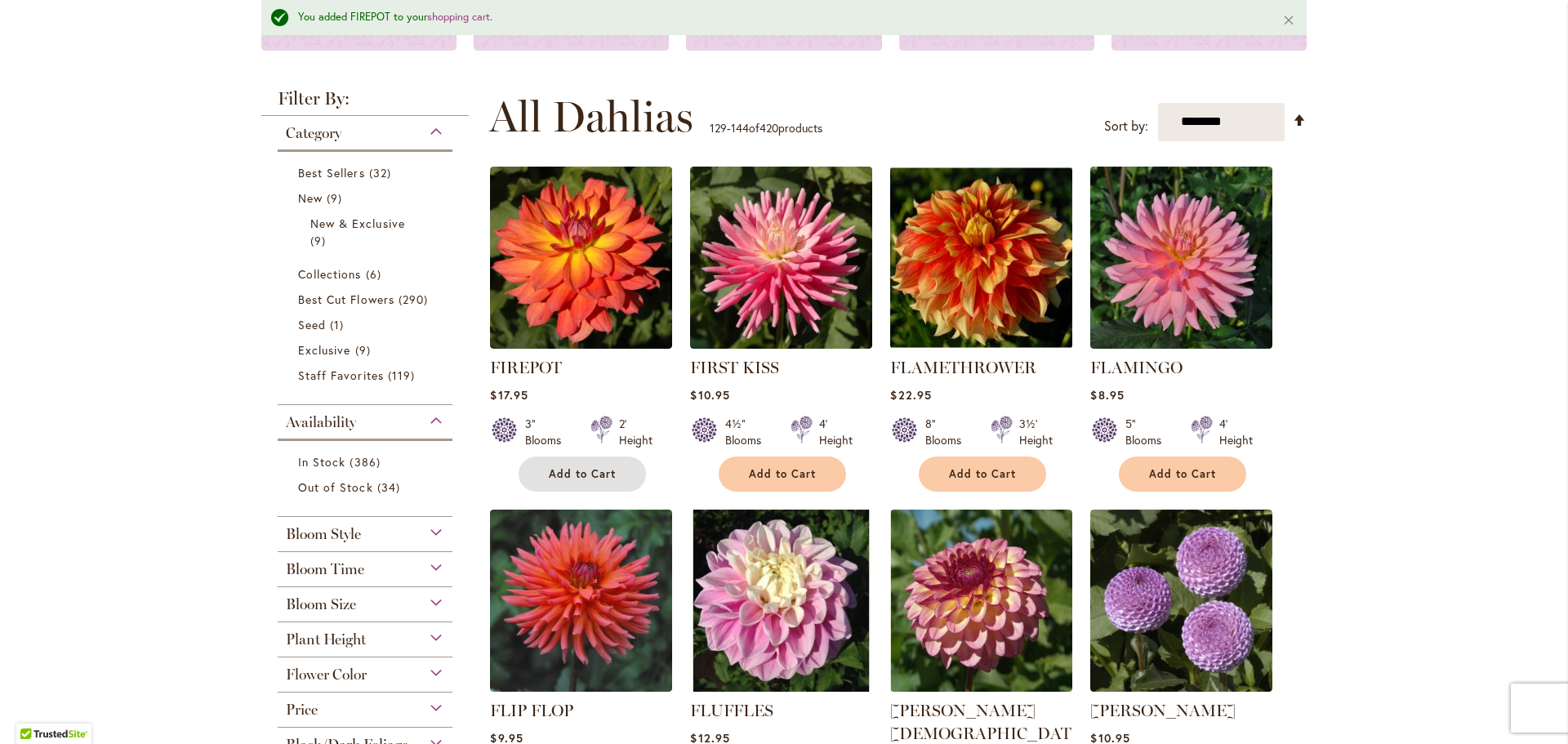
scroll to position [327, 0]
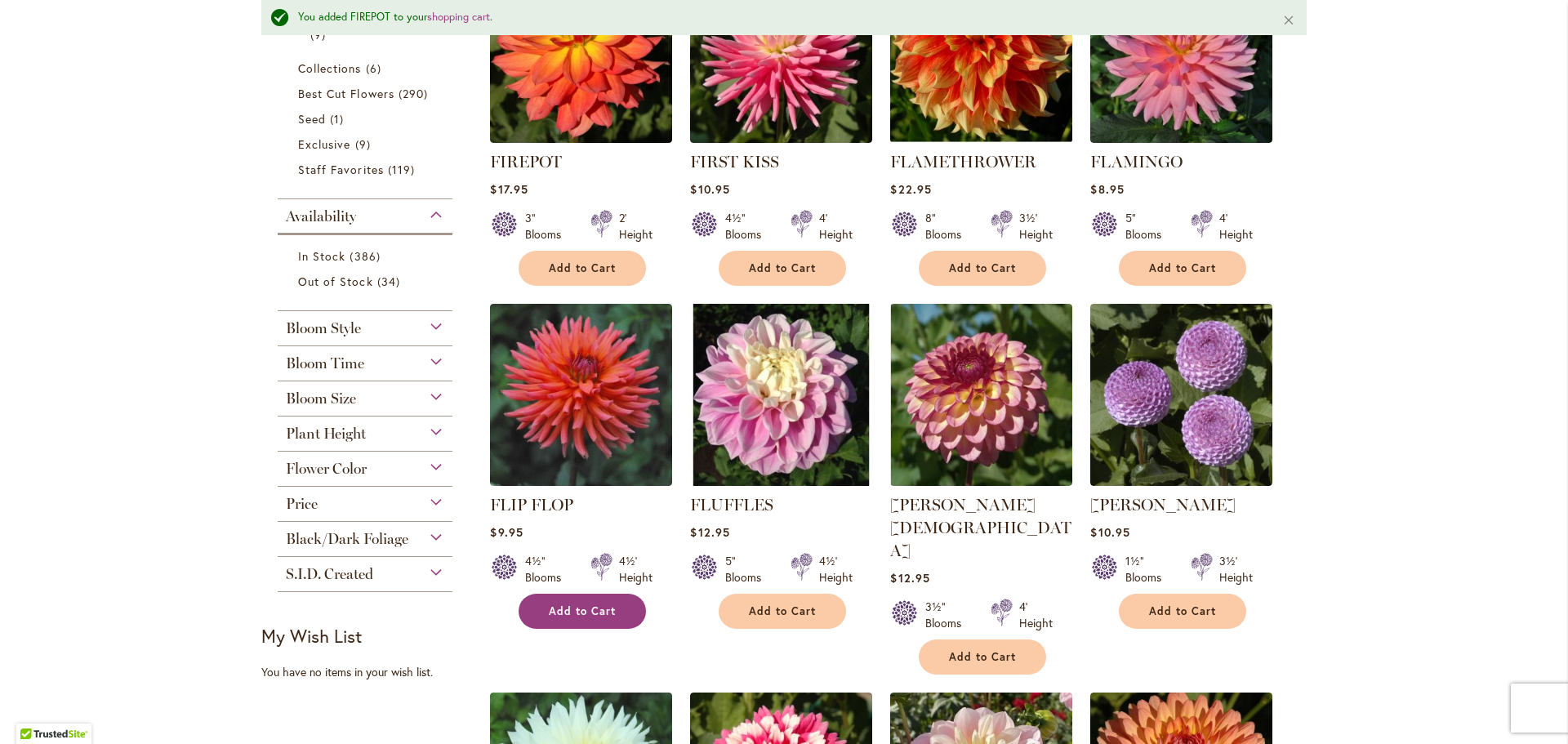
click at [603, 619] on button "Add to Cart" at bounding box center [582, 610] width 127 height 35
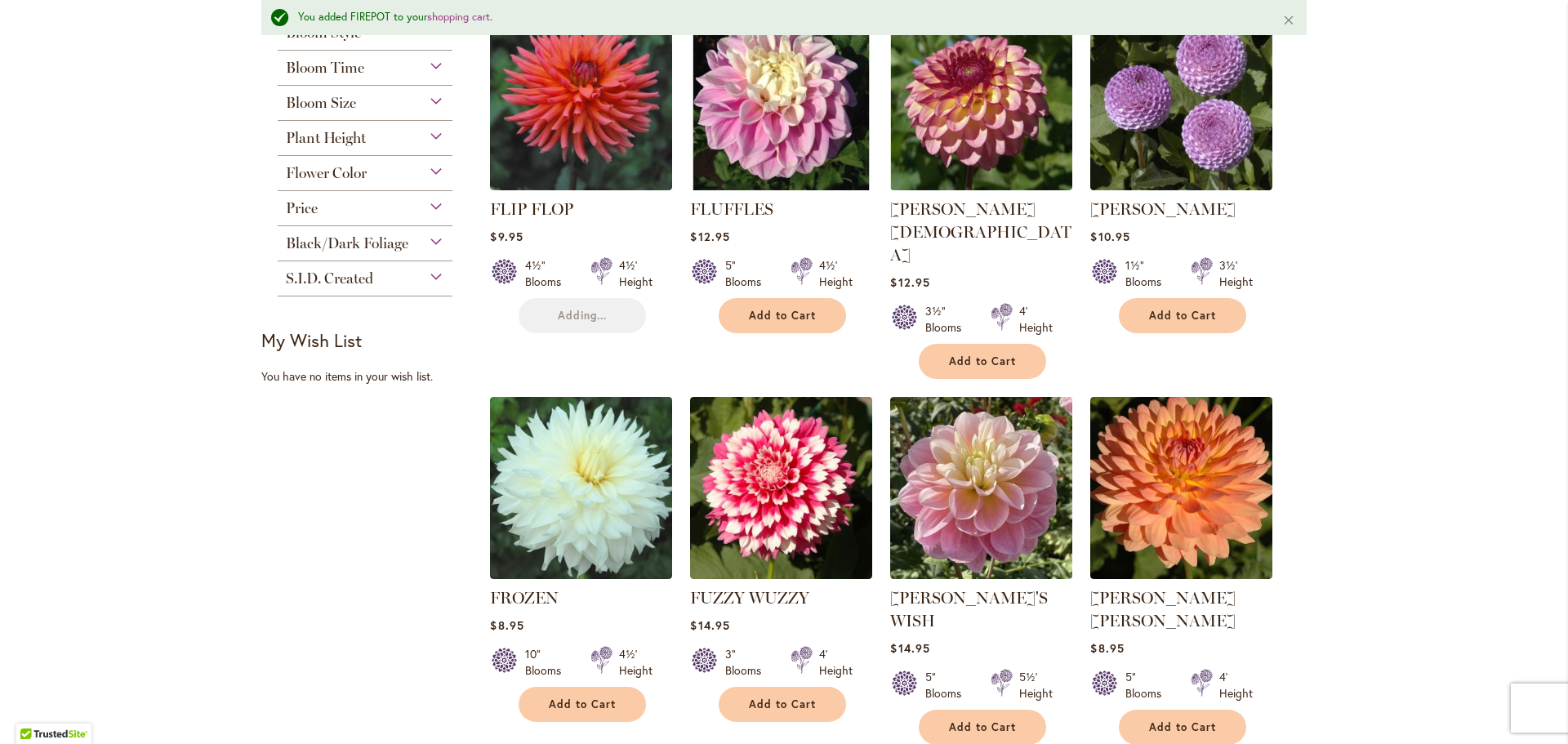
scroll to position [816, 0]
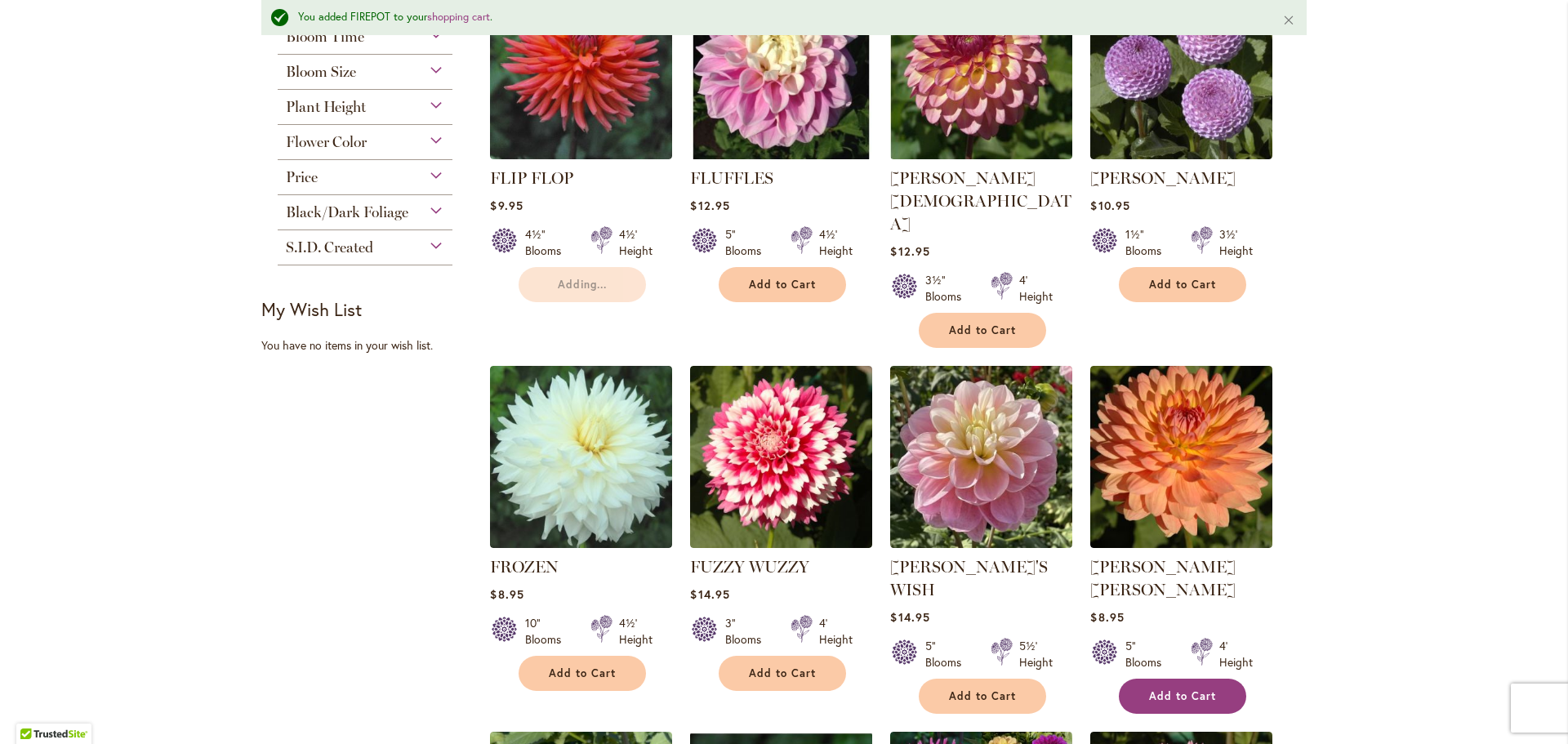
click at [1192, 679] on button "Add to Cart" at bounding box center [1182, 696] width 127 height 35
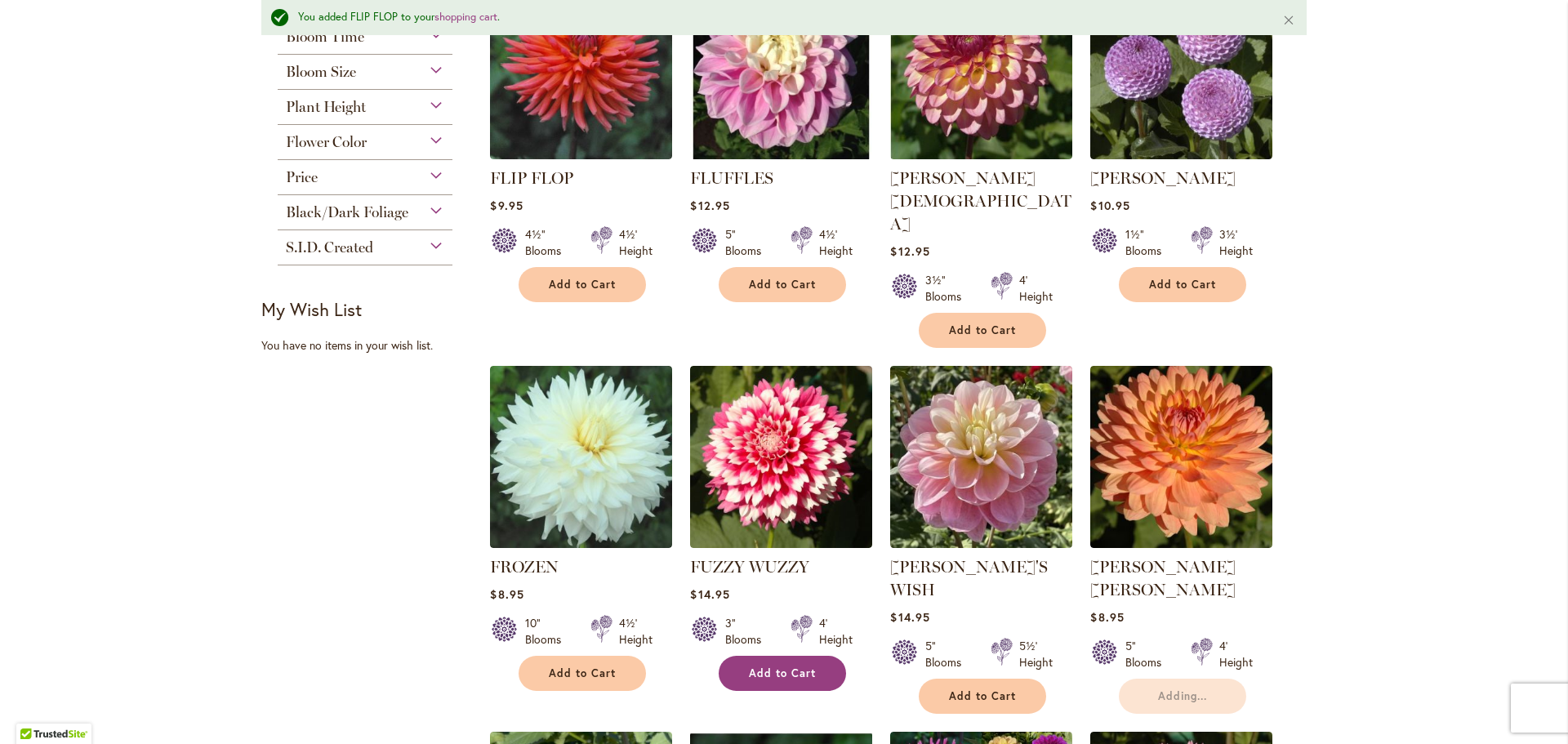
click at [800, 666] on span "Add to Cart" at bounding box center [782, 673] width 67 height 14
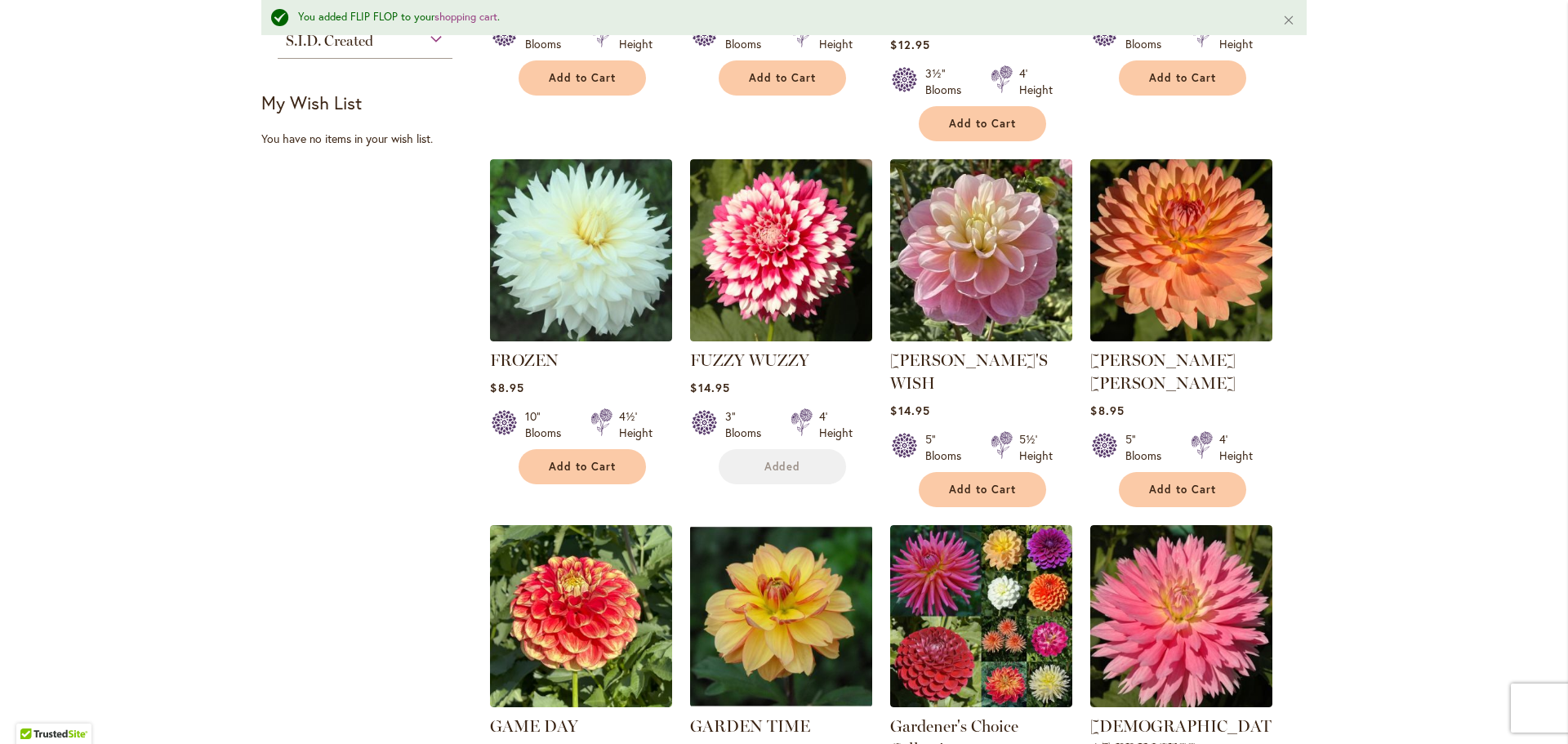
scroll to position [1143, 0]
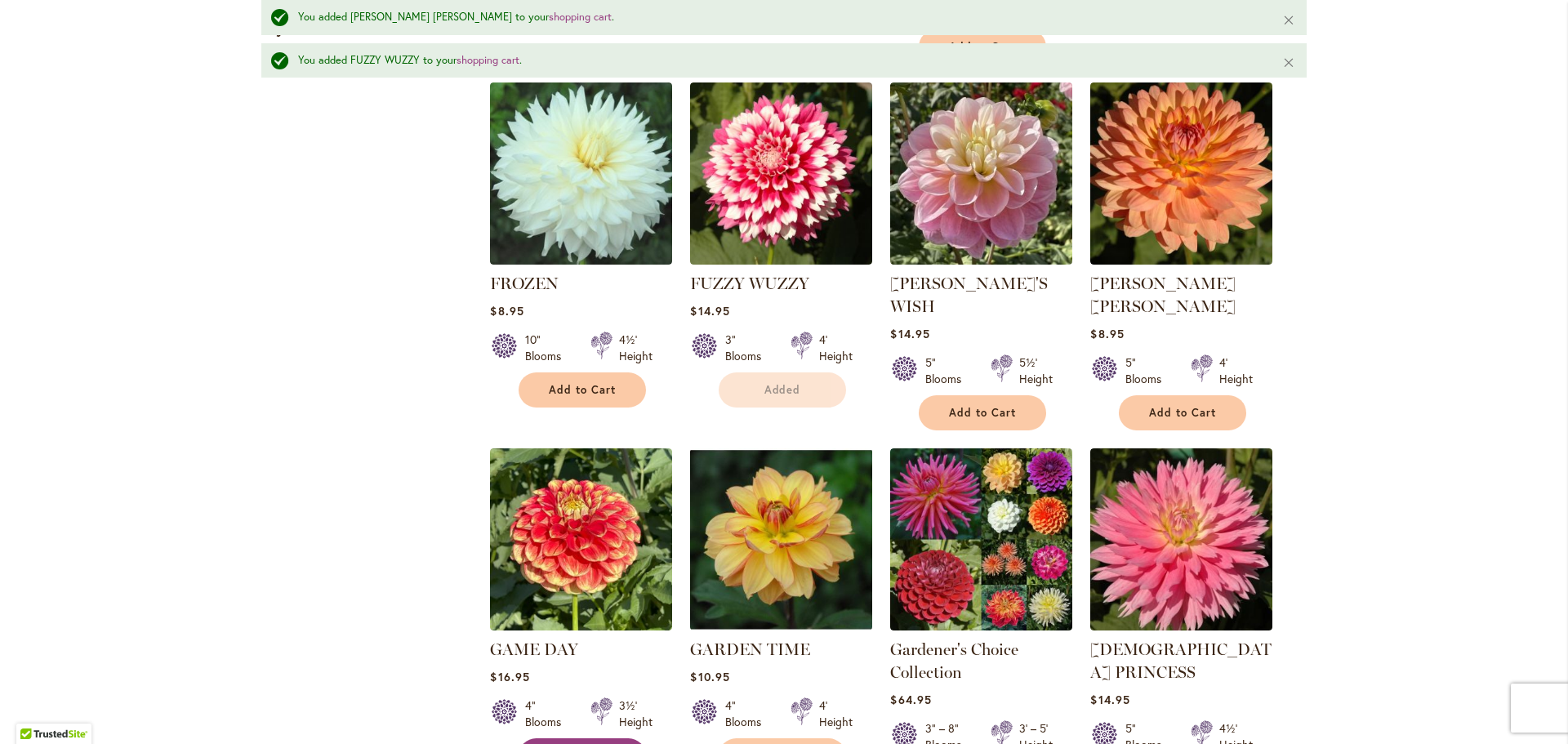
click at [586, 743] on span "Add to Cart" at bounding box center [583, 755] width 67 height 14
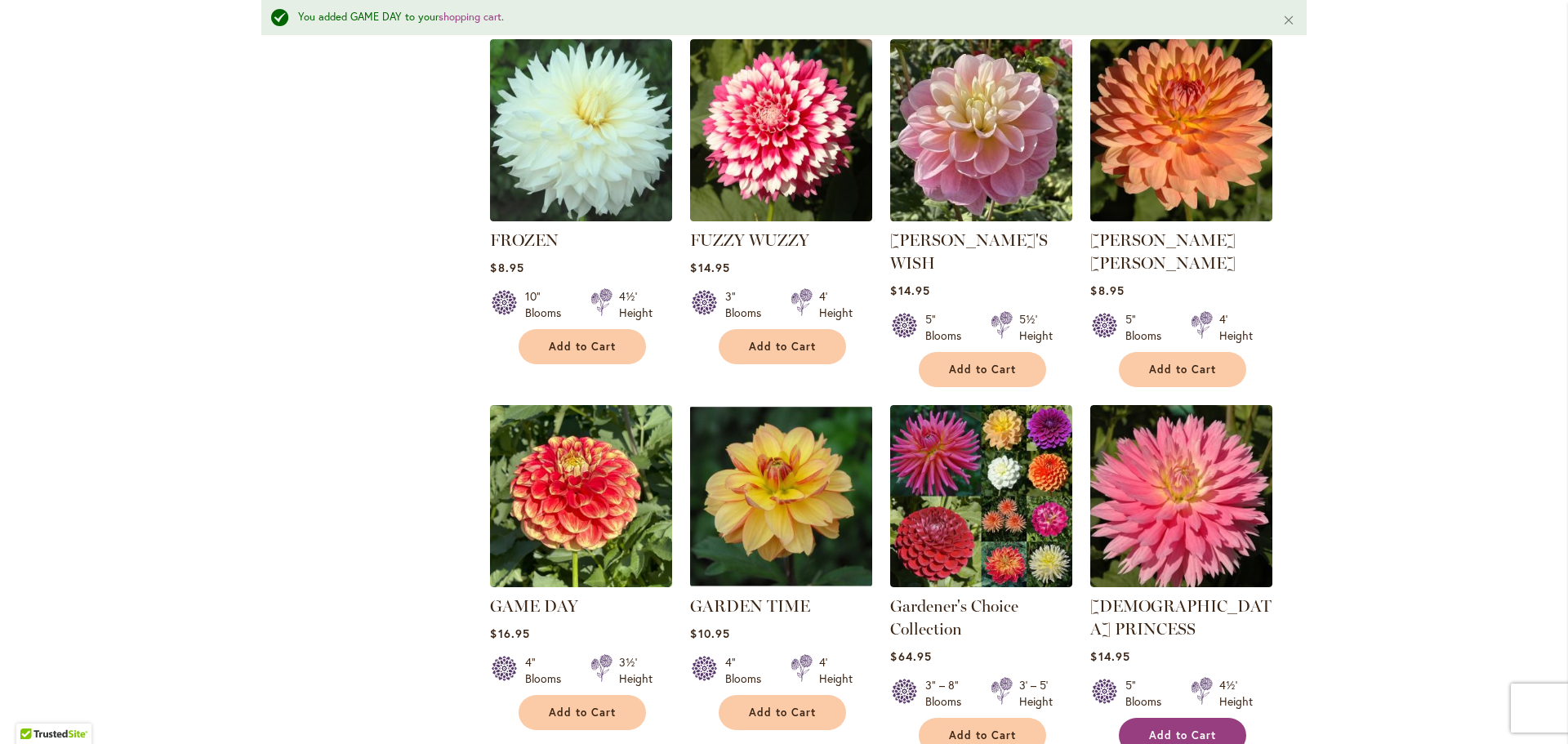
click at [1190, 718] on button "Add to Cart" at bounding box center [1182, 735] width 127 height 35
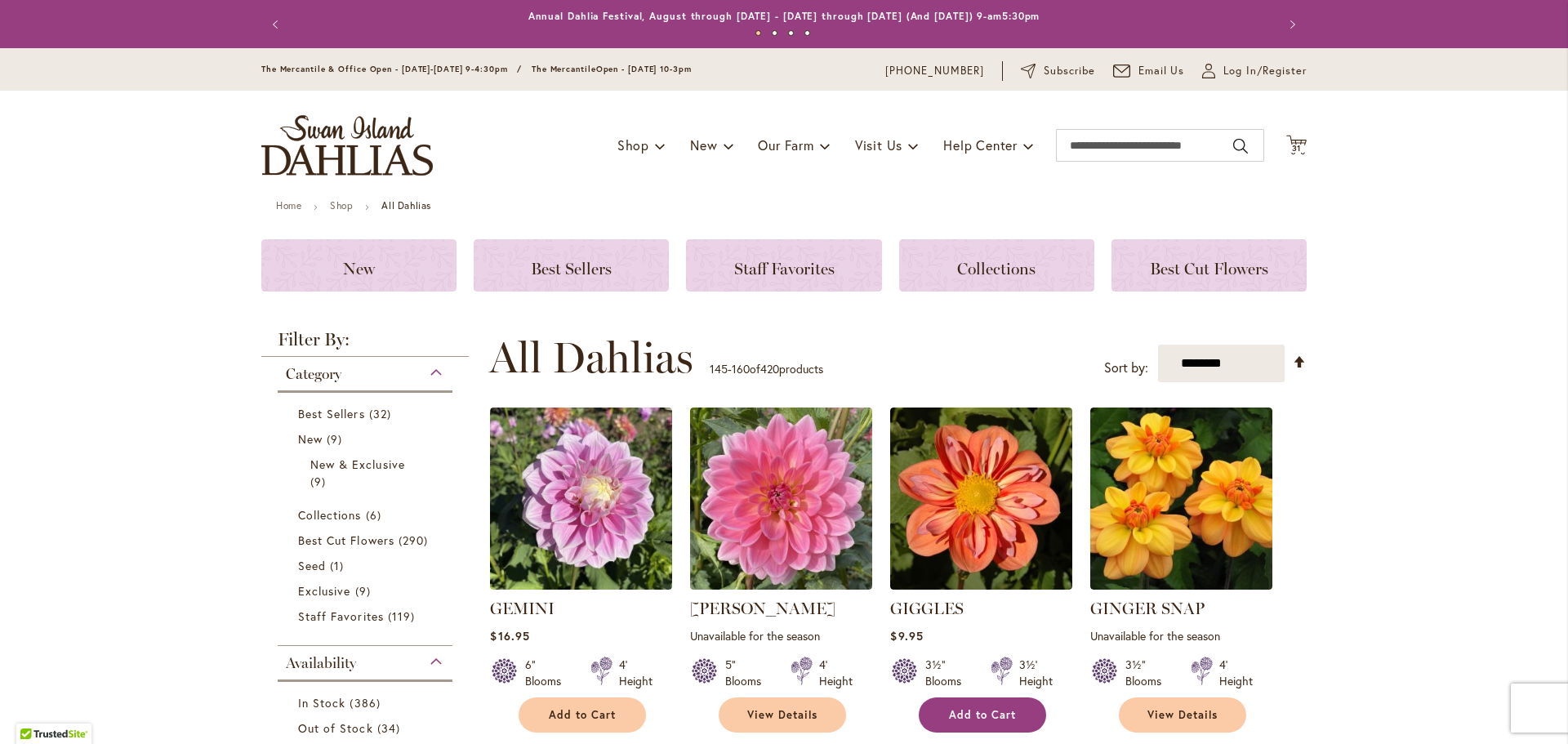
click at [978, 722] on button "Add to Cart" at bounding box center [982, 714] width 127 height 35
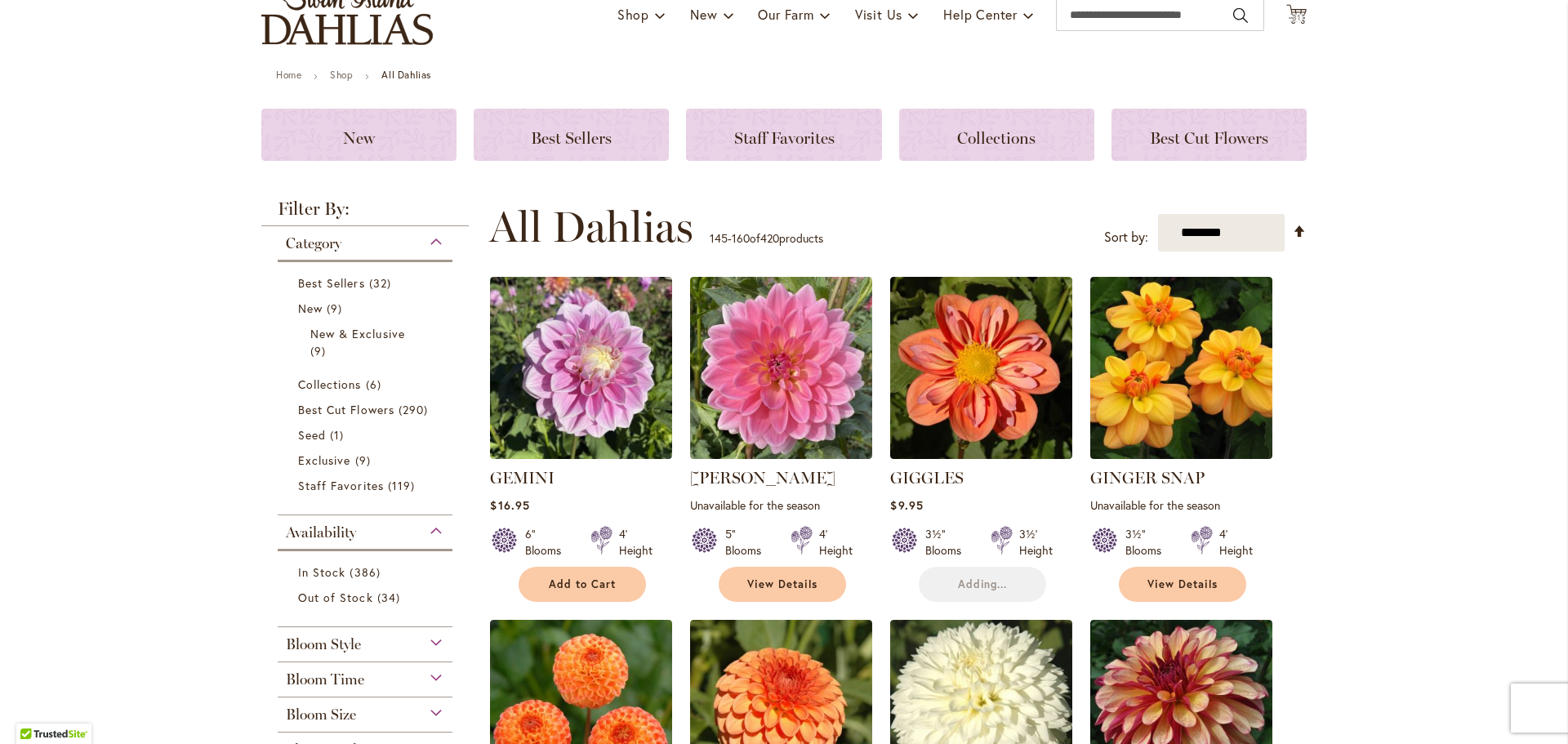
scroll to position [327, 0]
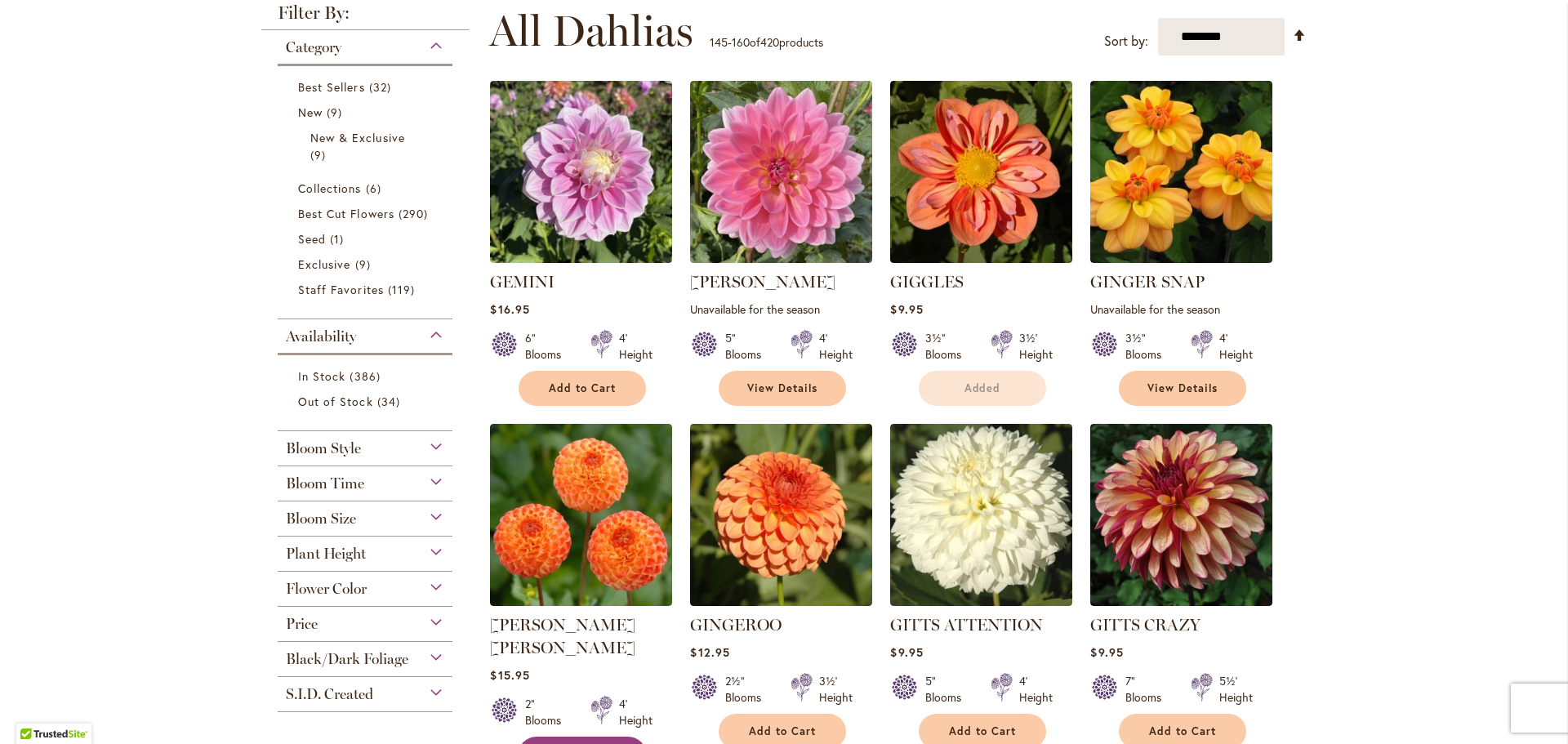
click at [551, 743] on span "Add to Cart" at bounding box center [583, 753] width 67 height 14
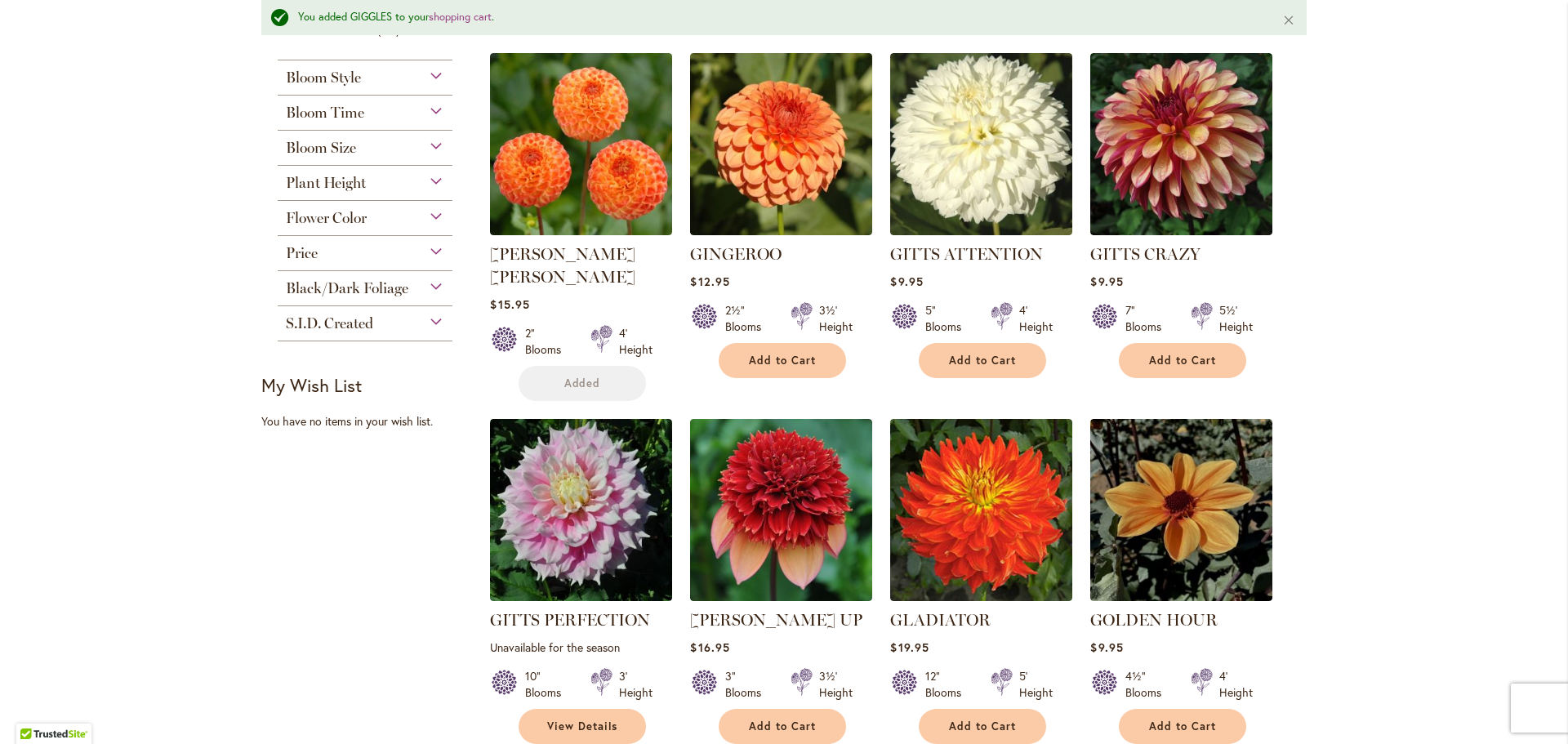
scroll to position [778, 0]
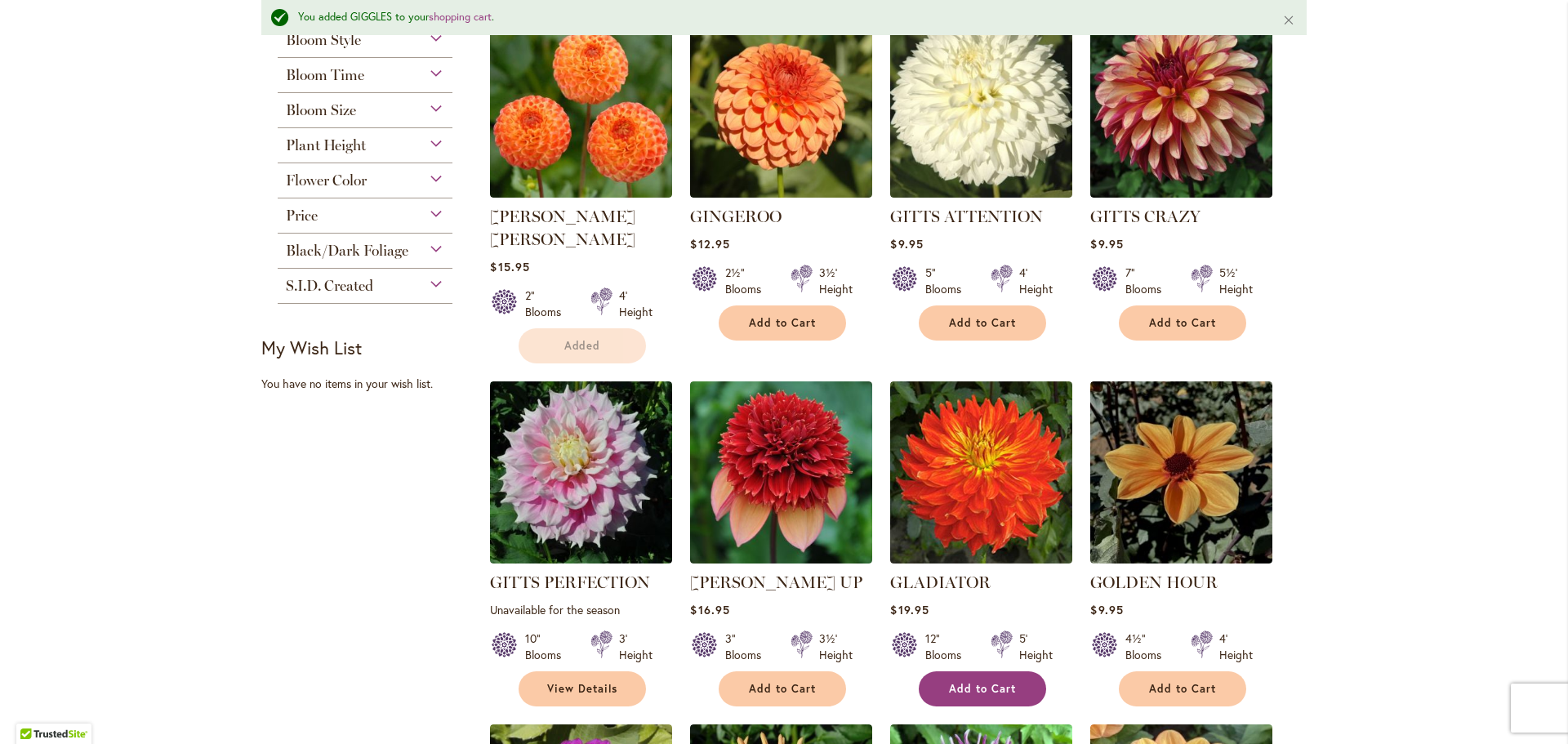
click at [969, 671] on button "Add to Cart" at bounding box center [982, 688] width 127 height 35
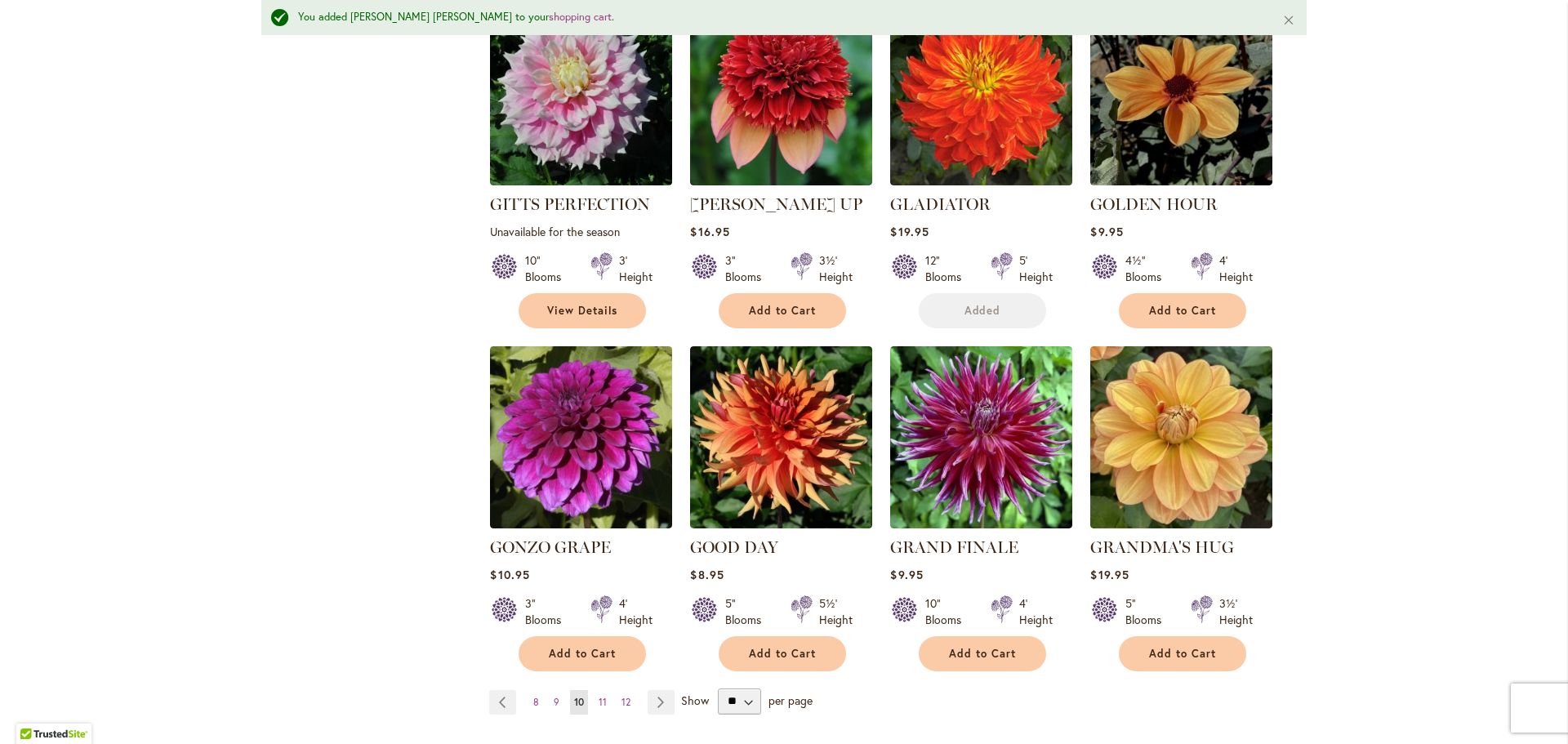
scroll to position [1186, 0]
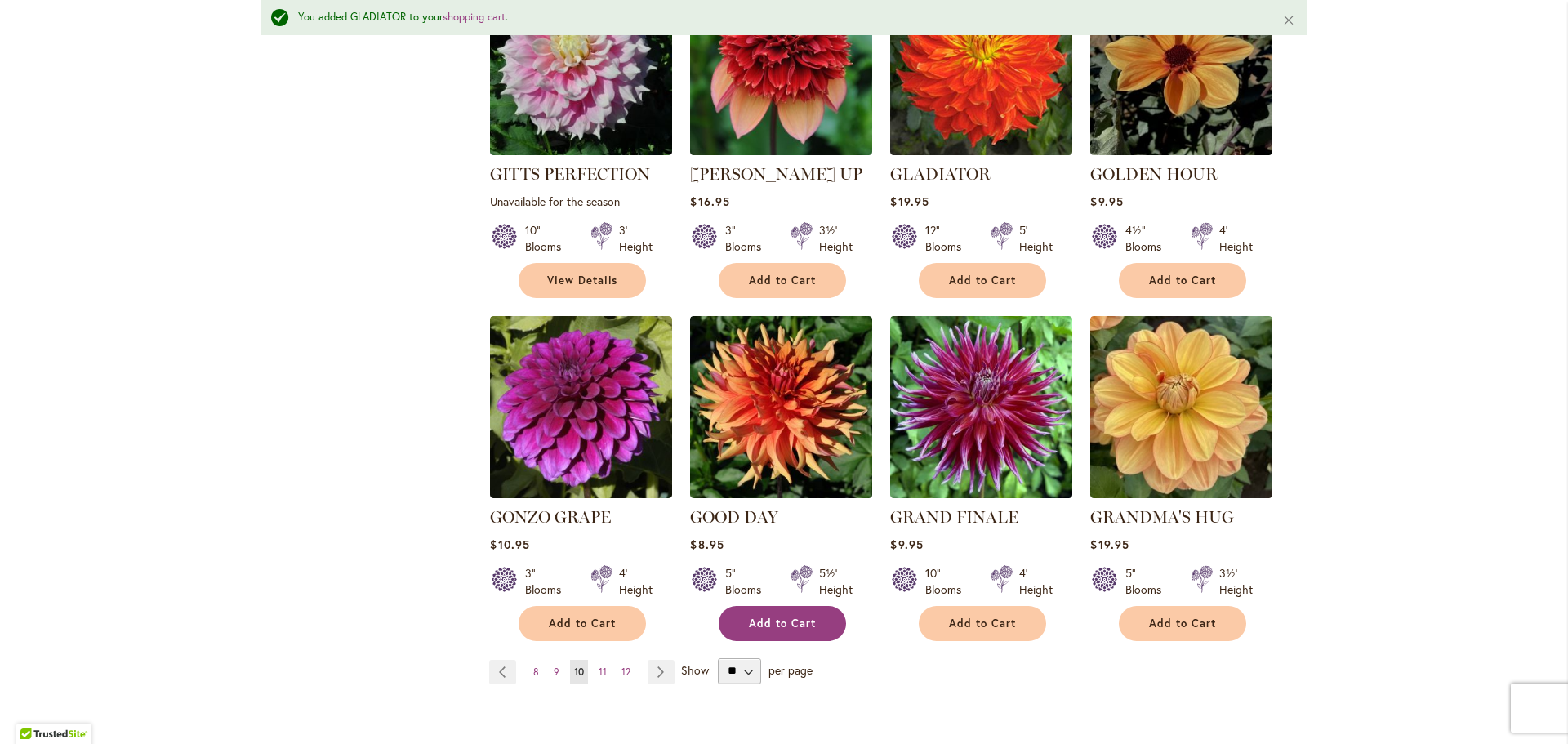
click at [803, 617] on span "Add to Cart" at bounding box center [782, 623] width 67 height 14
click at [652, 660] on link "Page Next" at bounding box center [661, 672] width 27 height 24
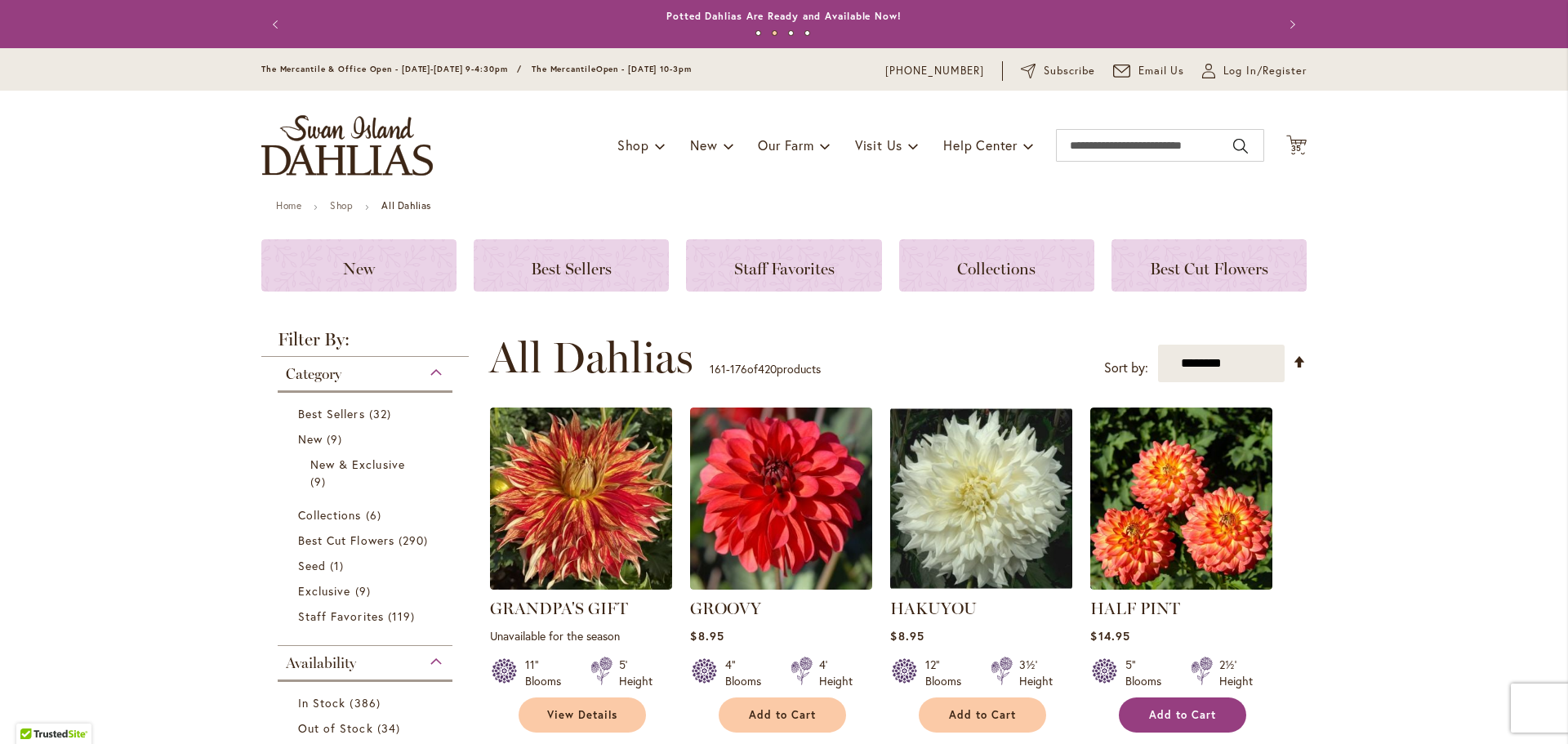
click at [1154, 710] on span "Add to Cart" at bounding box center [1182, 714] width 67 height 14
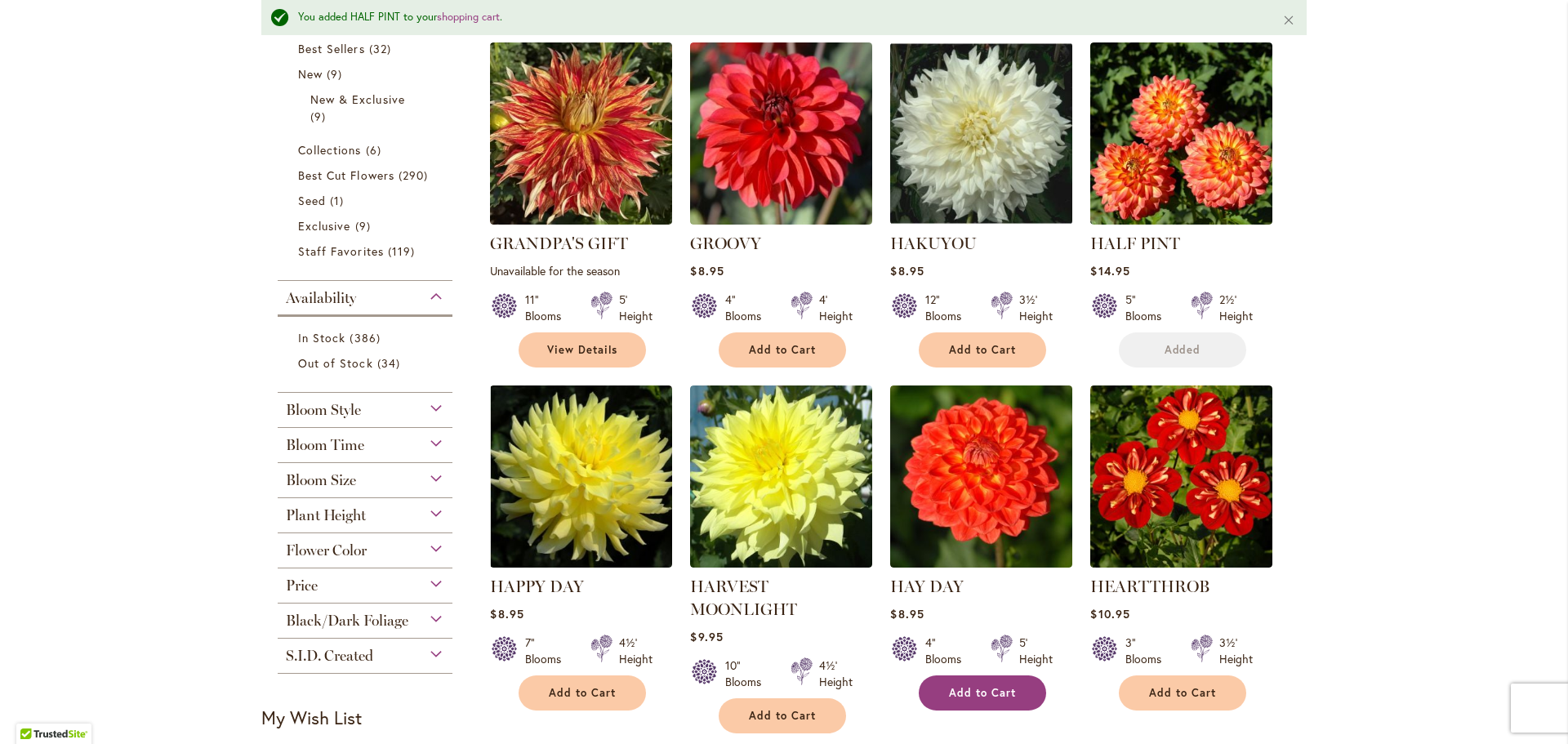
scroll to position [451, 0]
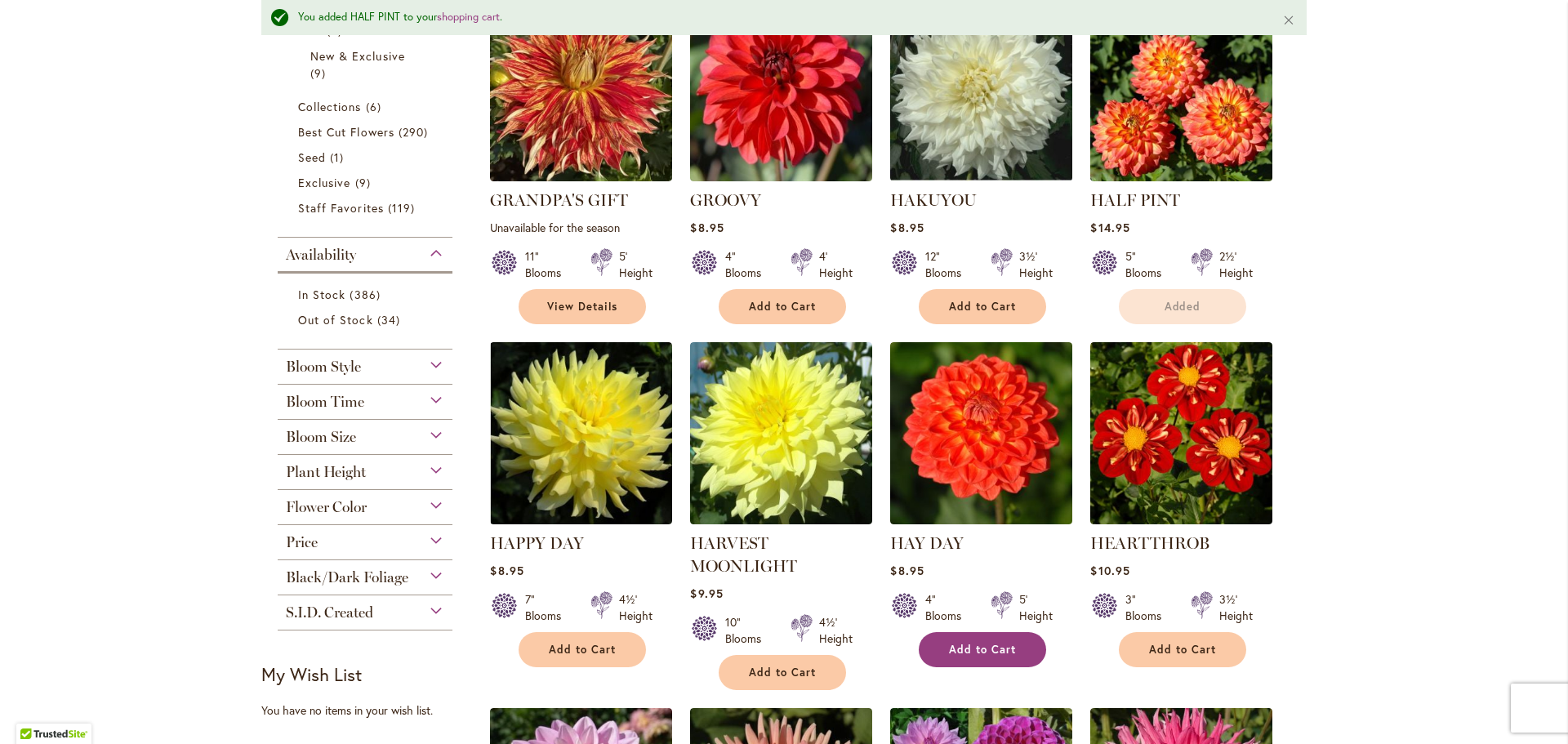
click at [997, 650] on span "Add to Cart" at bounding box center [983, 649] width 67 height 14
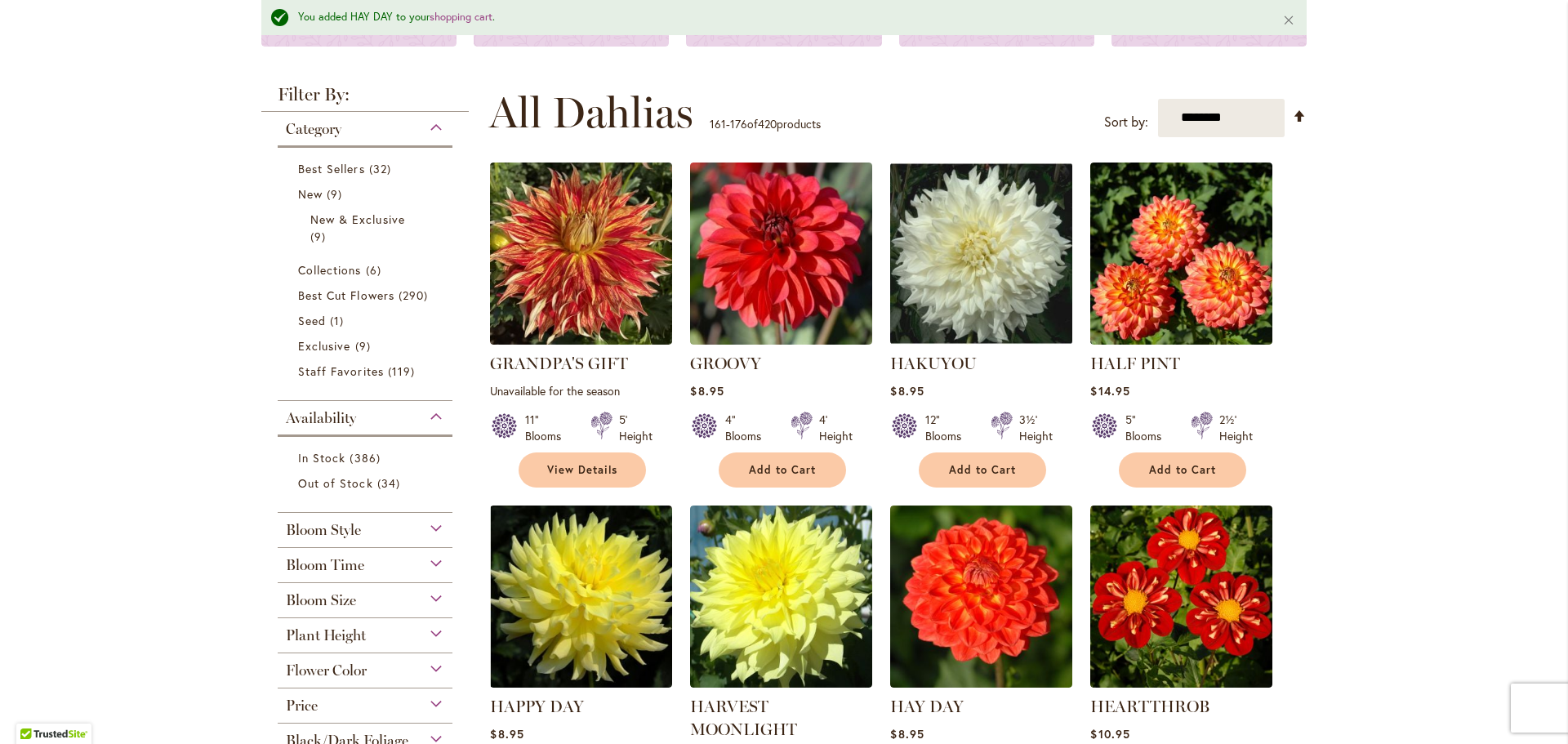
scroll to position [0, 0]
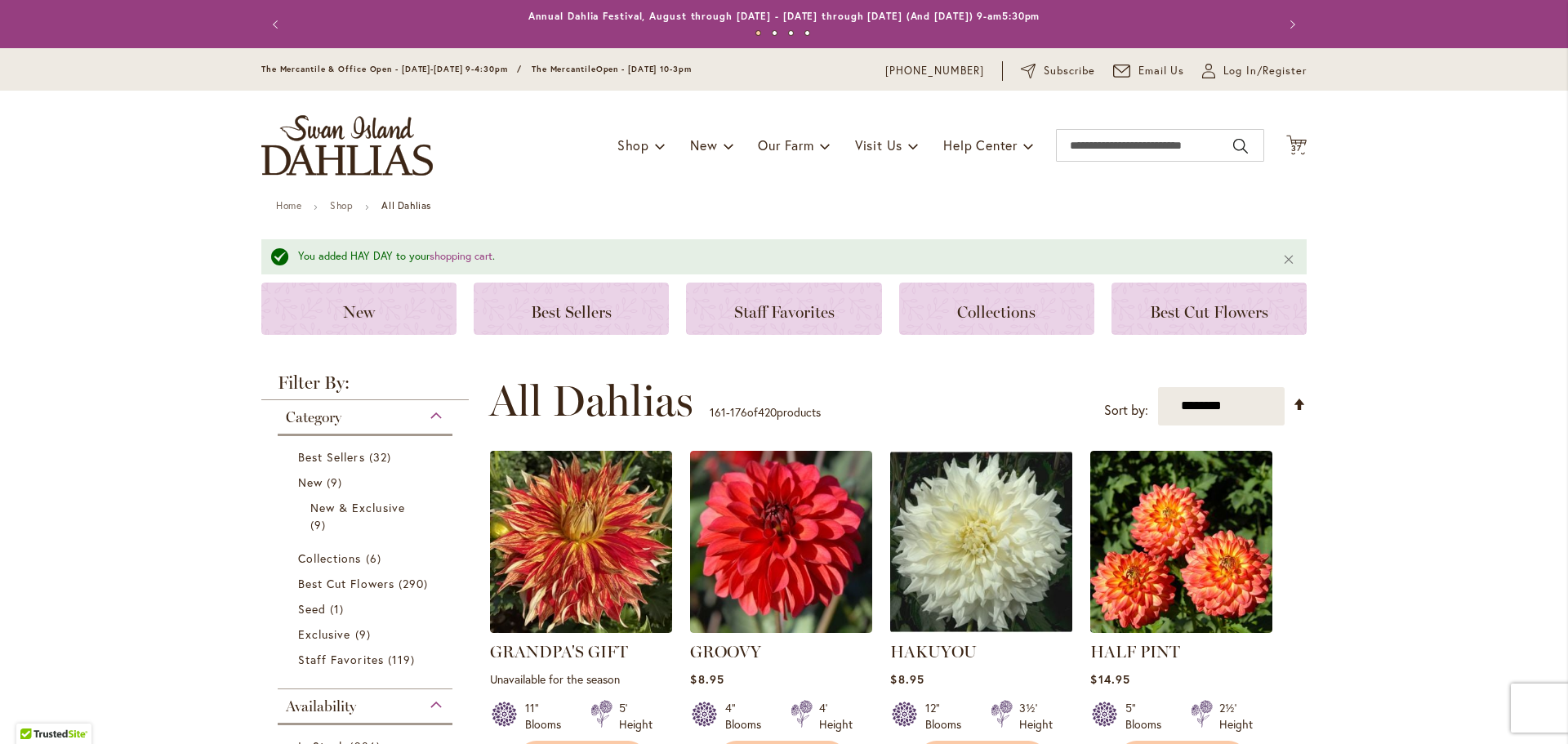
click at [344, 155] on img "store logo" at bounding box center [347, 145] width 172 height 60
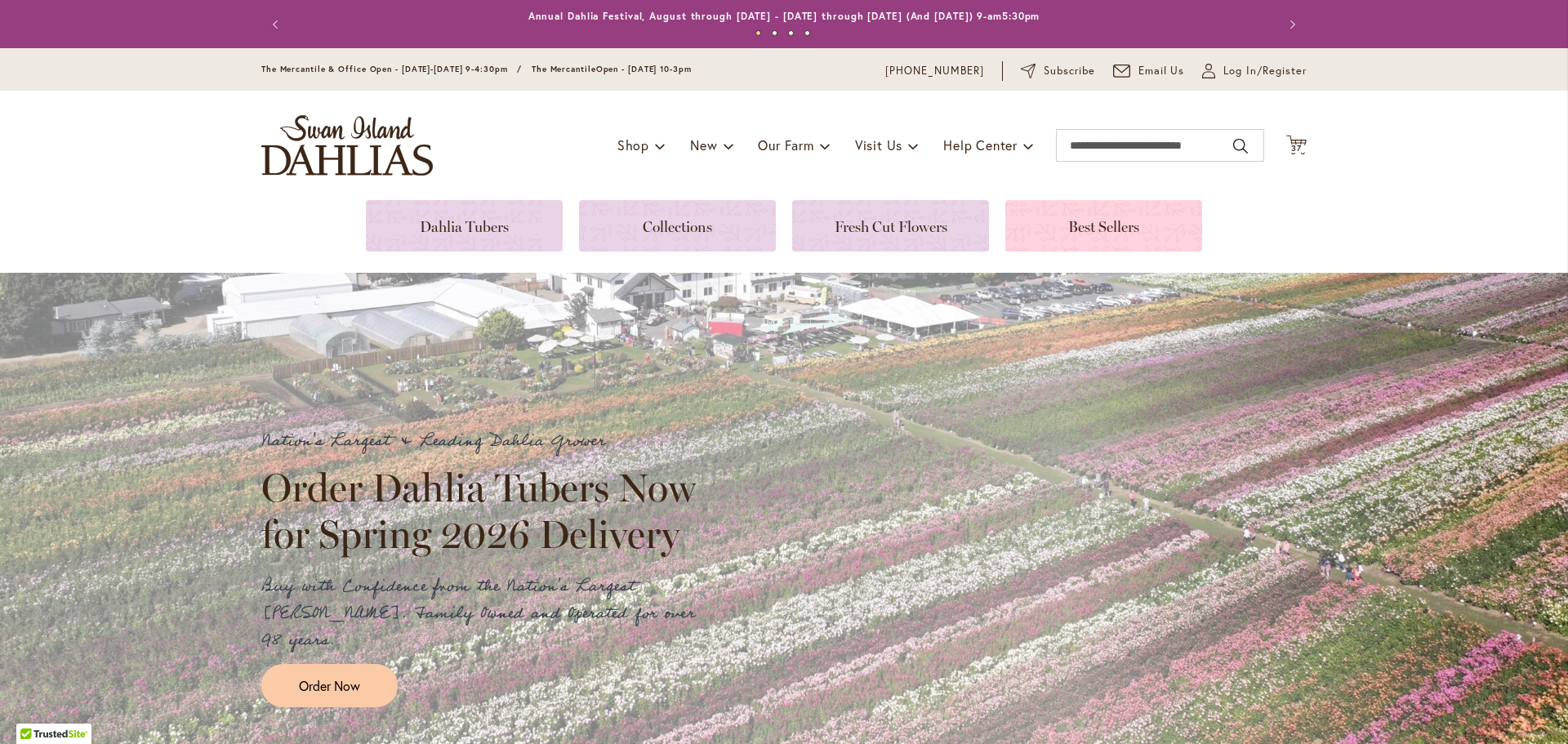
click at [1134, 216] on link at bounding box center [1104, 226] width 197 height 51
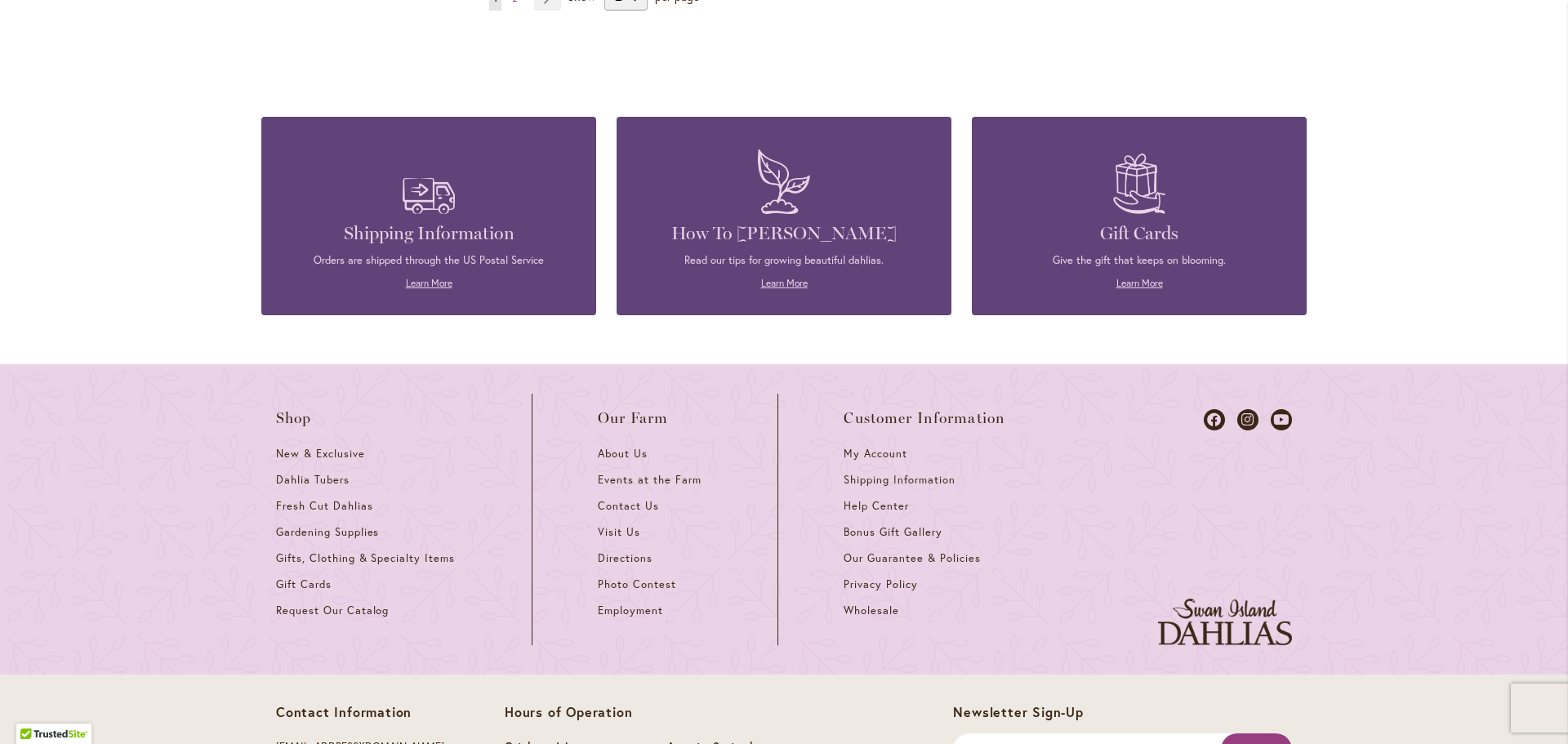
scroll to position [1797, 0]
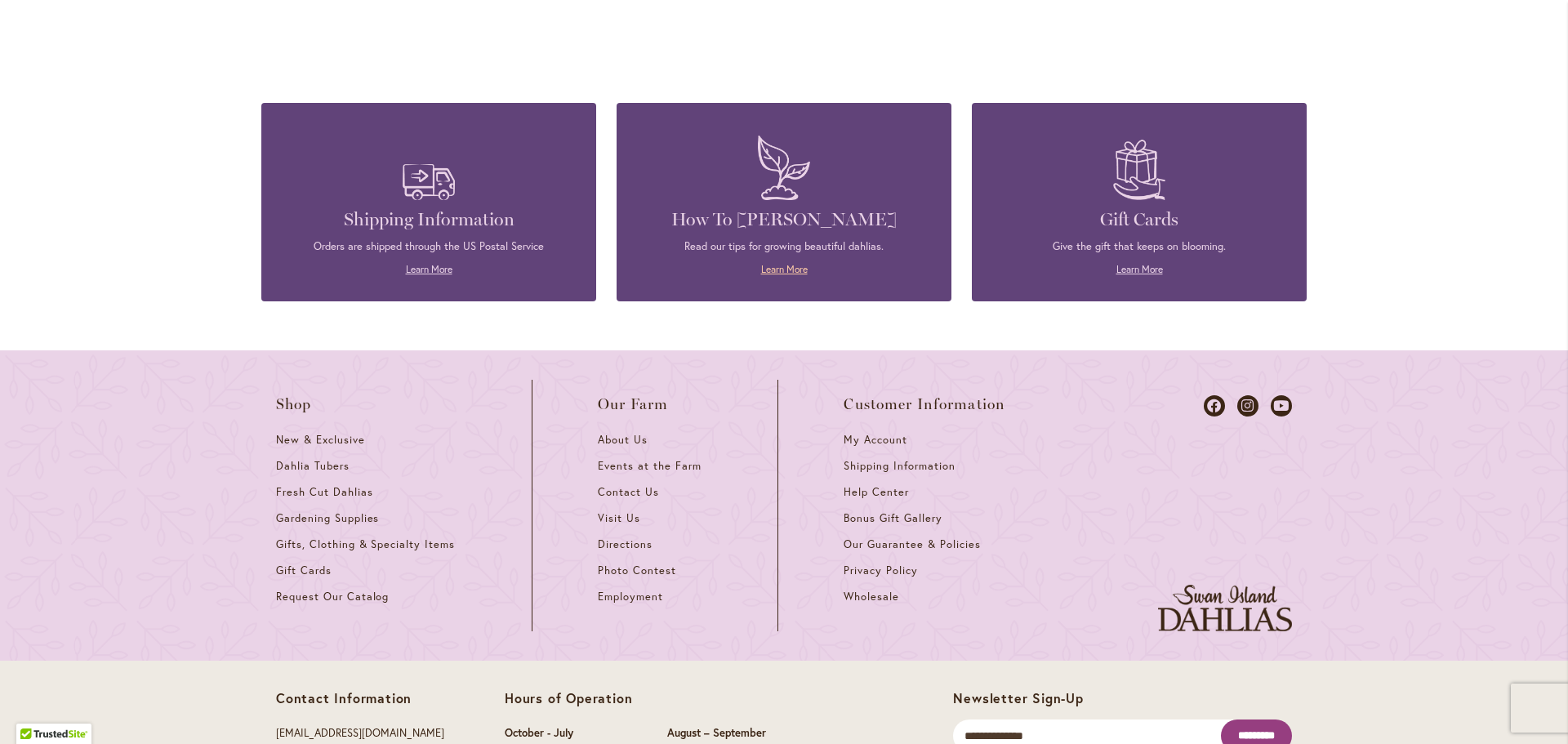
click at [788, 263] on link "Learn More" at bounding box center [785, 269] width 47 height 13
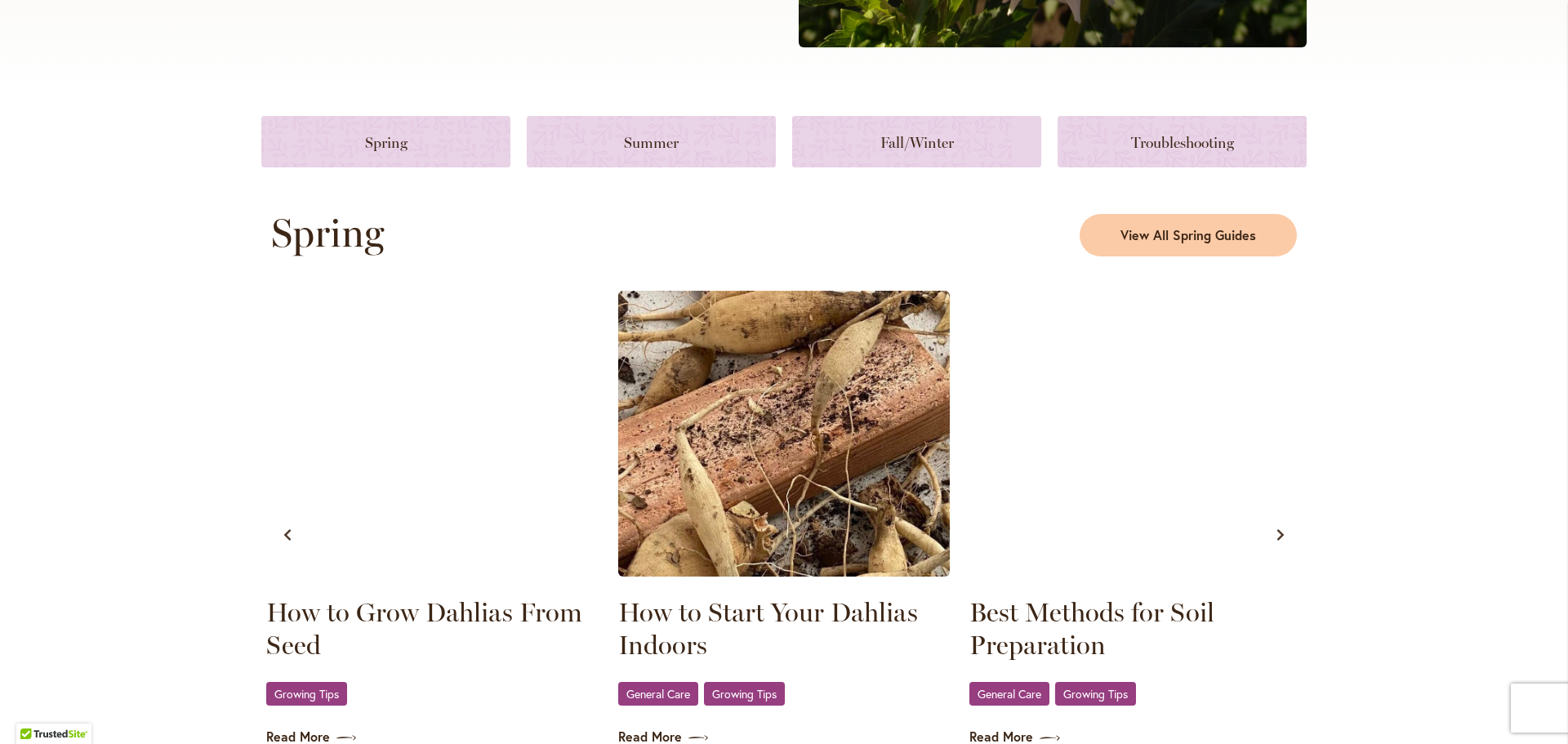
scroll to position [653, 0]
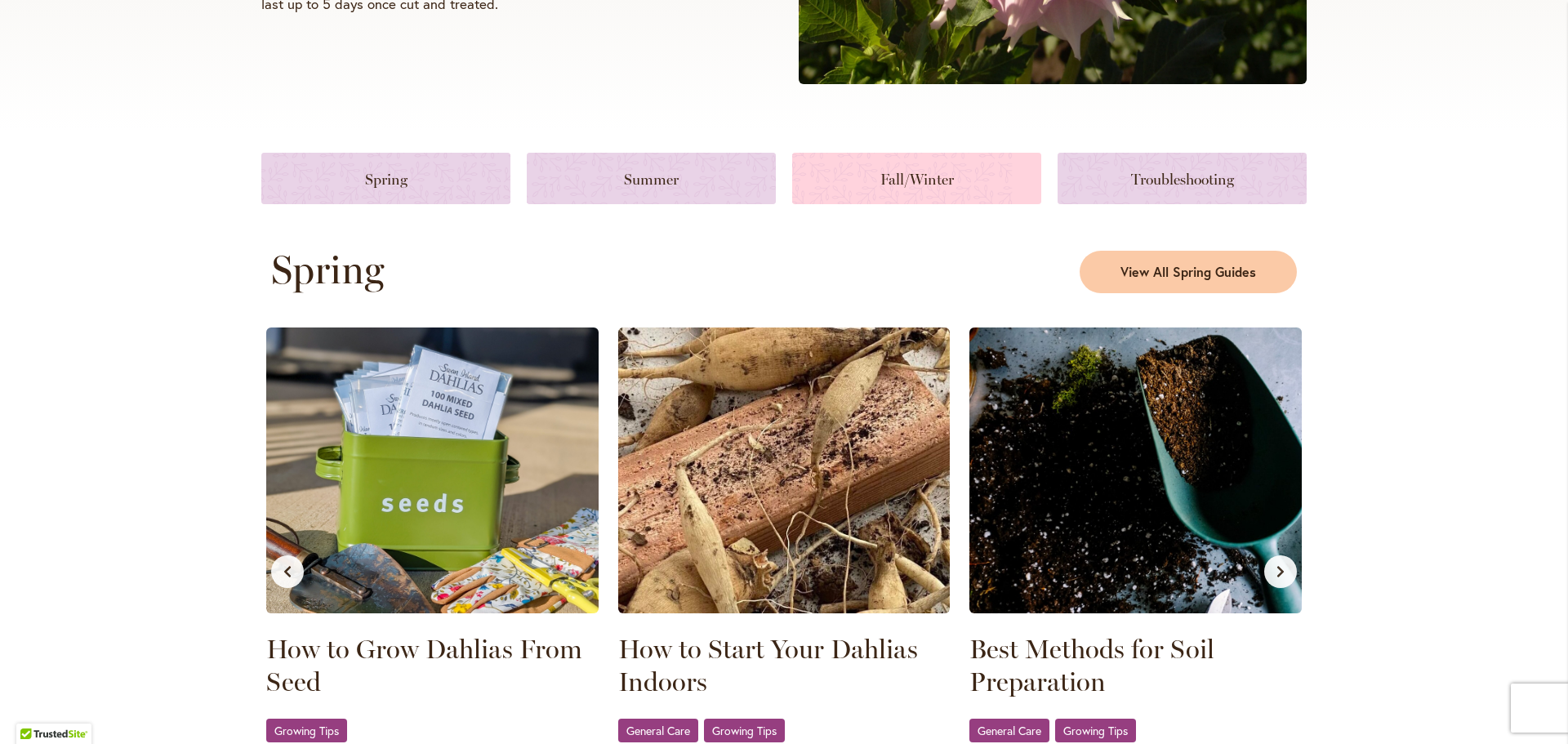
click at [931, 174] on link at bounding box center [917, 178] width 249 height 51
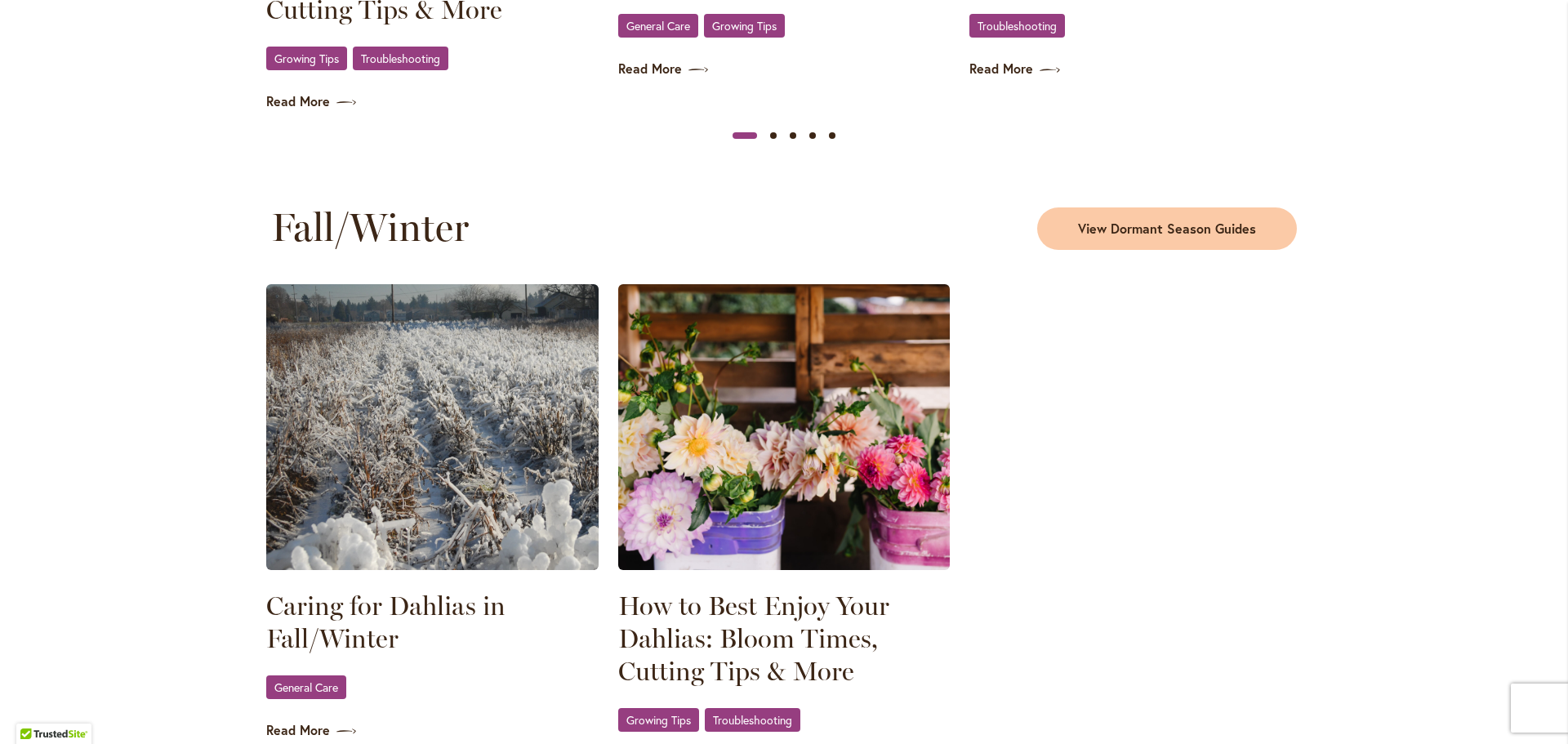
scroll to position [1968, 0]
